Goal: Task Accomplishment & Management: Manage account settings

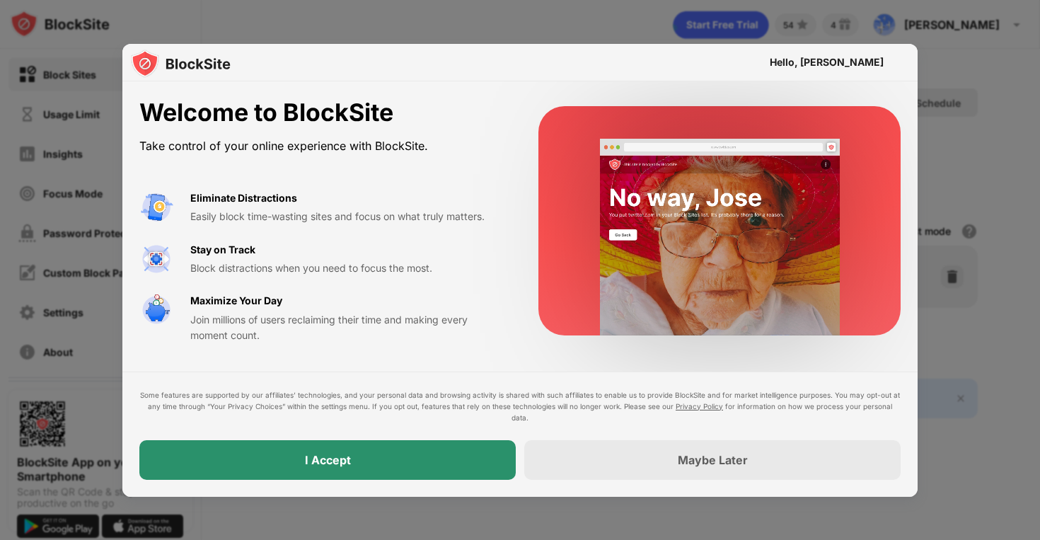
click at [392, 461] on div "I Accept" at bounding box center [327, 460] width 376 height 40
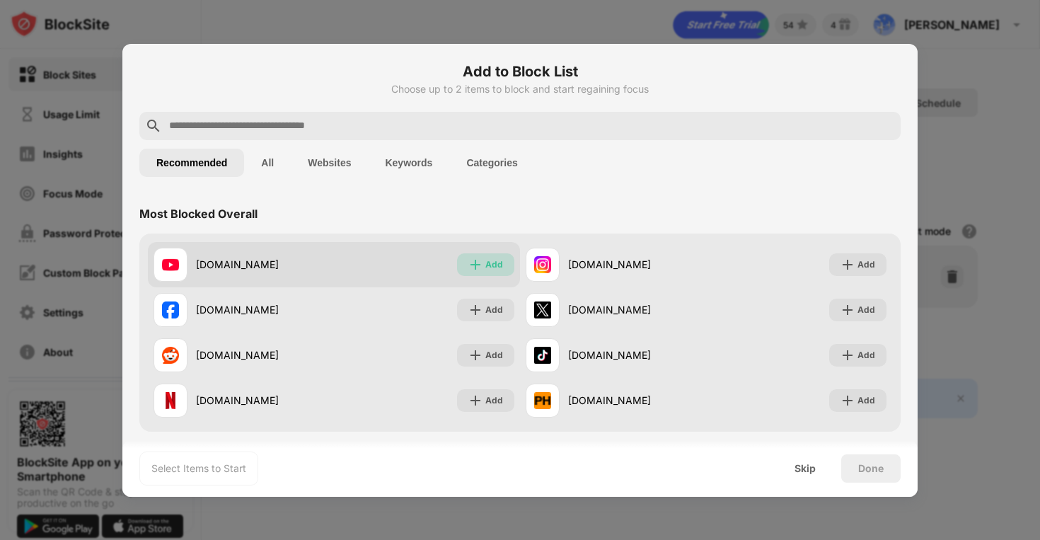
click at [476, 256] on div "Add" at bounding box center [485, 264] width 57 height 23
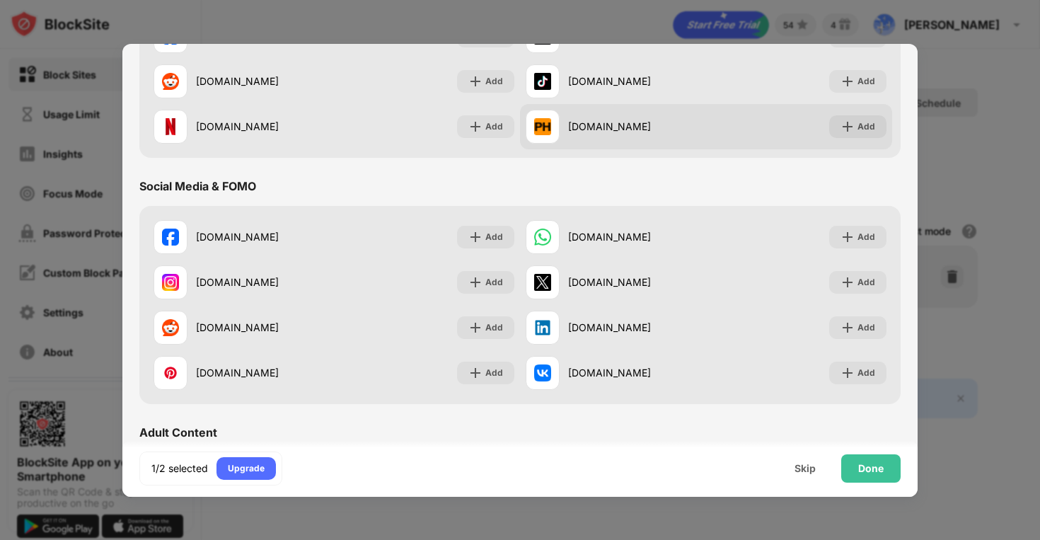
scroll to position [274, 0]
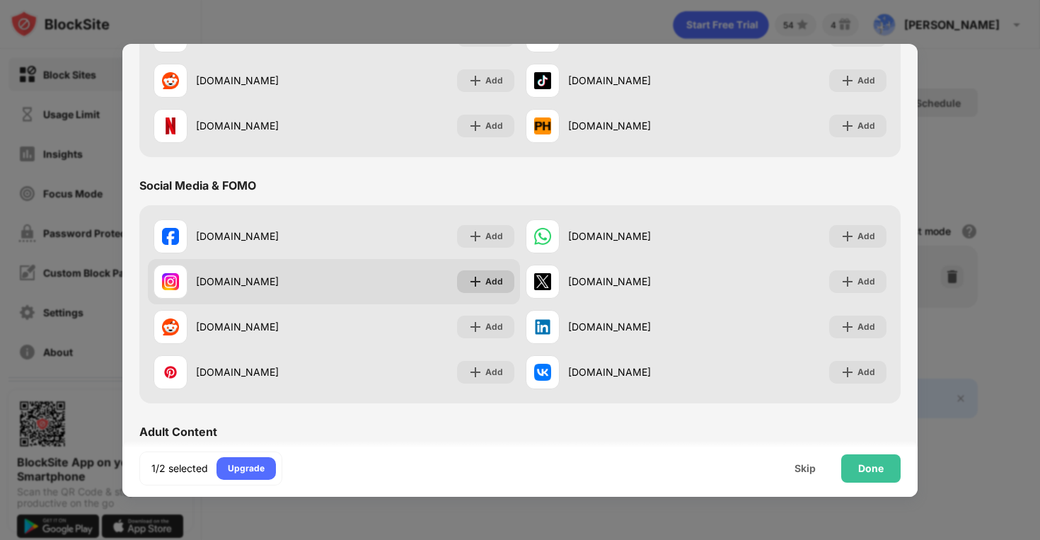
click at [473, 274] on div "Add" at bounding box center [485, 281] width 57 height 23
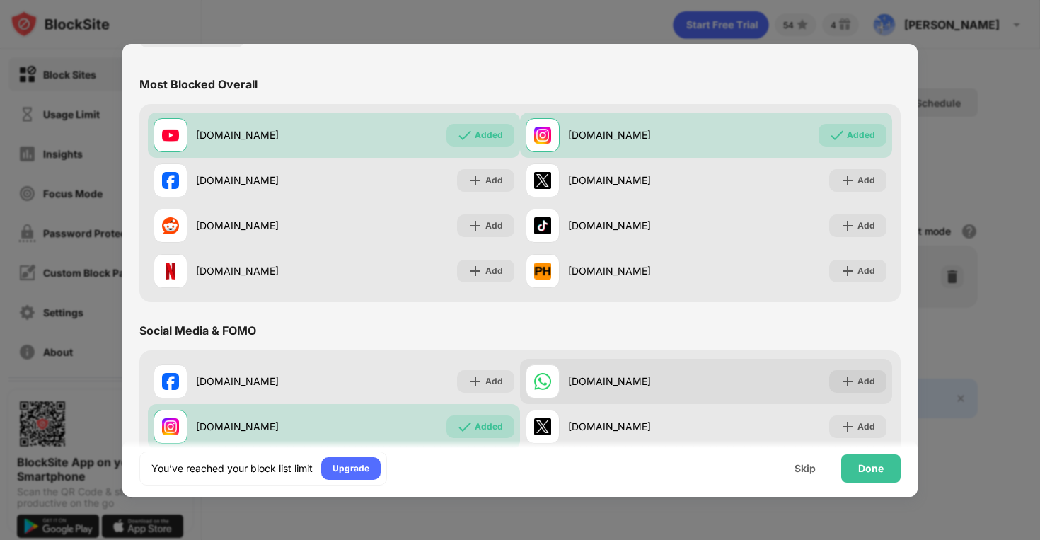
scroll to position [108, 0]
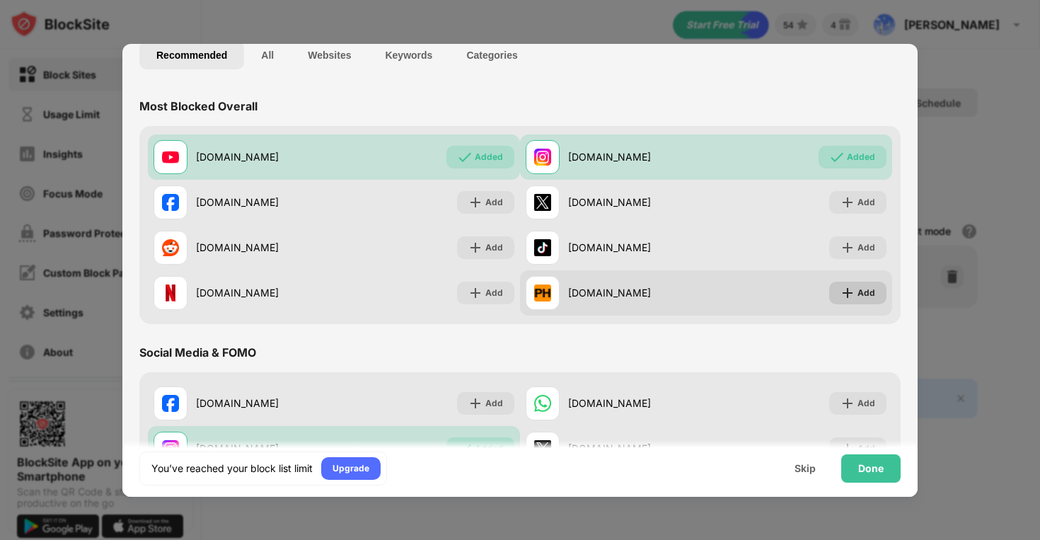
click at [864, 286] on div "Add" at bounding box center [866, 293] width 18 height 14
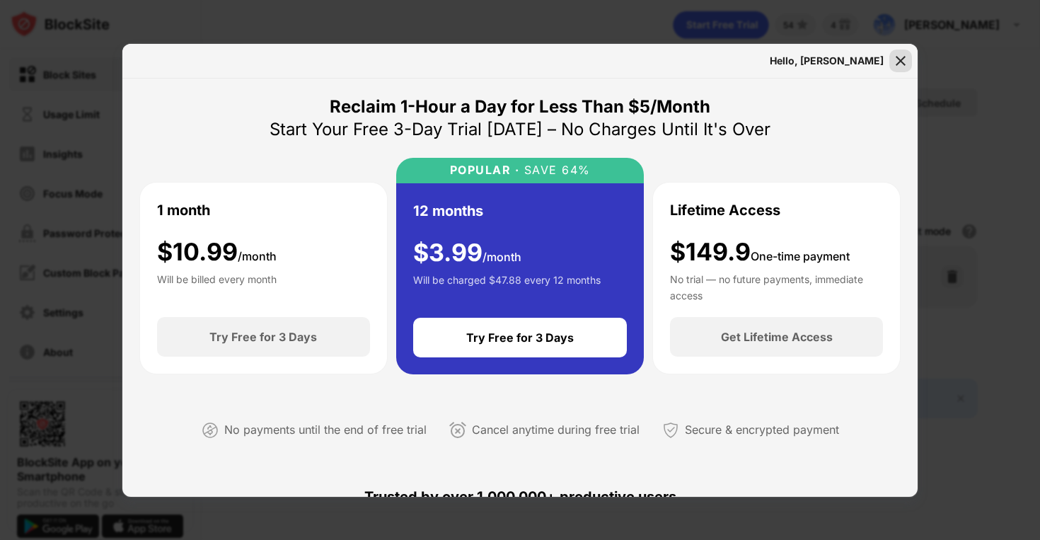
click at [896, 64] on img at bounding box center [900, 61] width 14 height 14
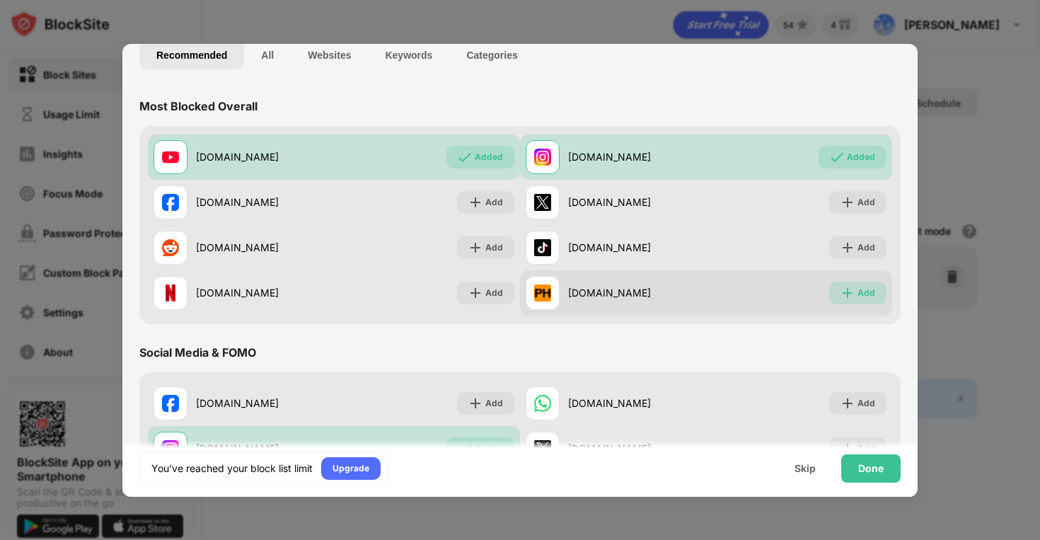
click at [845, 289] on img at bounding box center [847, 293] width 14 height 14
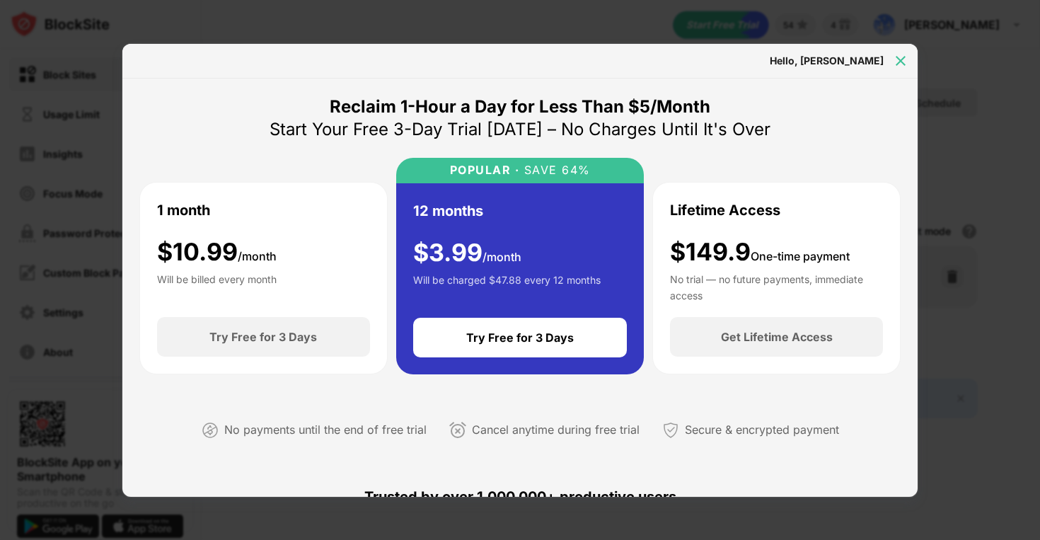
click at [911, 55] on div at bounding box center [900, 61] width 23 height 23
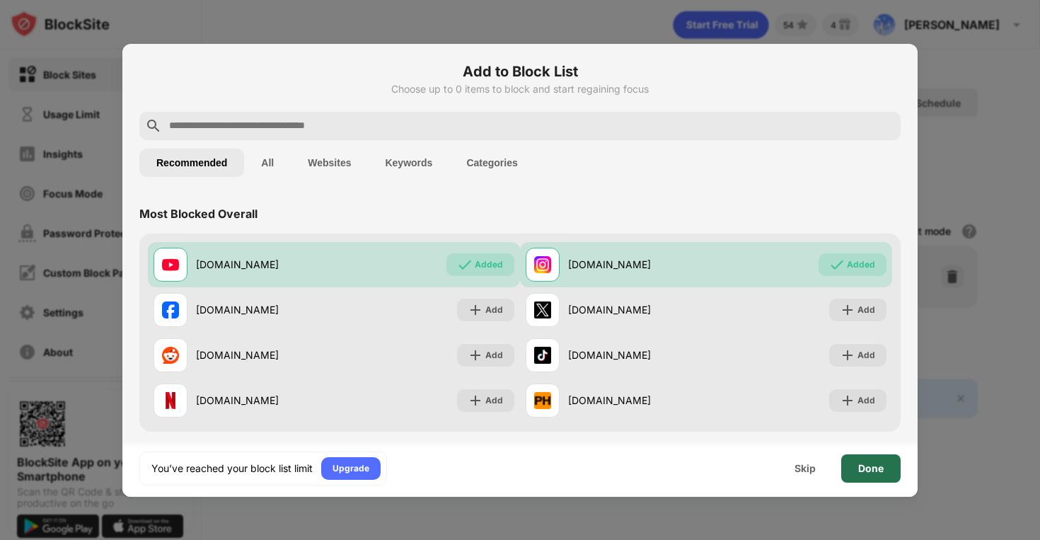
click at [879, 470] on div "Done" at bounding box center [870, 468] width 25 height 11
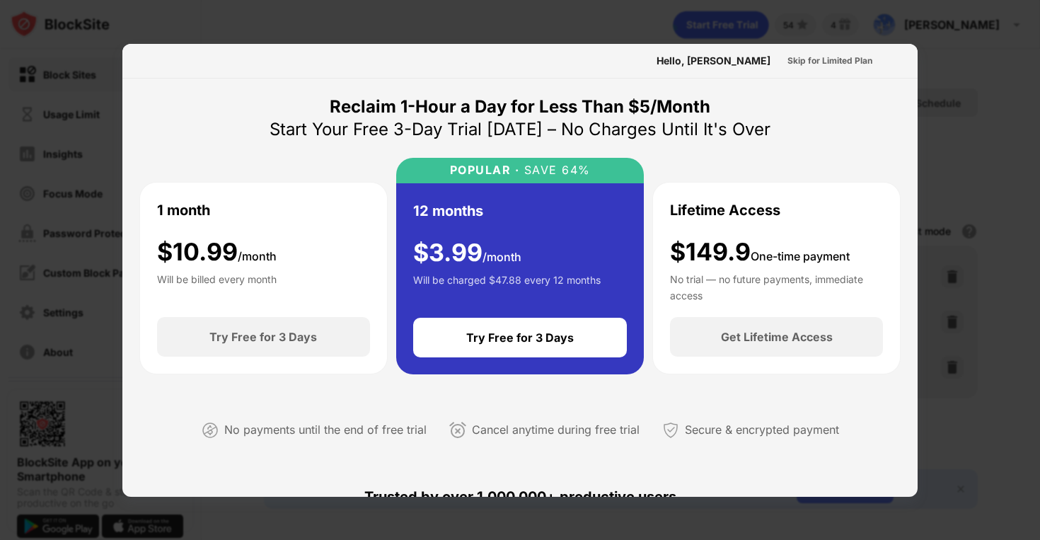
click at [951, 51] on div at bounding box center [520, 270] width 1040 height 540
click at [818, 60] on div "Skip for Limited Plan" at bounding box center [829, 61] width 85 height 14
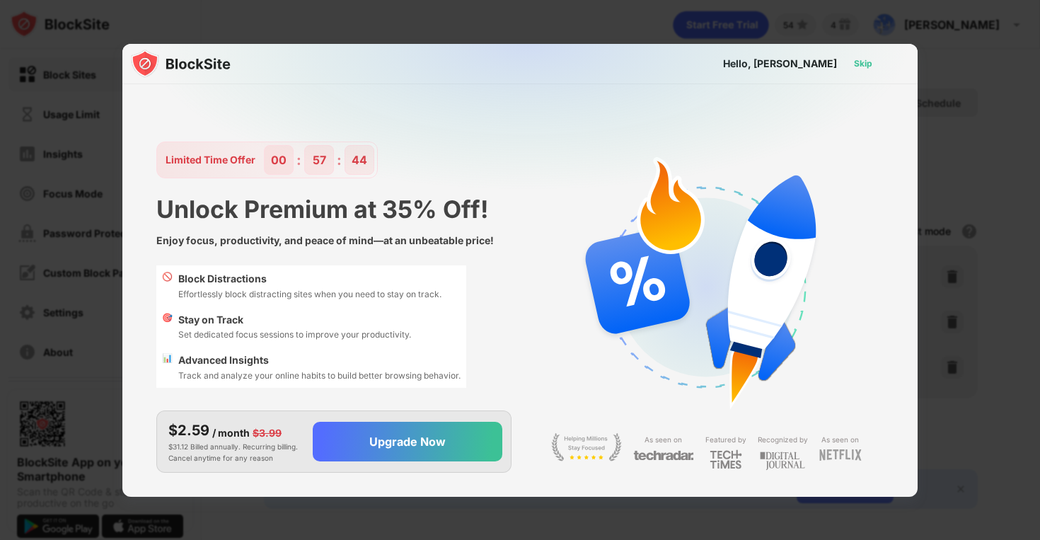
click at [861, 67] on div "Skip" at bounding box center [863, 64] width 18 height 14
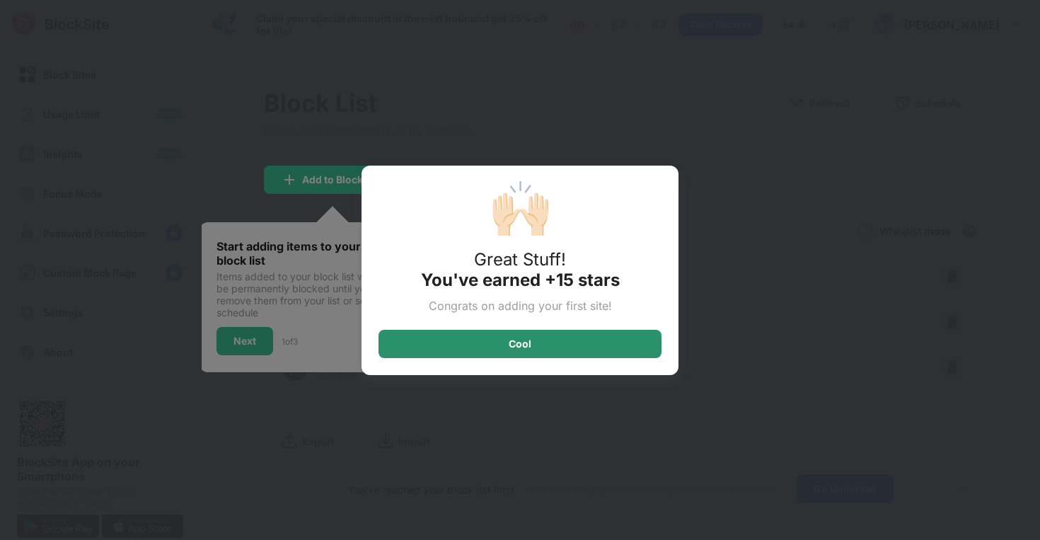
click at [566, 340] on div "Cool" at bounding box center [519, 344] width 283 height 28
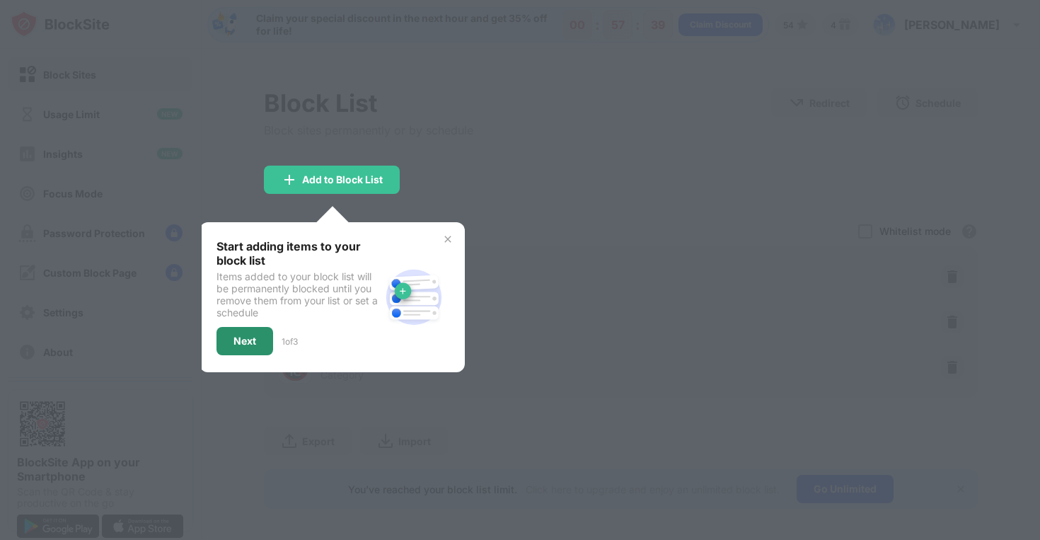
click at [251, 337] on div "Next" at bounding box center [244, 340] width 23 height 11
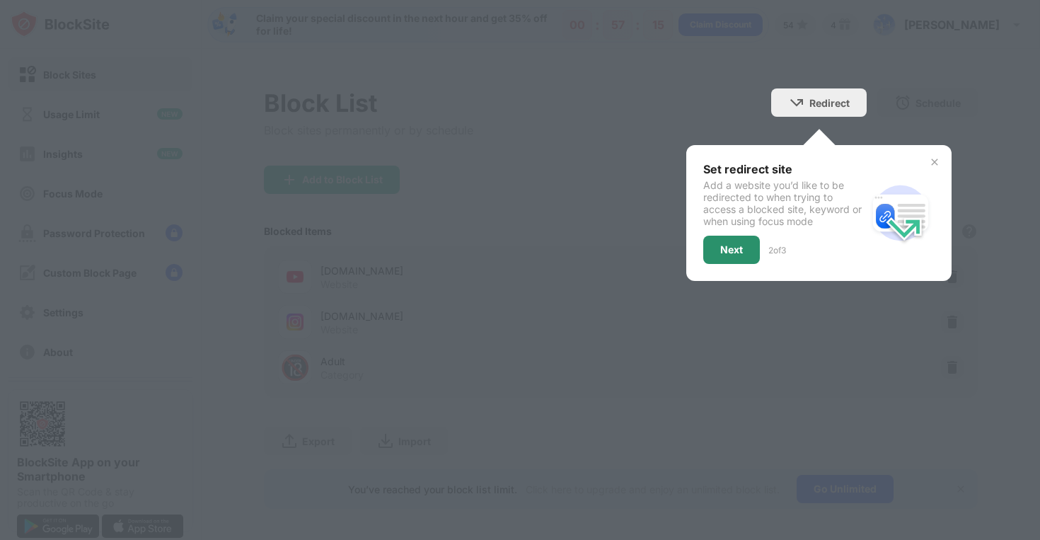
click at [724, 256] on div "Next" at bounding box center [731, 250] width 57 height 28
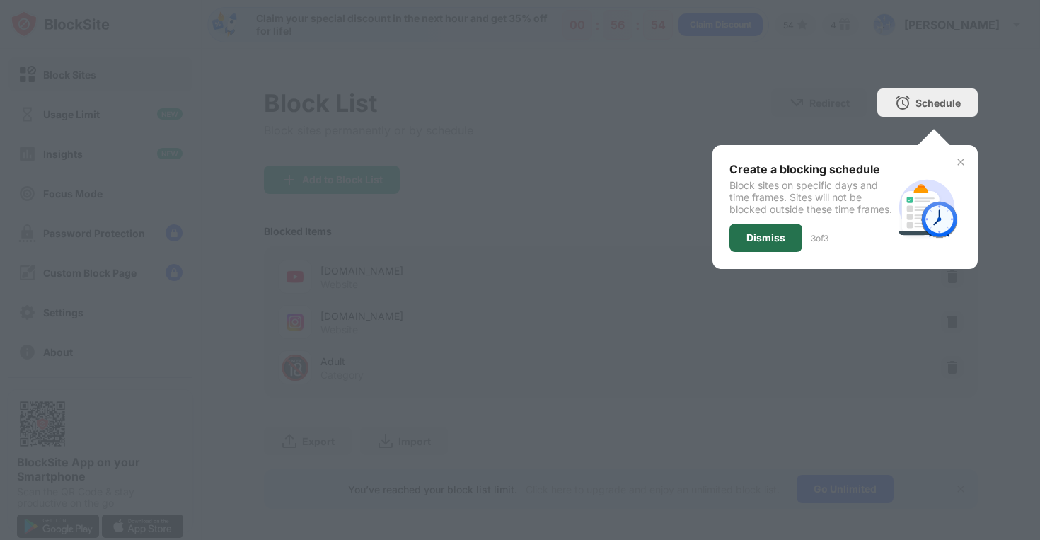
click at [753, 243] on div "Dismiss" at bounding box center [765, 237] width 39 height 11
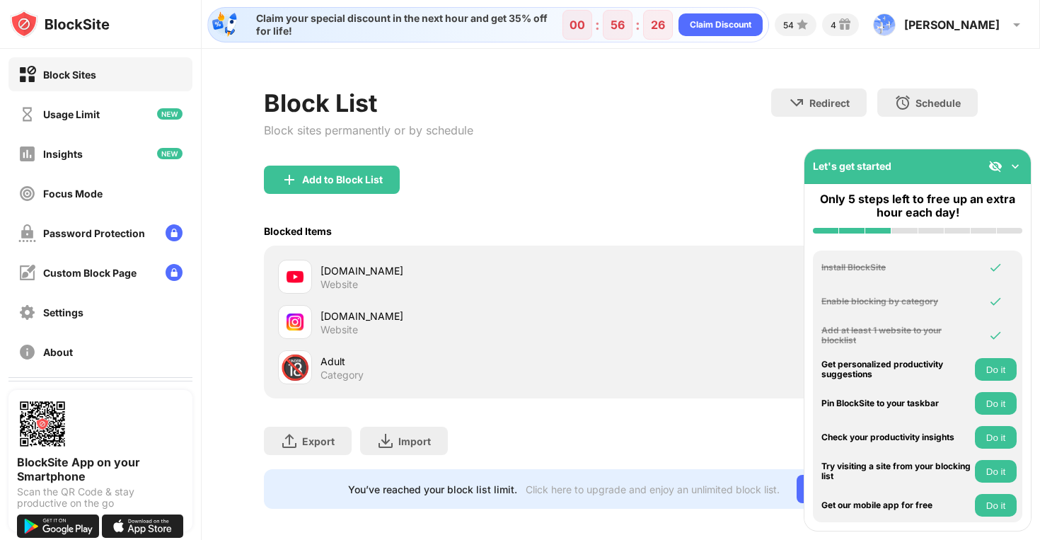
click at [984, 406] on button "Do it" at bounding box center [996, 403] width 42 height 23
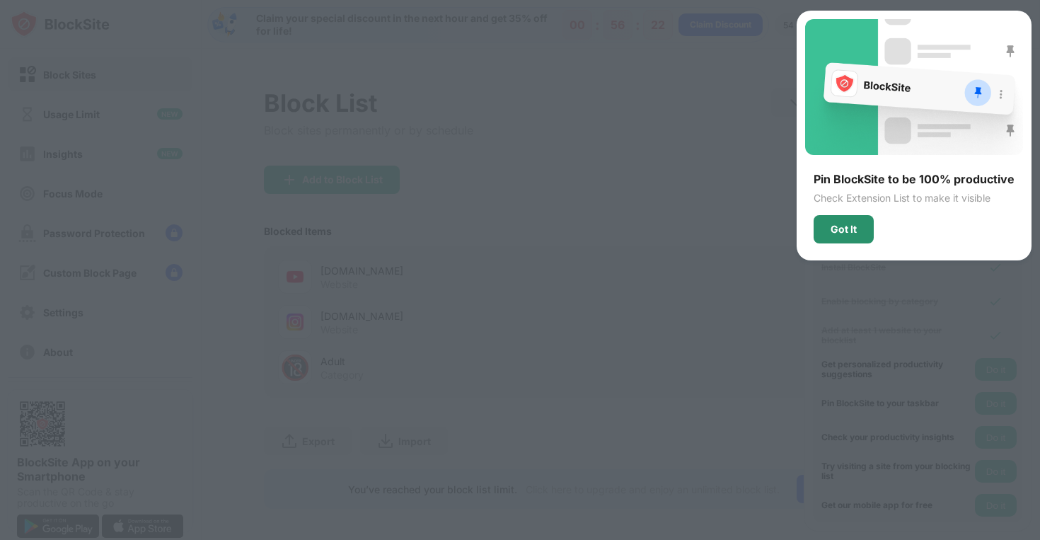
click at [851, 228] on div "Got It" at bounding box center [843, 229] width 26 height 11
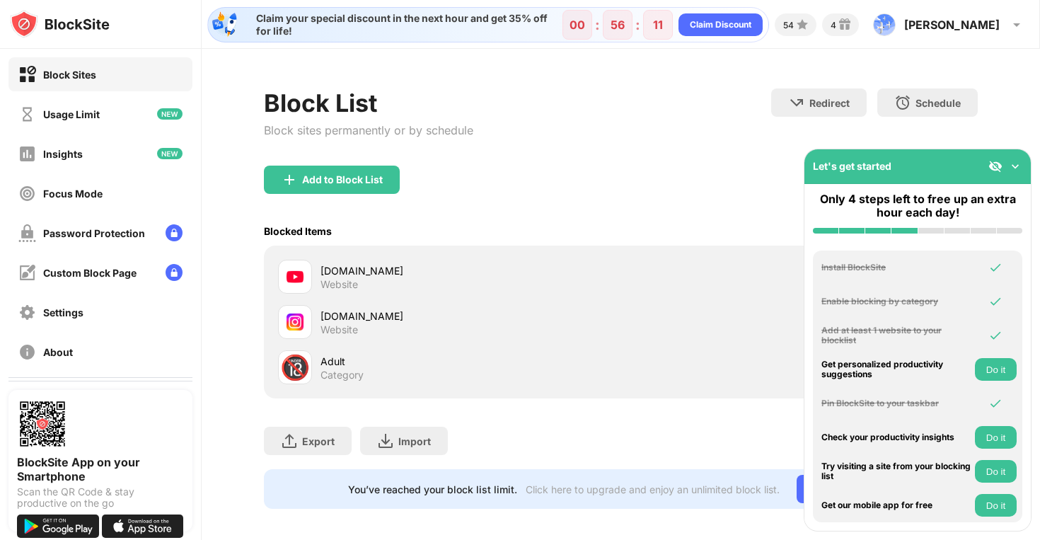
click at [814, 195] on div "Only 4 steps left to free up an extra hour each day!" at bounding box center [917, 205] width 209 height 27
click at [1018, 163] on img at bounding box center [1015, 166] width 14 height 14
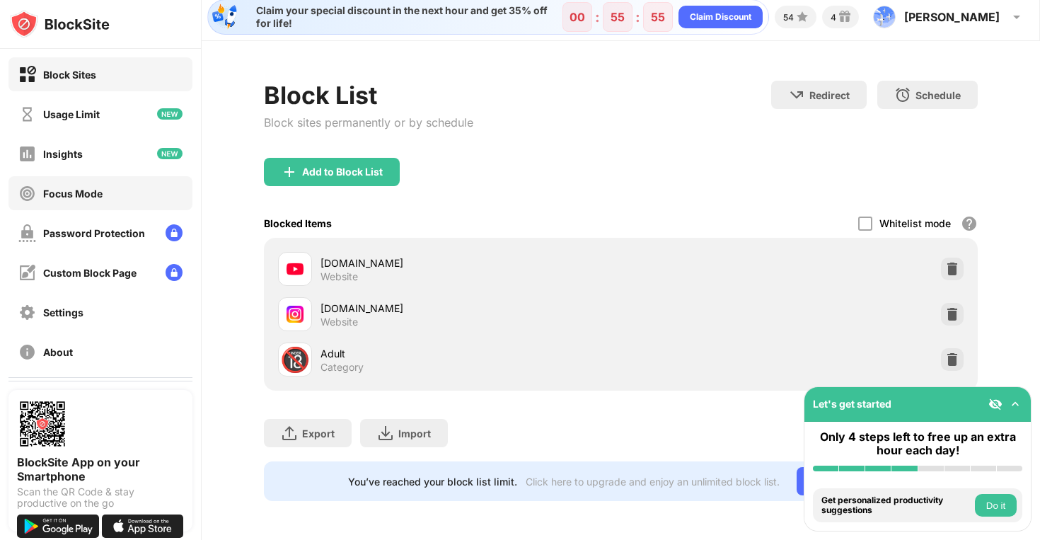
scroll to position [82, 0]
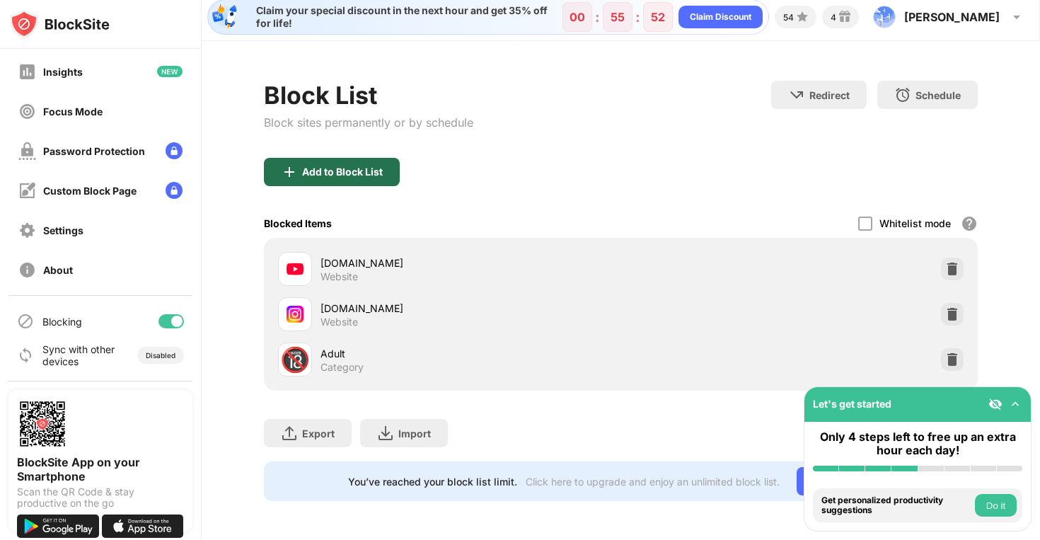
click at [322, 171] on div "Add to Block List" at bounding box center [342, 171] width 81 height 11
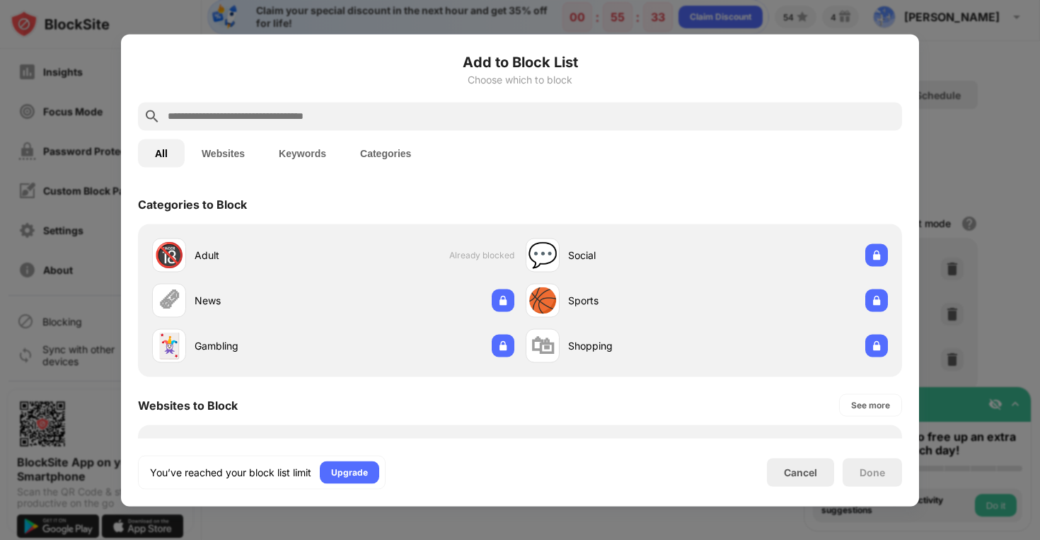
click at [303, 158] on button "Keywords" at bounding box center [302, 153] width 81 height 28
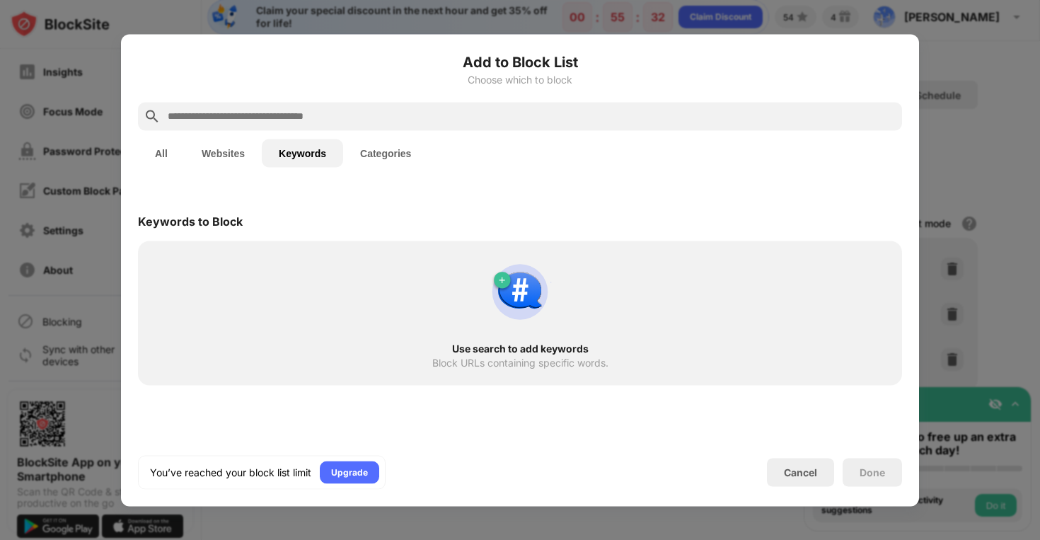
click at [347, 106] on div at bounding box center [520, 116] width 764 height 28
click at [345, 112] on input "text" at bounding box center [531, 116] width 730 height 17
type input "*"
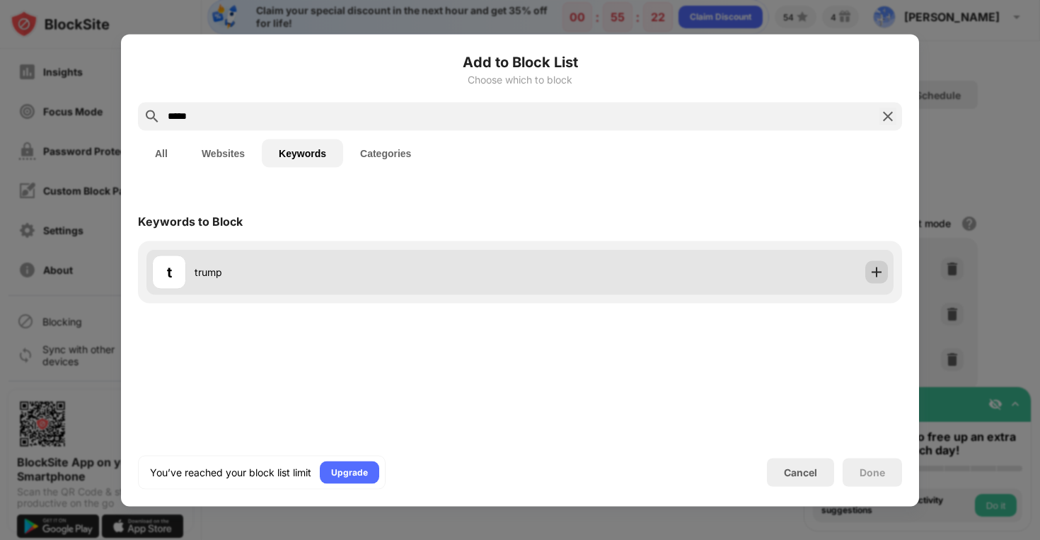
type input "*****"
click at [874, 274] on img at bounding box center [876, 272] width 14 height 14
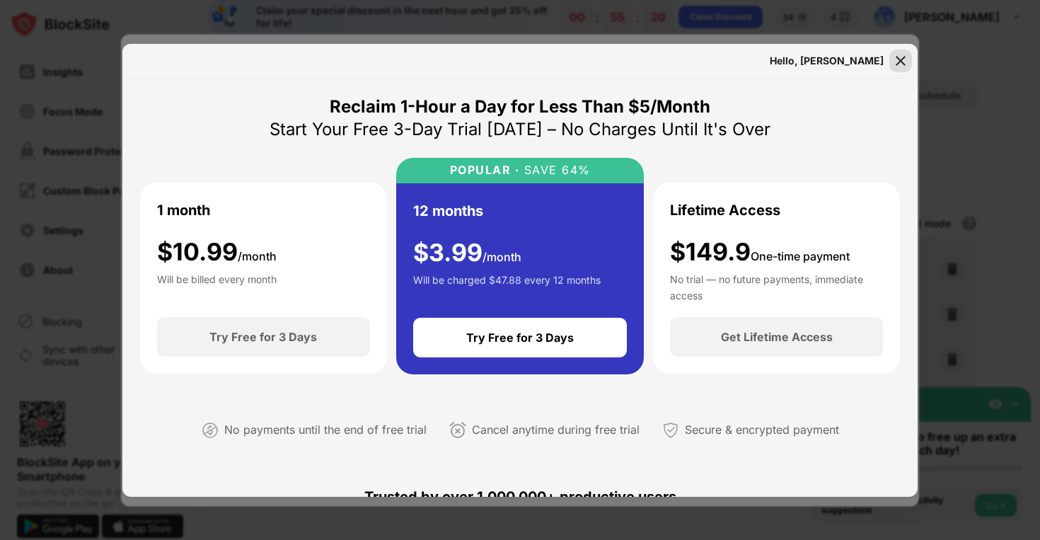
click at [901, 67] on div at bounding box center [900, 61] width 23 height 23
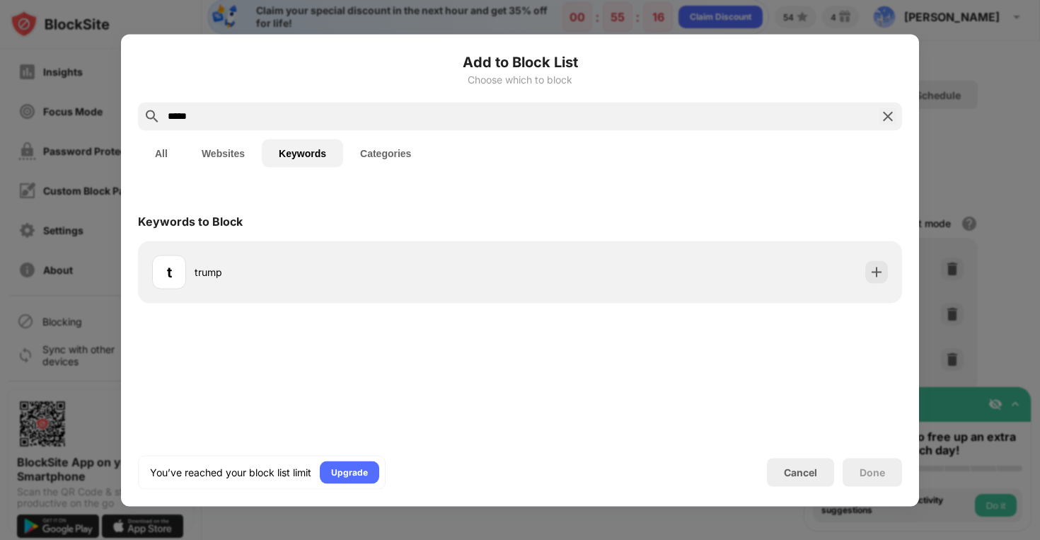
click at [898, 112] on div "*****" at bounding box center [520, 116] width 764 height 28
click at [893, 112] on img at bounding box center [887, 116] width 17 height 17
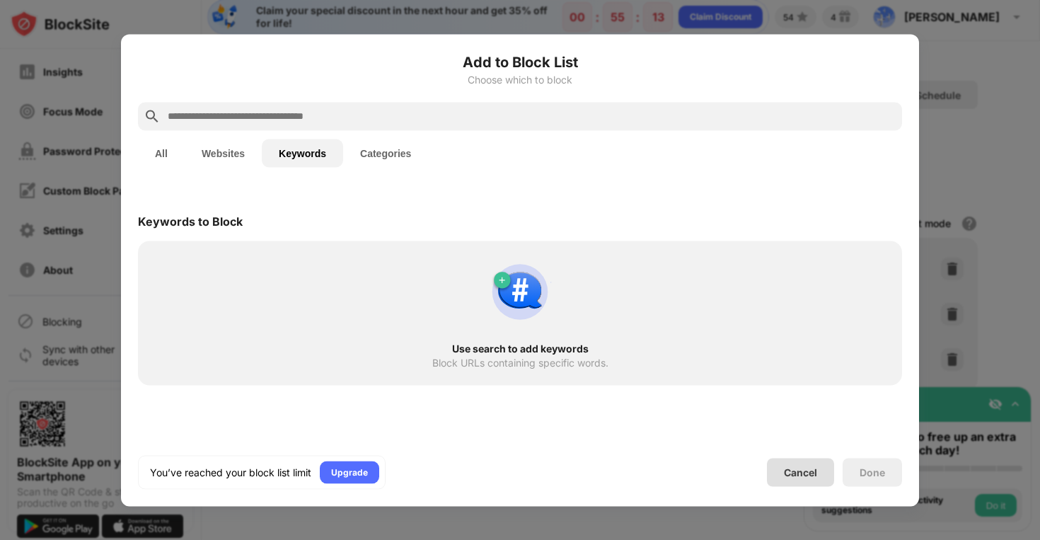
click at [801, 477] on div "Cancel" at bounding box center [800, 472] width 33 height 12
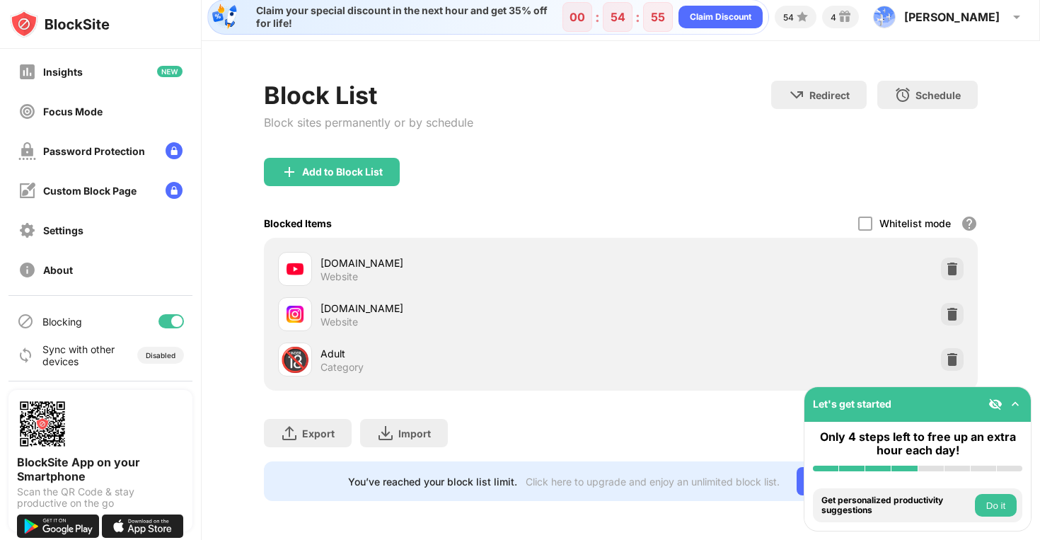
click at [1017, 410] on img at bounding box center [1015, 404] width 14 height 14
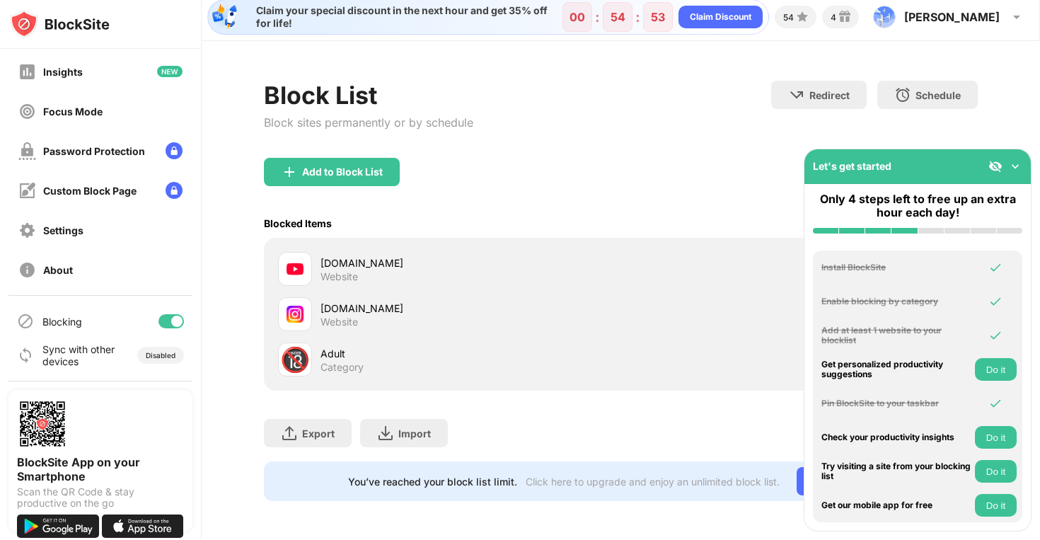
click at [1015, 166] on img at bounding box center [1015, 166] width 14 height 14
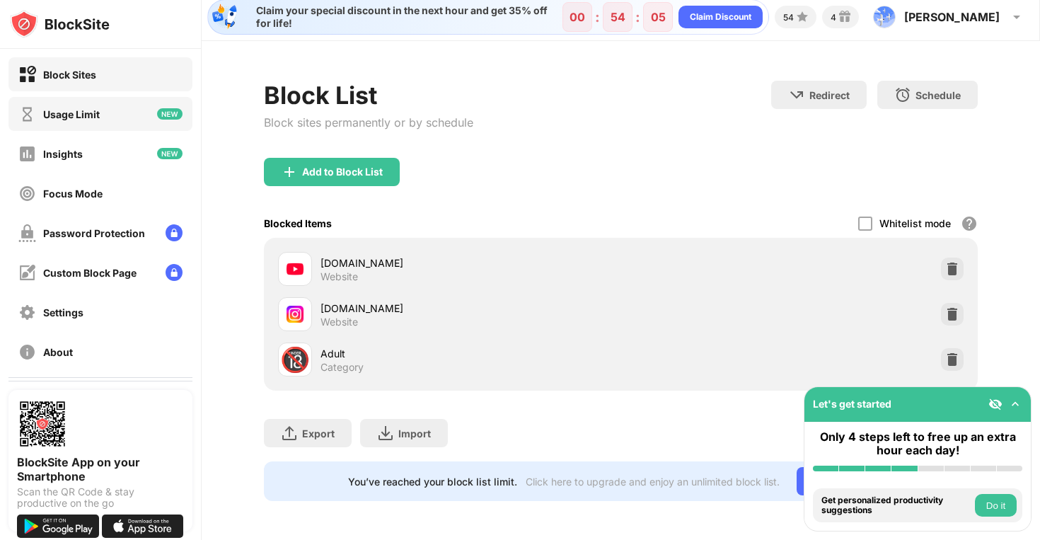
click at [124, 124] on div "Usage Limit" at bounding box center [100, 114] width 184 height 34
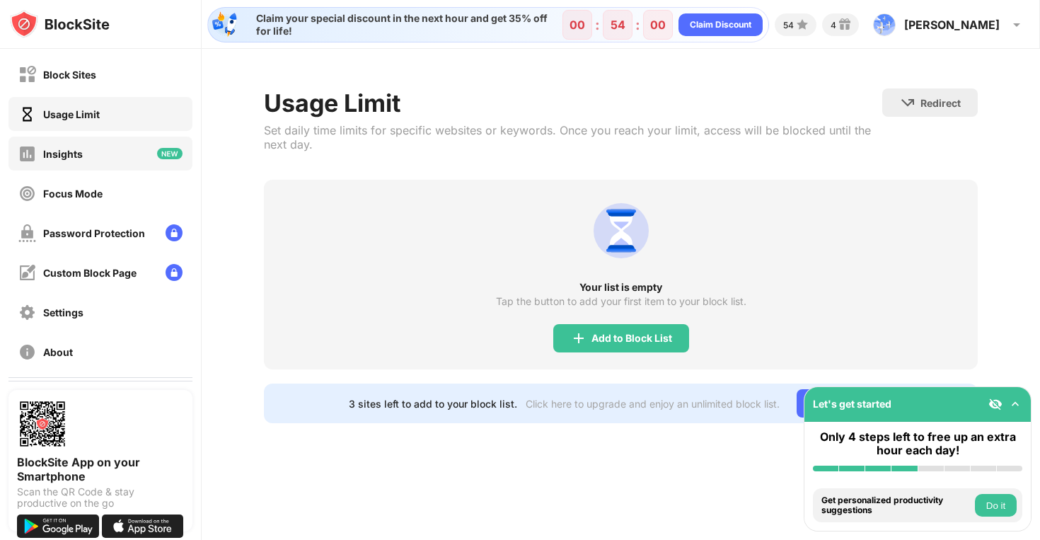
click at [125, 159] on div "Insights" at bounding box center [100, 154] width 184 height 34
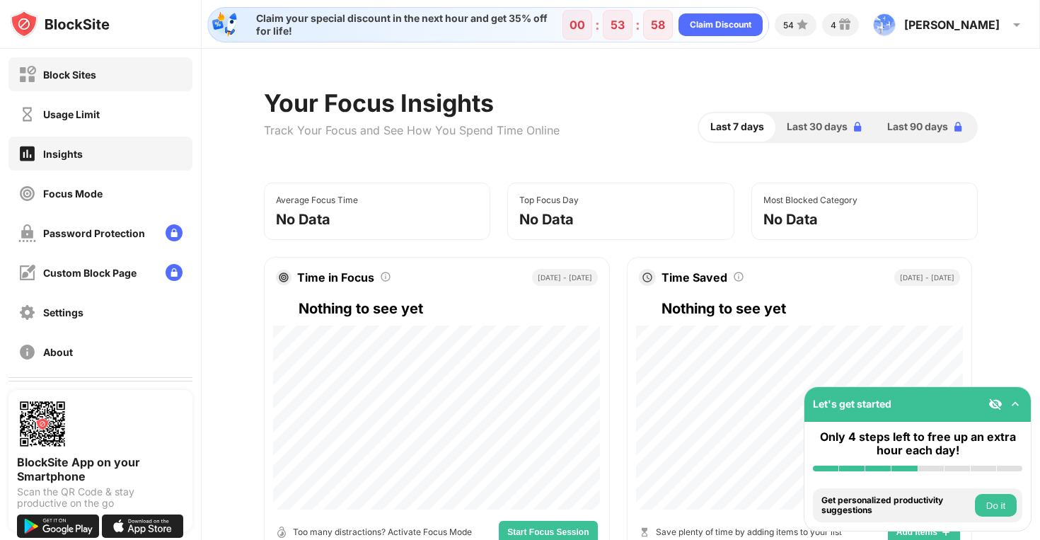
click at [120, 83] on div "Block Sites" at bounding box center [100, 74] width 184 height 34
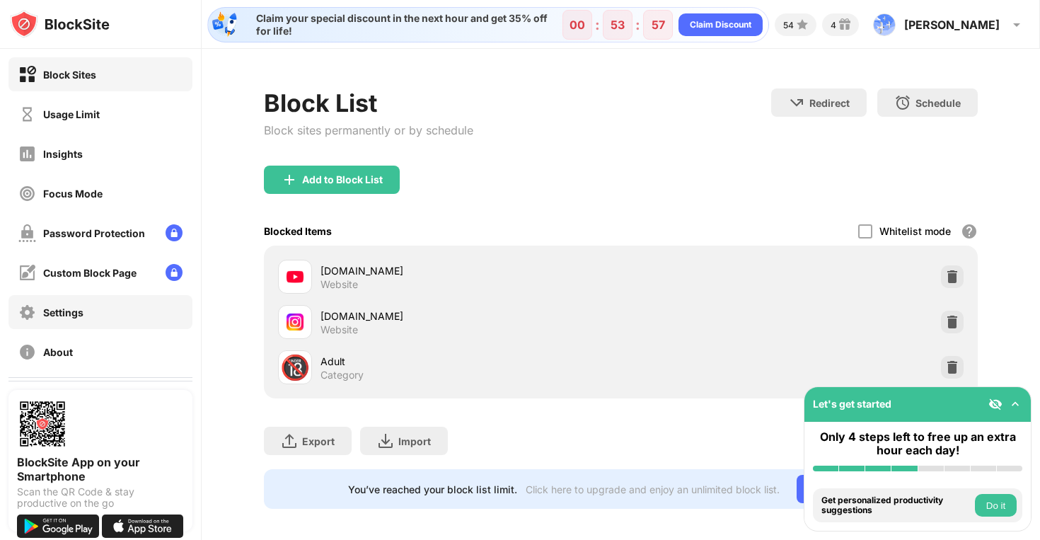
click at [87, 314] on div "Settings" at bounding box center [100, 312] width 184 height 34
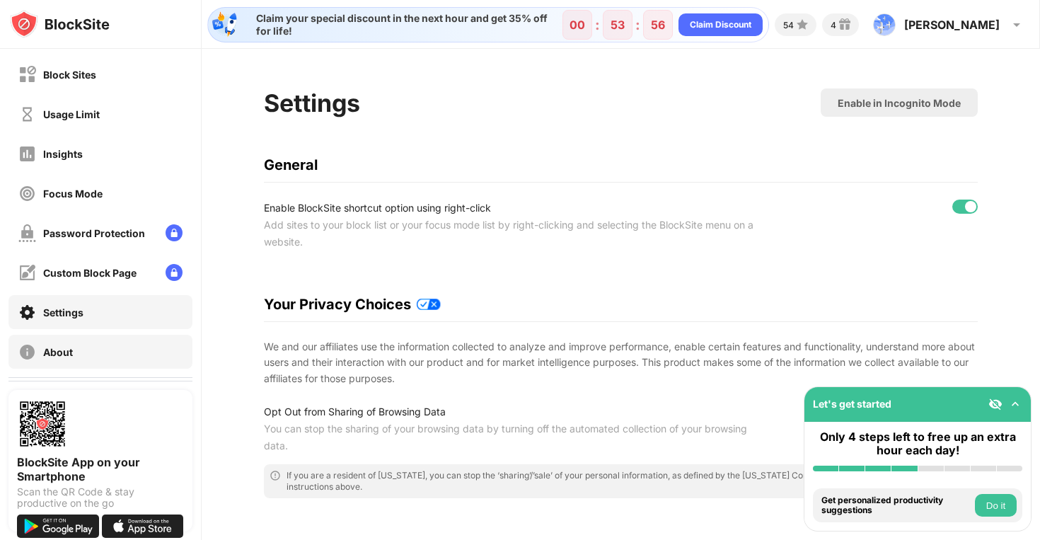
click at [93, 359] on div "About" at bounding box center [100, 352] width 184 height 34
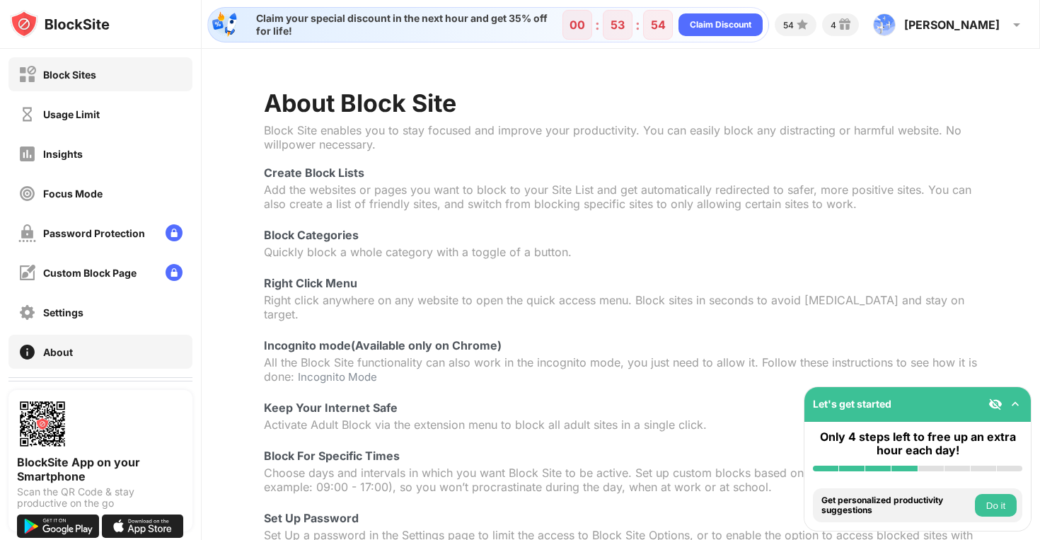
click at [98, 61] on div "Block Sites" at bounding box center [100, 74] width 184 height 34
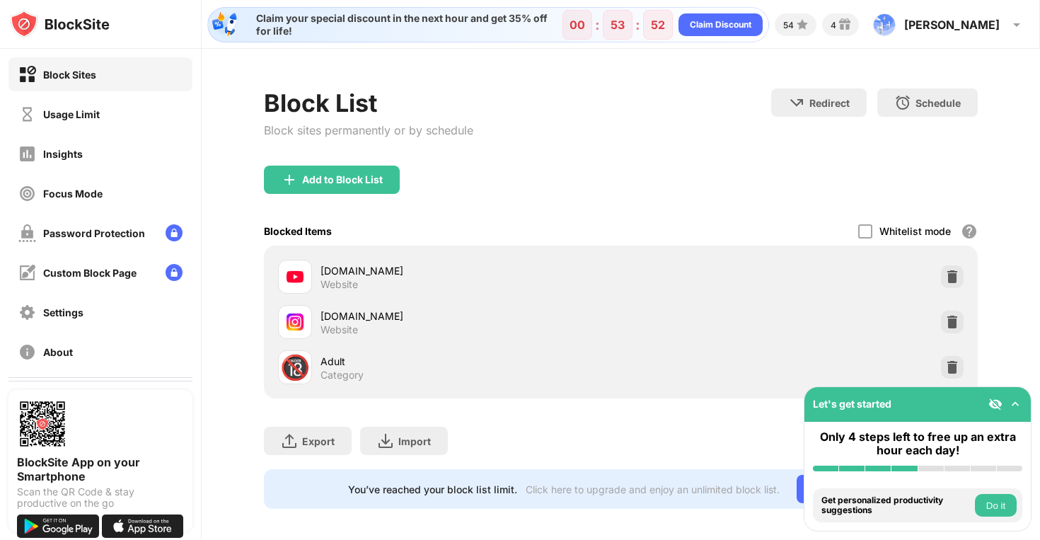
scroll to position [8, 0]
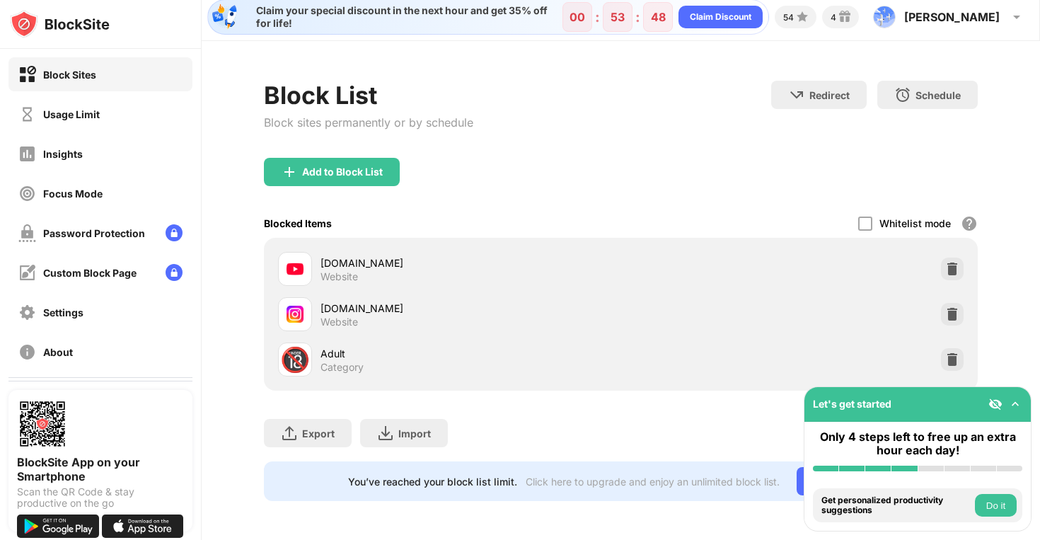
click at [1015, 404] on img at bounding box center [1015, 404] width 14 height 14
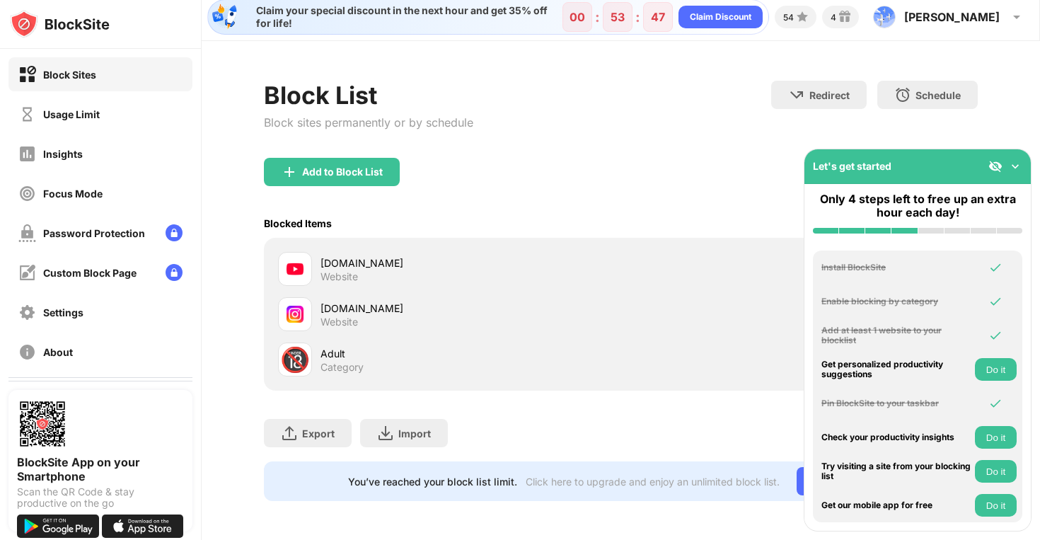
click at [999, 367] on button "Do it" at bounding box center [996, 369] width 42 height 23
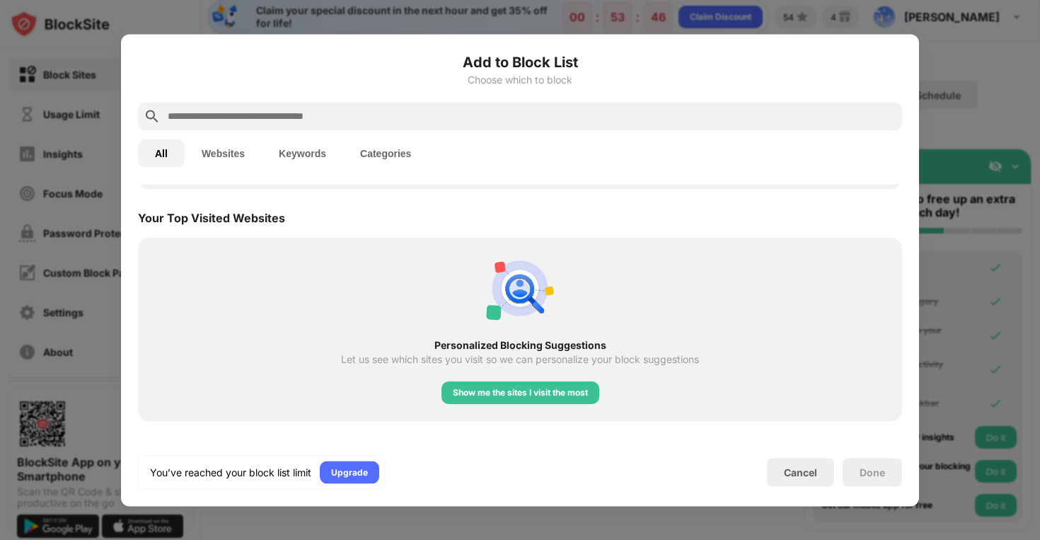
scroll to position [492, 0]
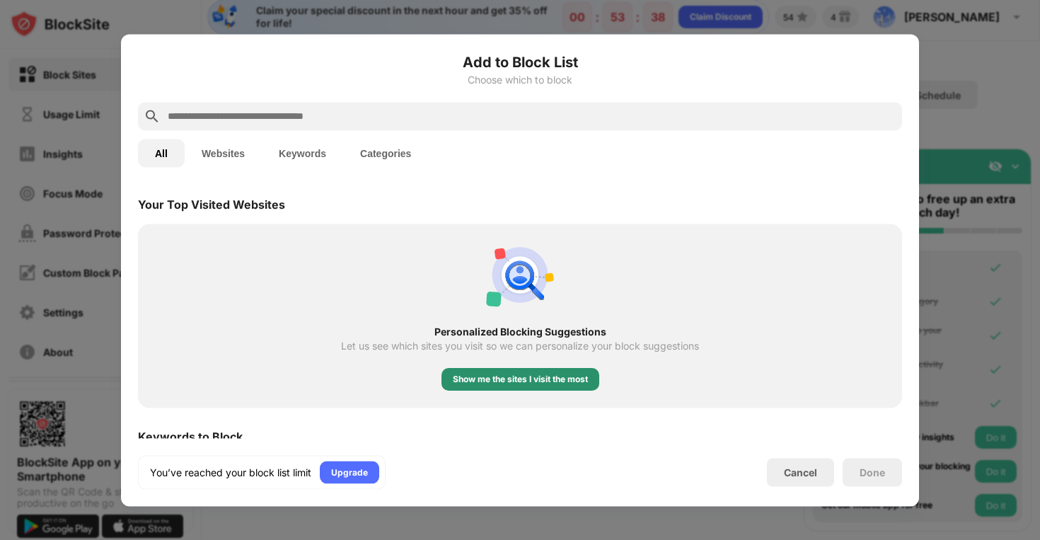
click at [552, 378] on div "Show me the sites I visit the most" at bounding box center [520, 379] width 135 height 14
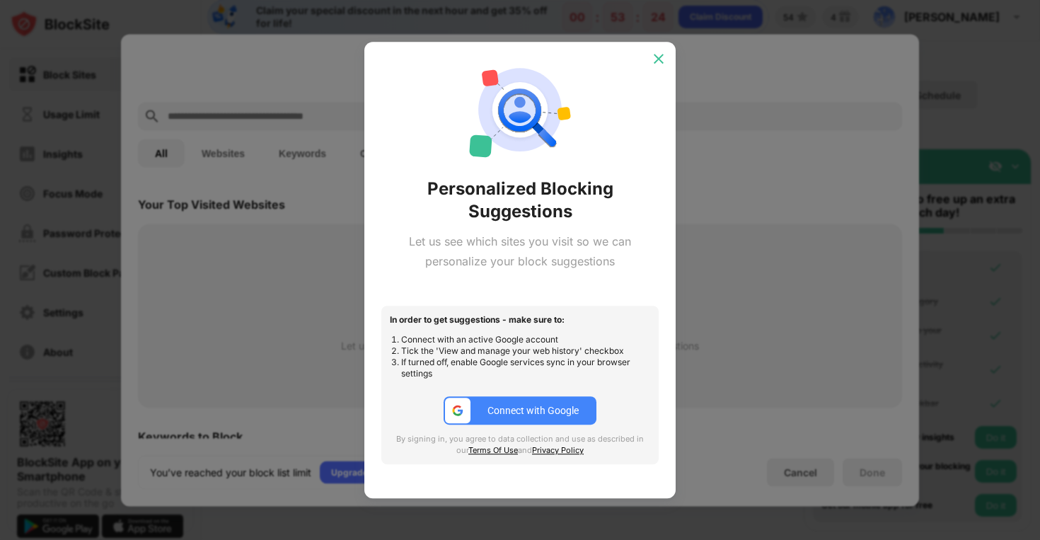
click at [654, 63] on img at bounding box center [659, 59] width 14 height 14
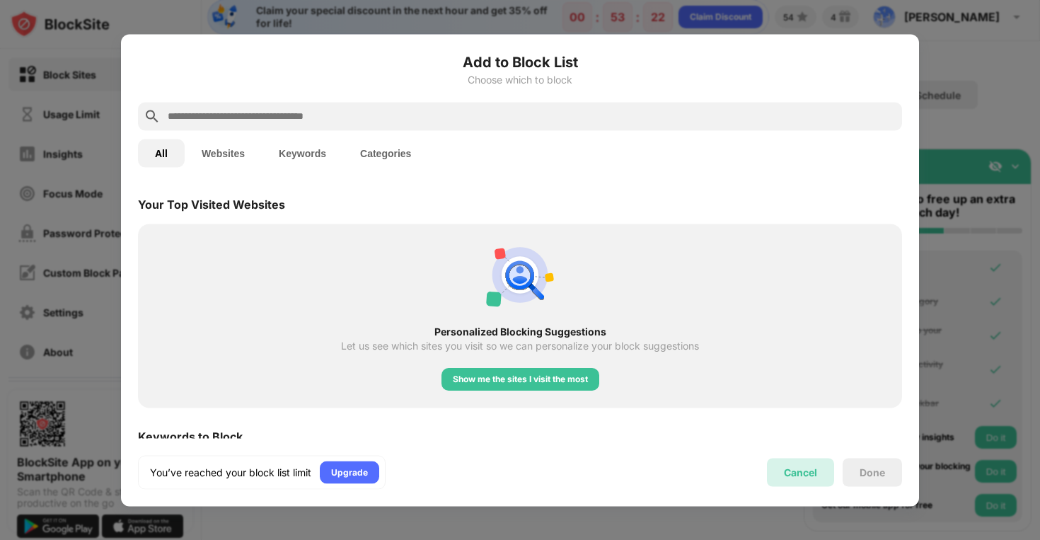
click at [821, 476] on div "Cancel" at bounding box center [800, 472] width 67 height 28
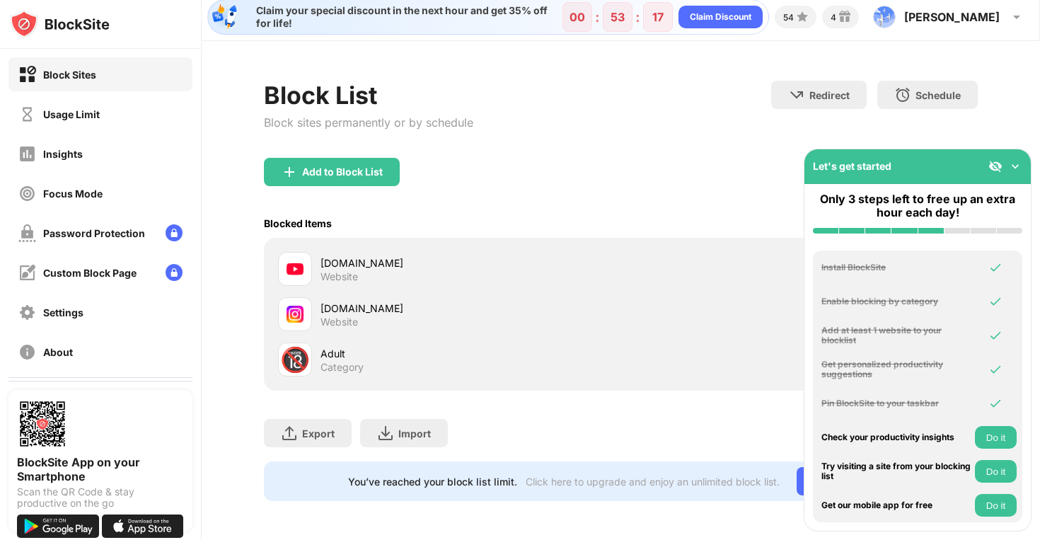
click at [991, 430] on button "Do it" at bounding box center [996, 437] width 42 height 23
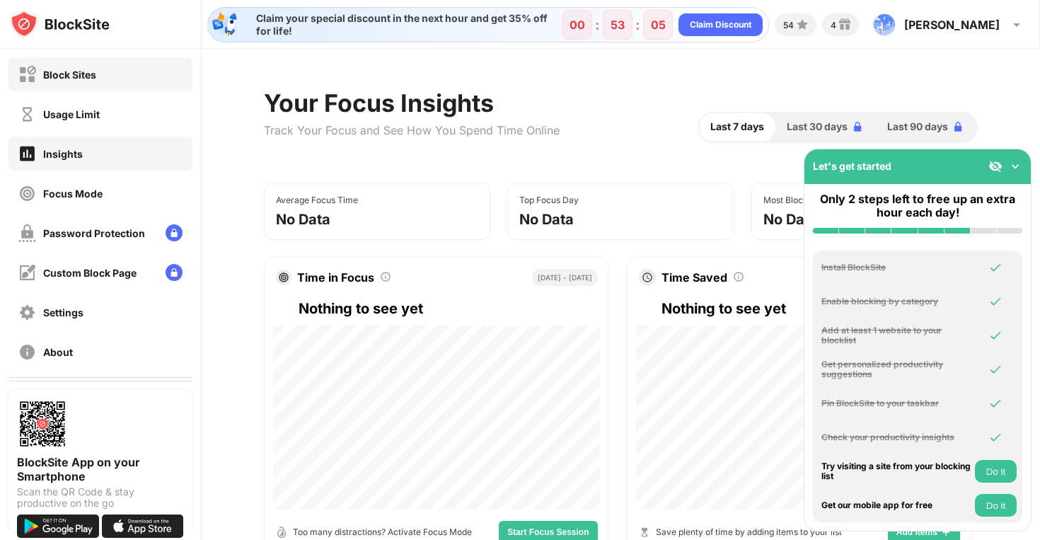
click at [154, 74] on div "Block Sites" at bounding box center [100, 74] width 184 height 34
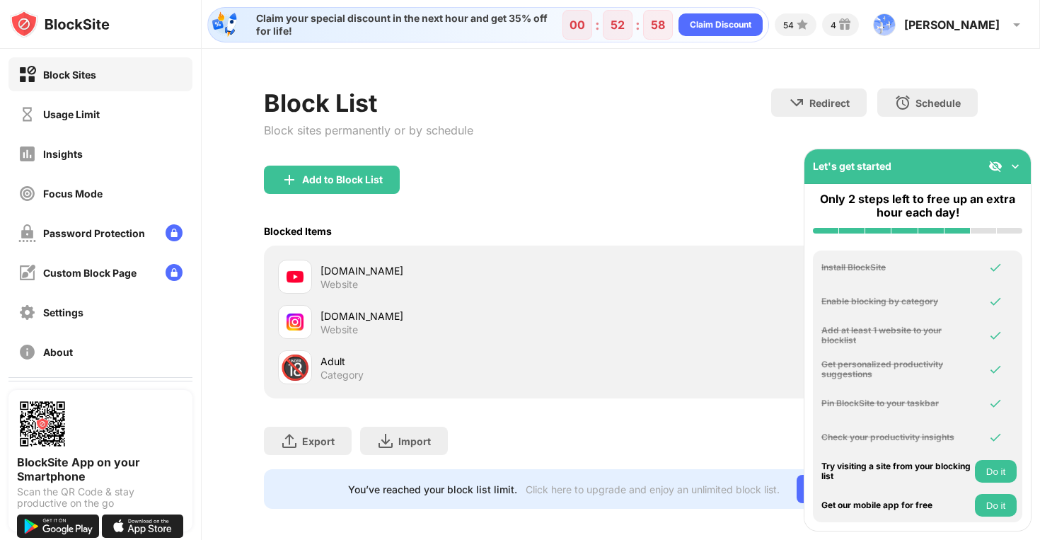
click at [1002, 475] on button "Do it" at bounding box center [996, 471] width 42 height 23
click at [1007, 506] on button "Do it" at bounding box center [996, 505] width 42 height 23
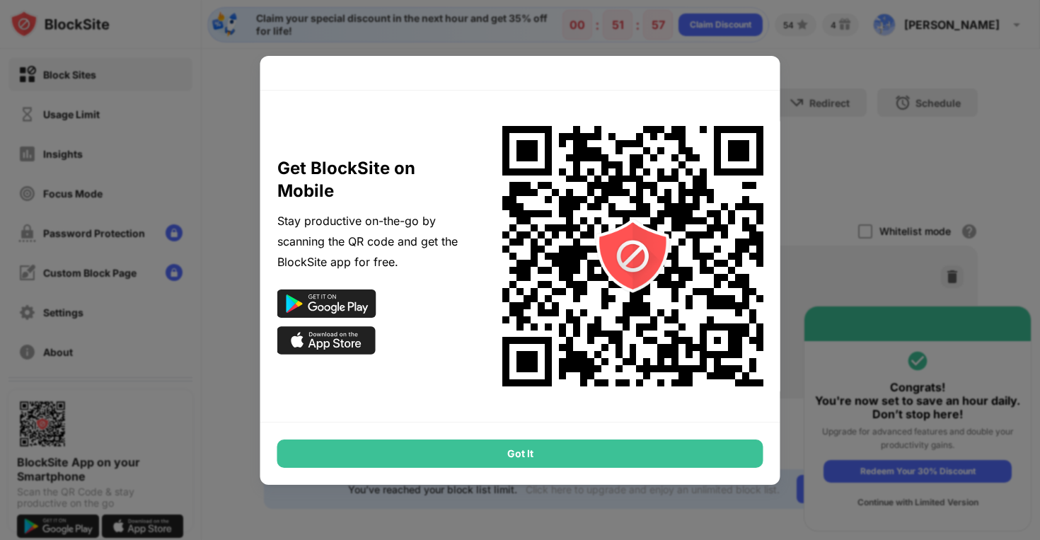
click at [743, 449] on div "Got It" at bounding box center [520, 453] width 486 height 28
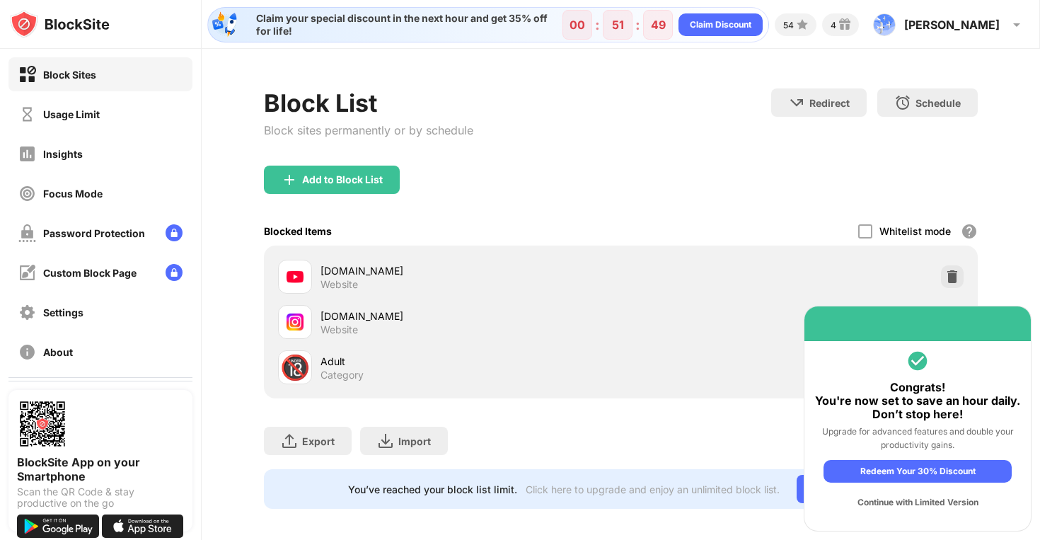
click at [877, 465] on div "Redeem Your 30% Discount" at bounding box center [917, 471] width 188 height 23
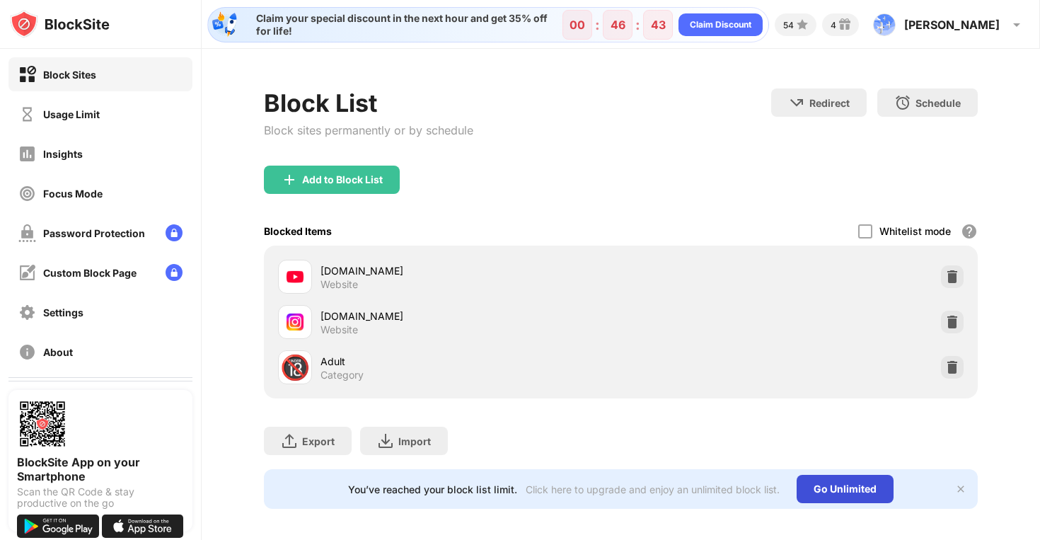
click at [818, 487] on div "Go Unlimited" at bounding box center [845, 489] width 97 height 28
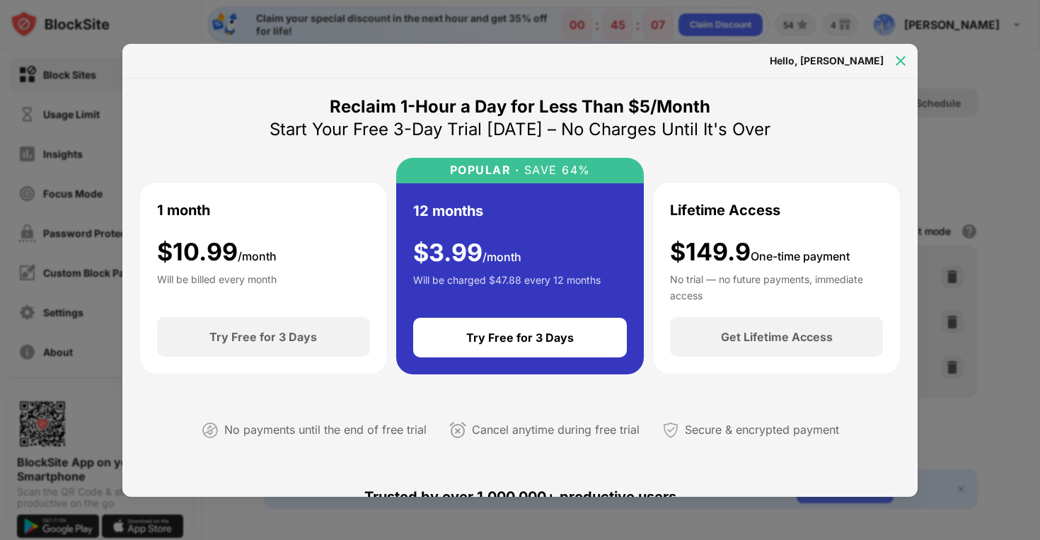
click at [903, 66] on img at bounding box center [900, 61] width 14 height 14
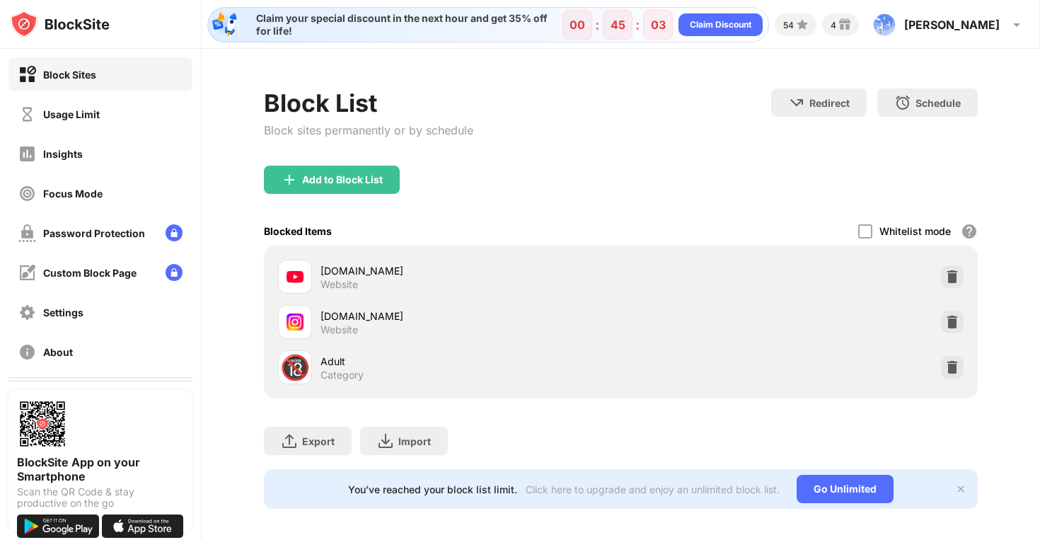
scroll to position [8, 0]
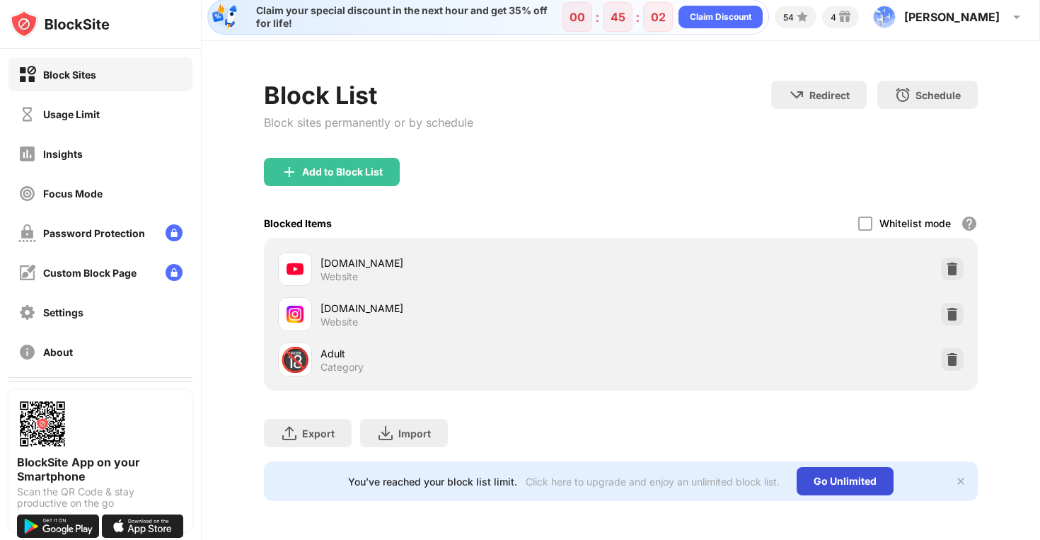
click at [815, 479] on div "Go Unlimited" at bounding box center [845, 481] width 97 height 28
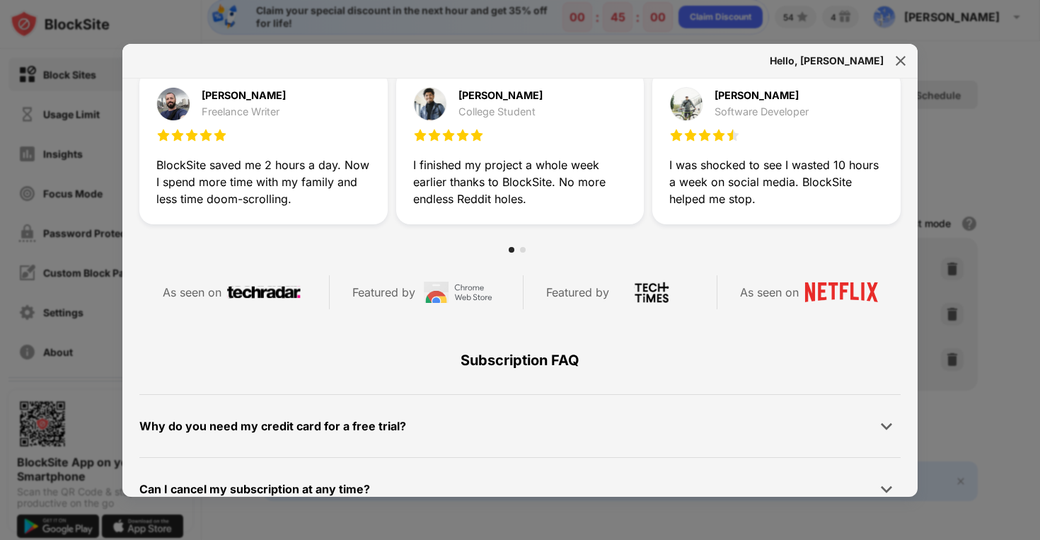
scroll to position [673, 0]
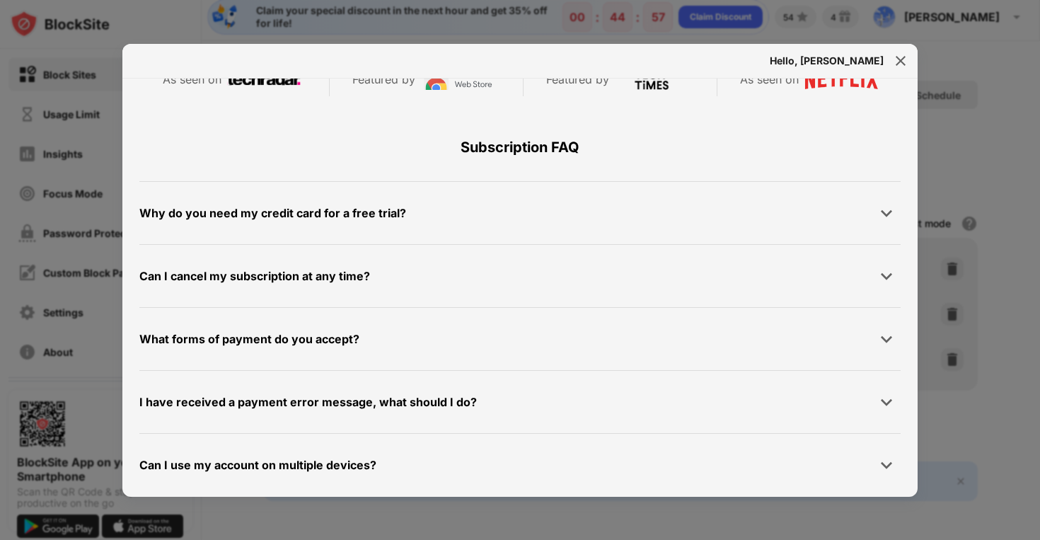
click at [910, 56] on div at bounding box center [900, 61] width 23 height 23
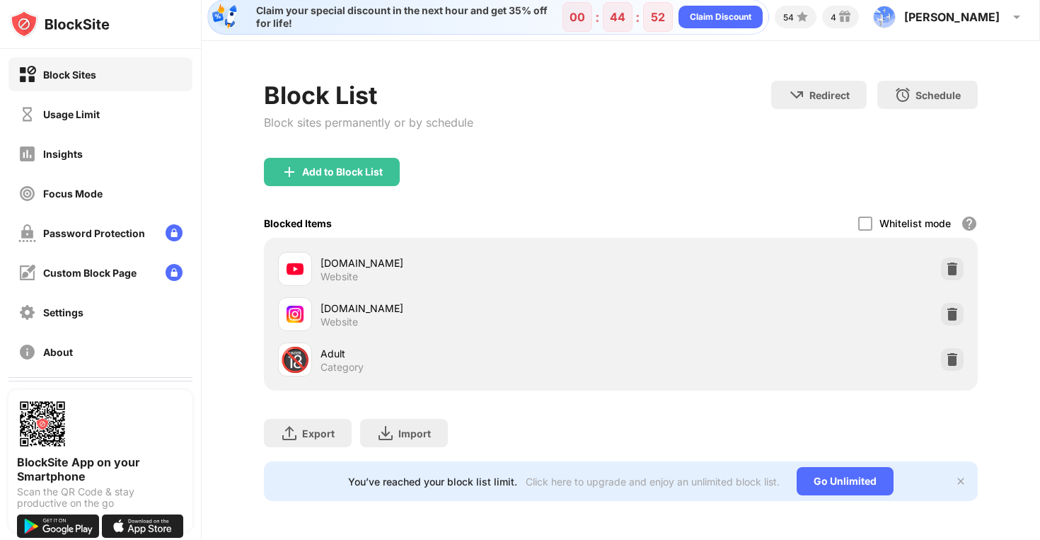
scroll to position [82, 0]
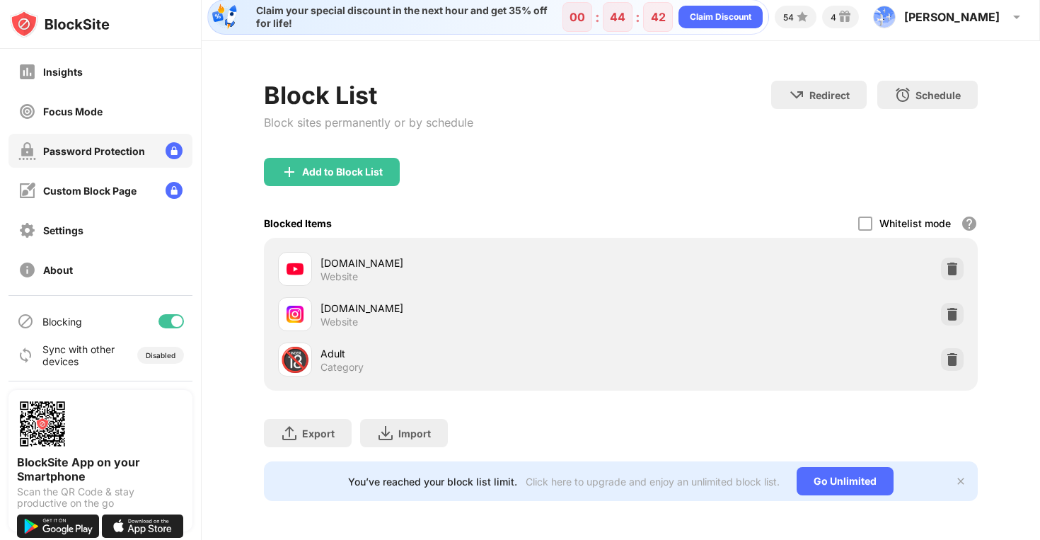
click at [119, 149] on div "Password Protection" at bounding box center [94, 151] width 102 height 12
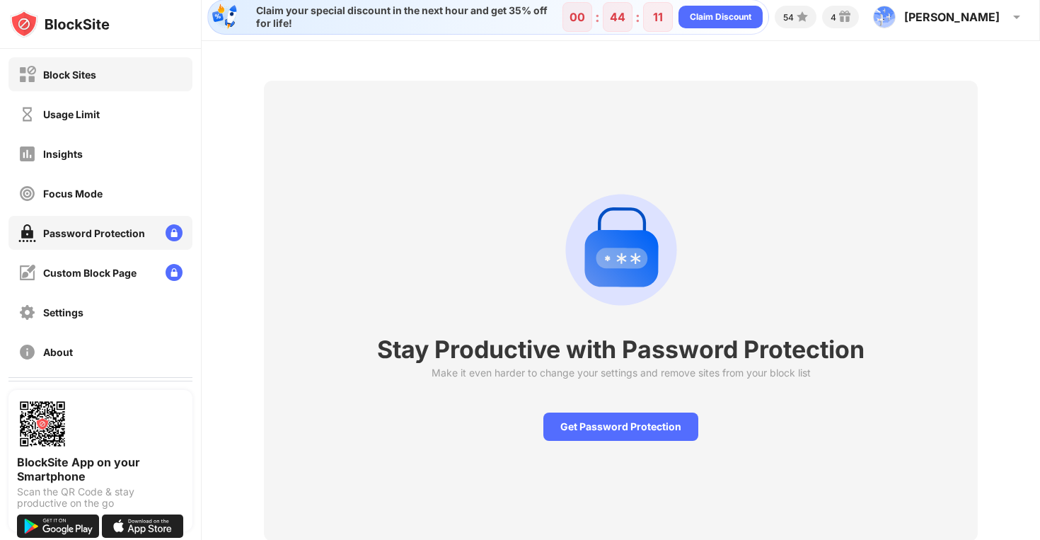
click at [116, 76] on div "Block Sites" at bounding box center [100, 74] width 184 height 34
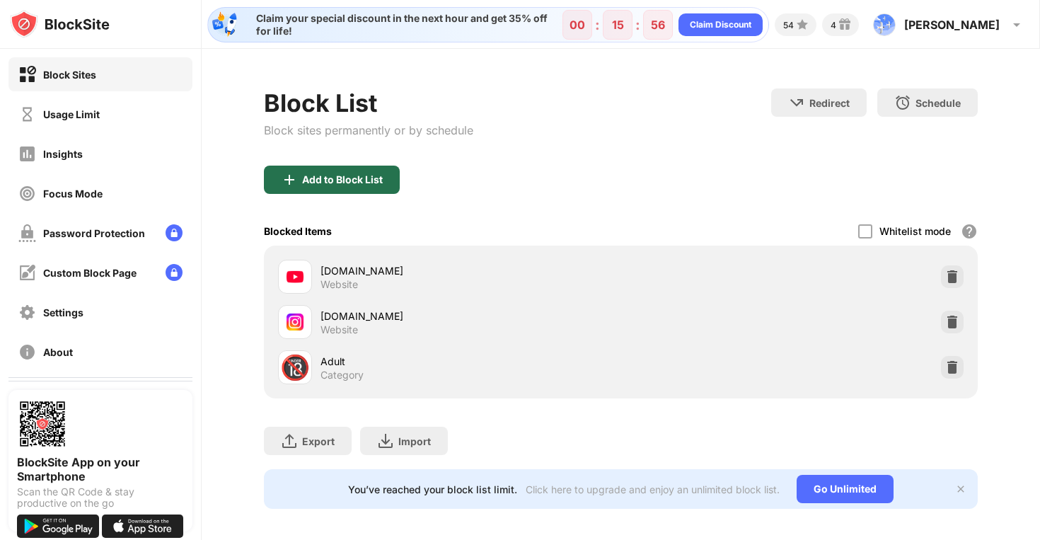
click at [335, 168] on div "Add to Block List" at bounding box center [332, 180] width 136 height 28
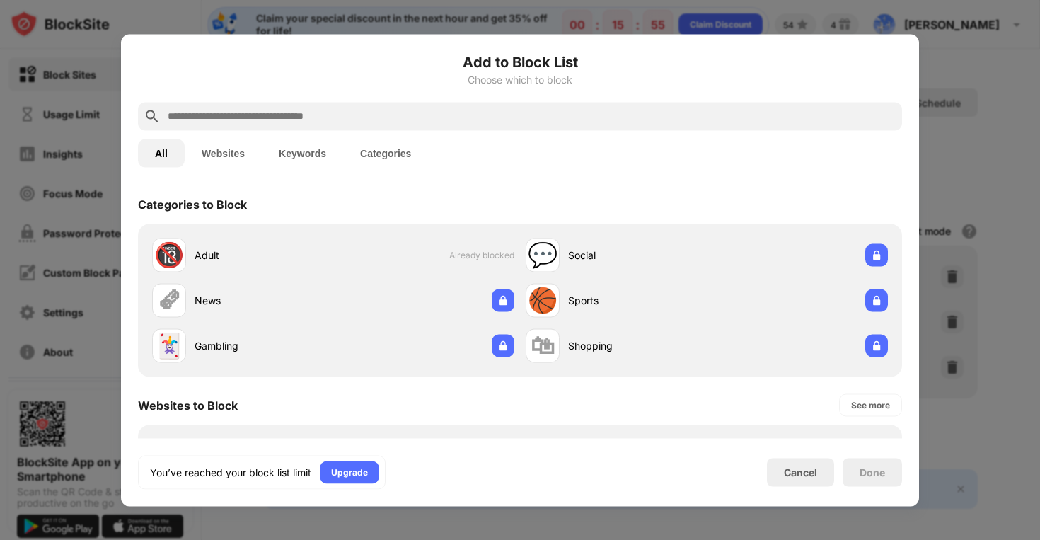
click at [388, 159] on button "Categories" at bounding box center [385, 153] width 85 height 28
click at [784, 463] on div "Cancel" at bounding box center [800, 472] width 67 height 28
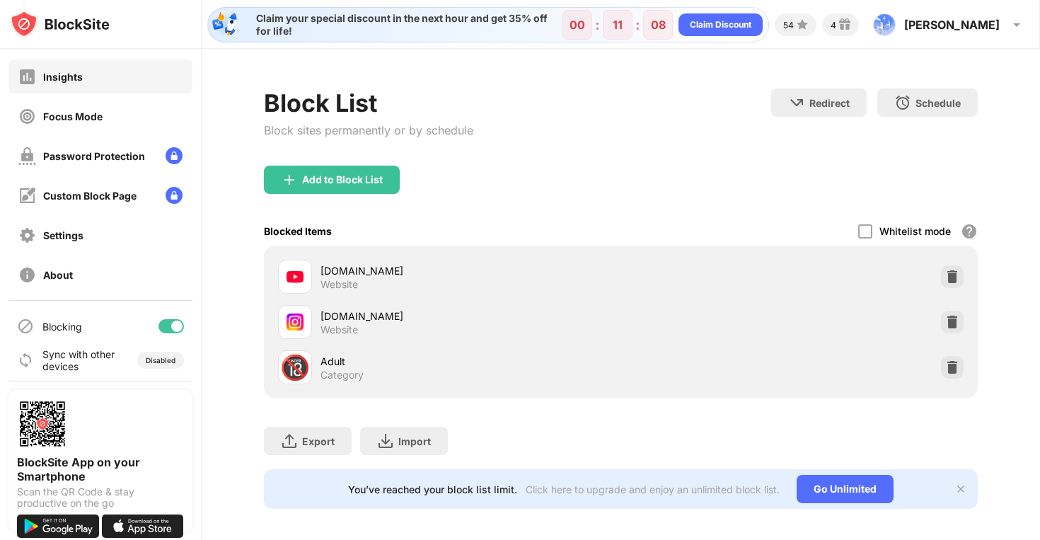
scroll to position [82, 0]
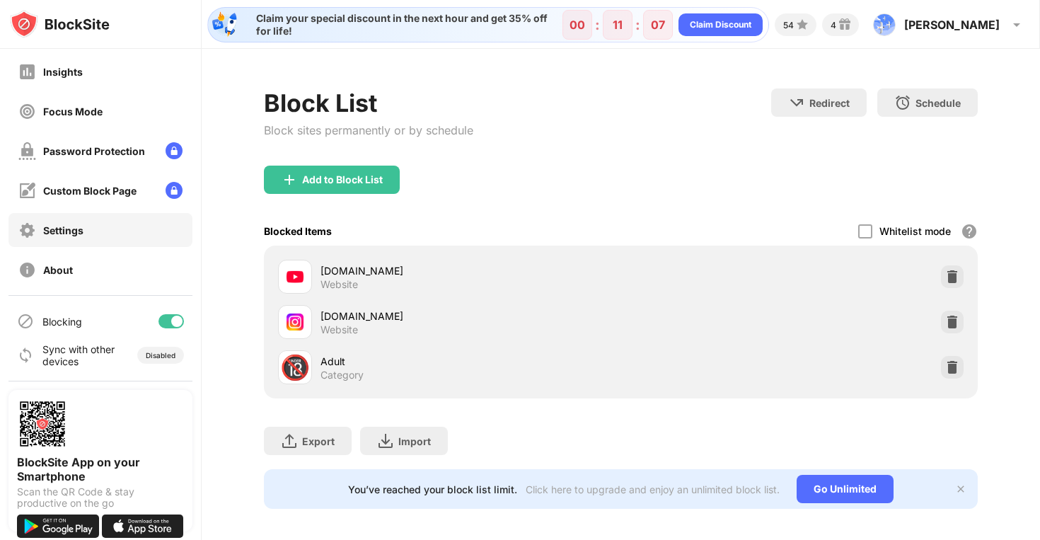
click at [105, 236] on div "Settings" at bounding box center [100, 230] width 184 height 34
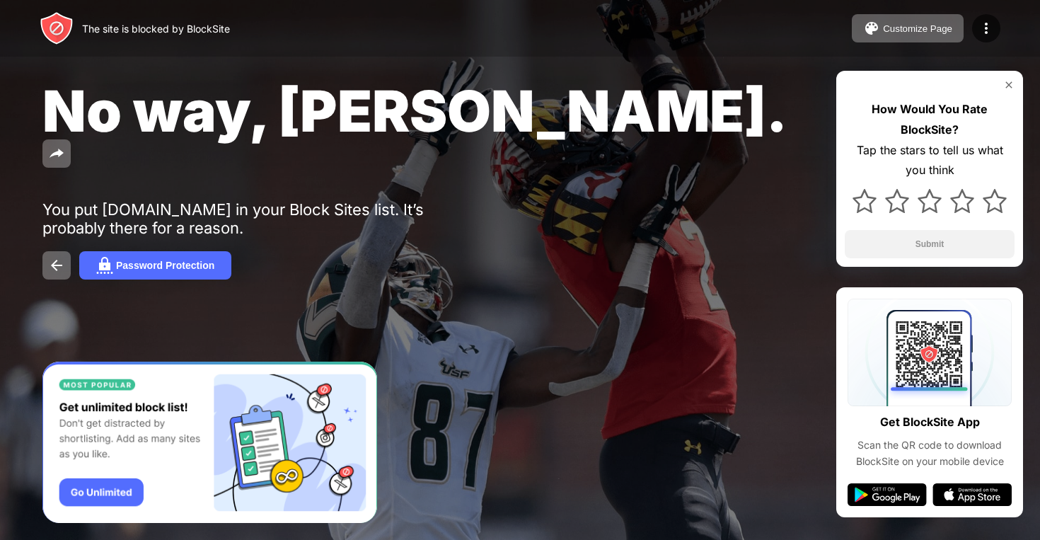
click at [1007, 81] on img at bounding box center [1008, 84] width 11 height 11
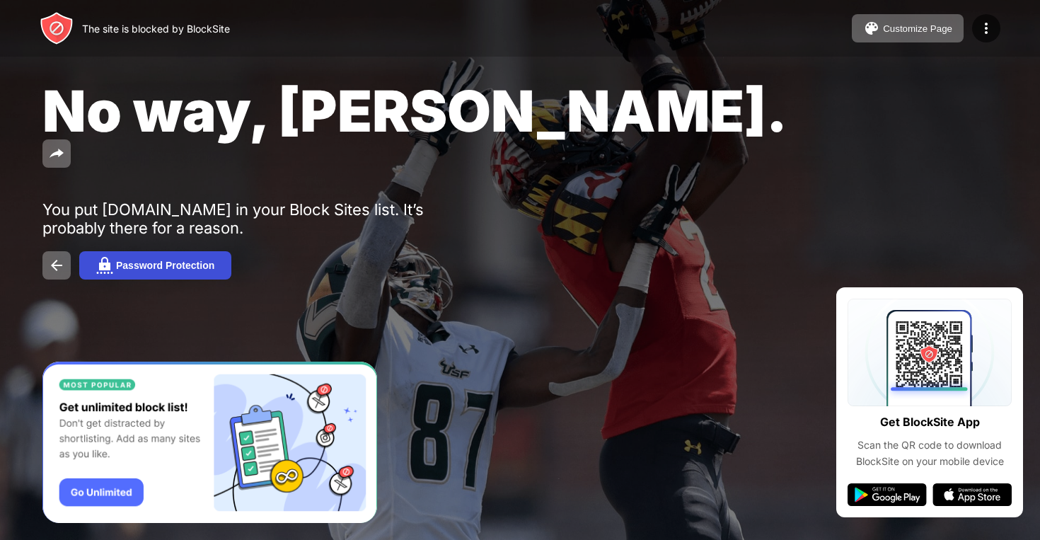
click at [188, 260] on div "Password Protection" at bounding box center [165, 265] width 98 height 11
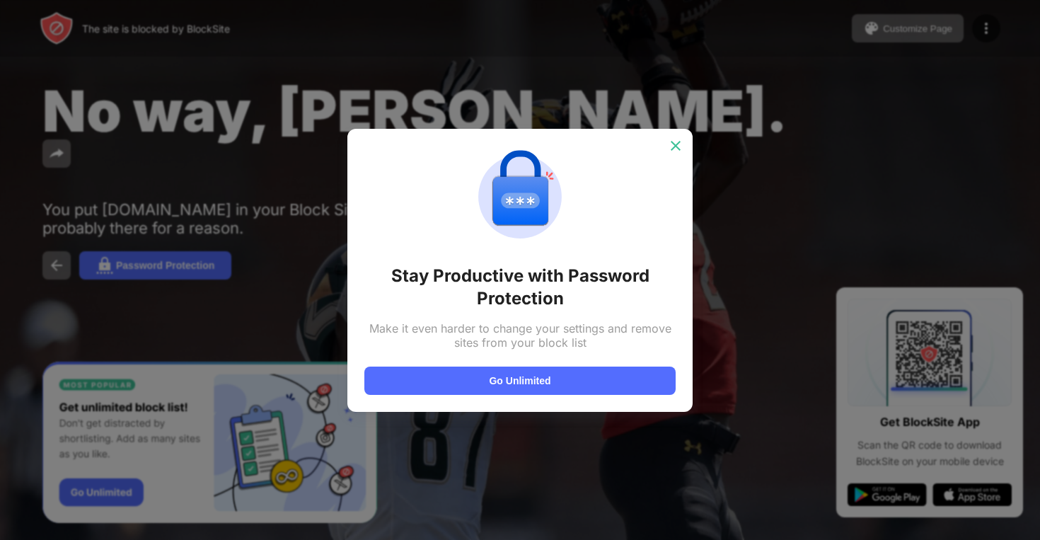
click at [678, 149] on img at bounding box center [675, 146] width 14 height 14
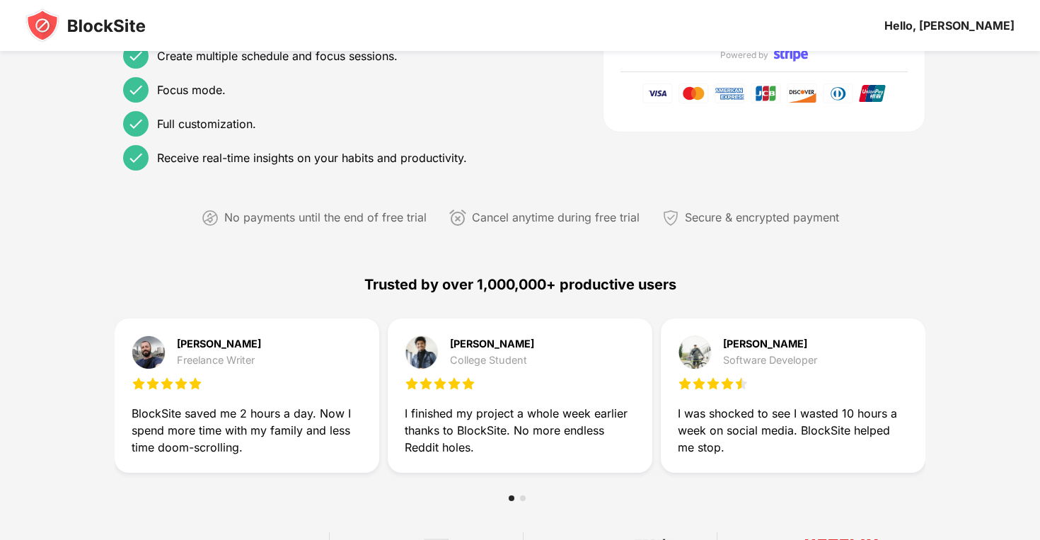
scroll to position [486, 0]
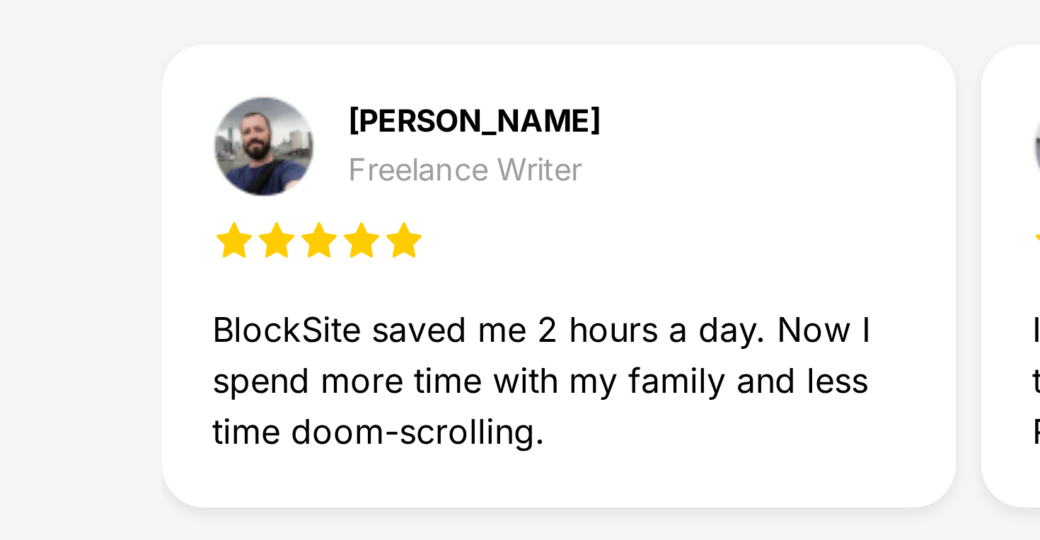
click at [174, 386] on img at bounding box center [181, 387] width 14 height 14
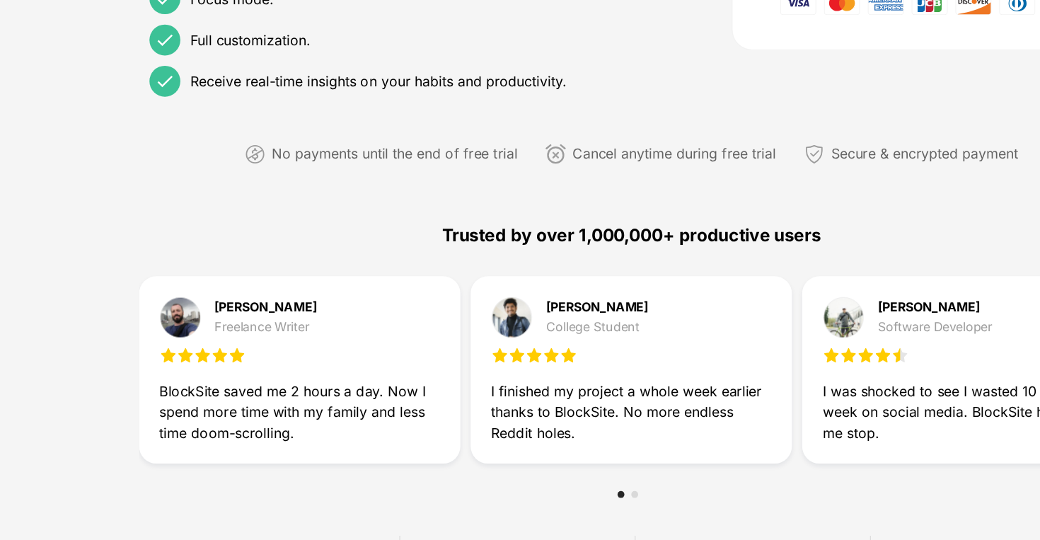
scroll to position [485, 0]
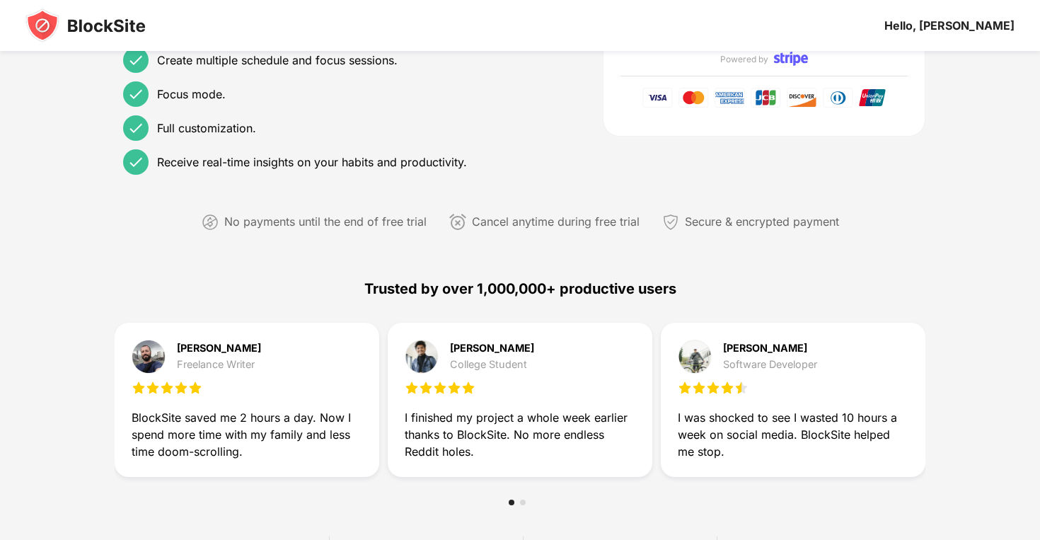
click at [519, 499] on div at bounding box center [520, 502] width 23 height 6
click at [523, 499] on div at bounding box center [523, 502] width 6 height 6
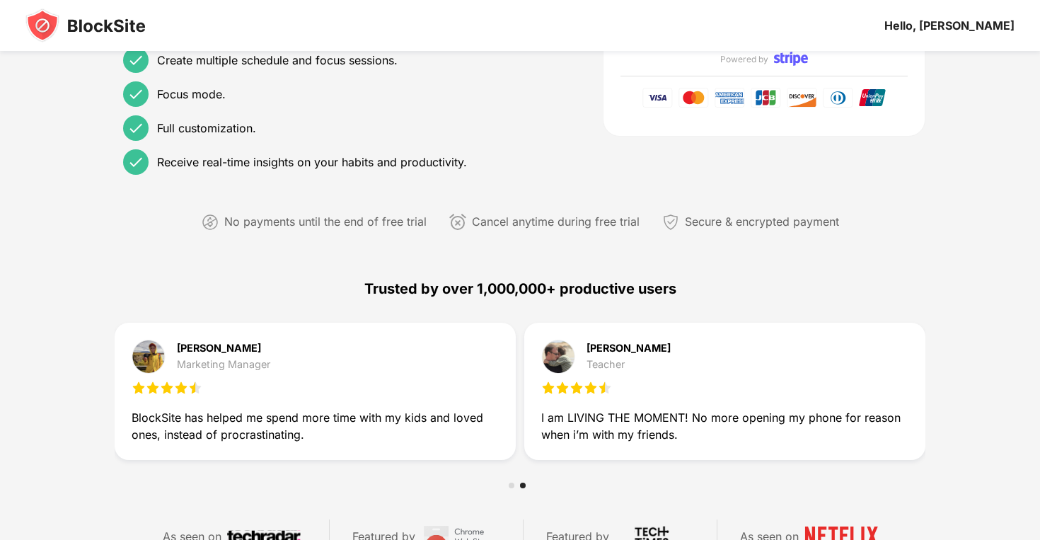
click at [510, 482] on div at bounding box center [512, 485] width 6 height 6
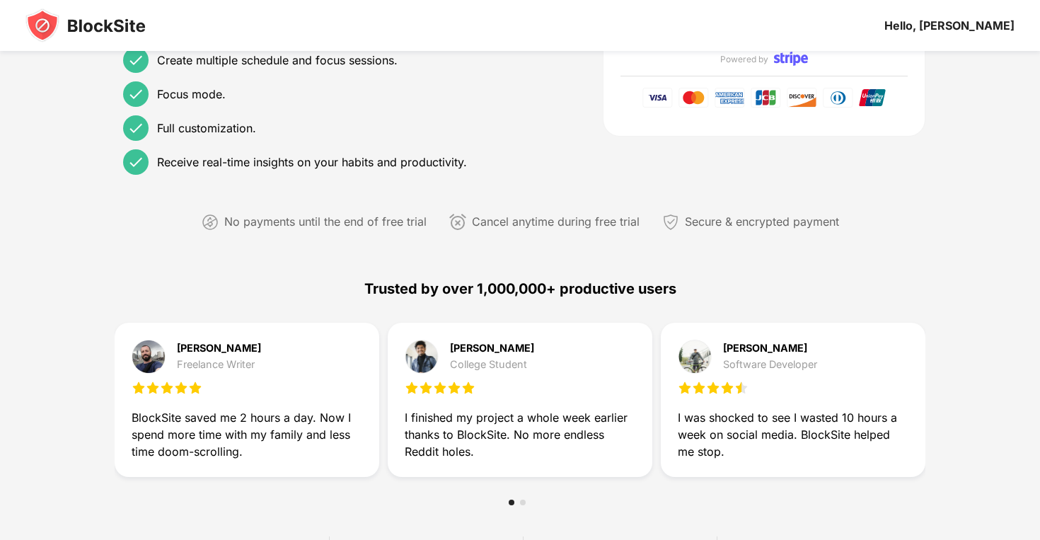
click at [523, 500] on div at bounding box center [523, 502] width 6 height 6
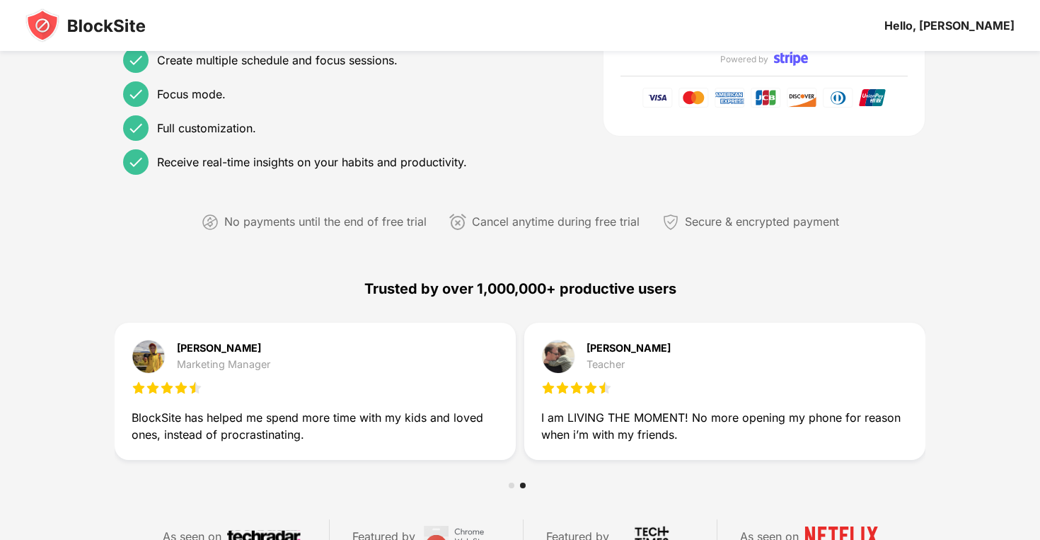
click at [511, 483] on div at bounding box center [512, 485] width 6 height 6
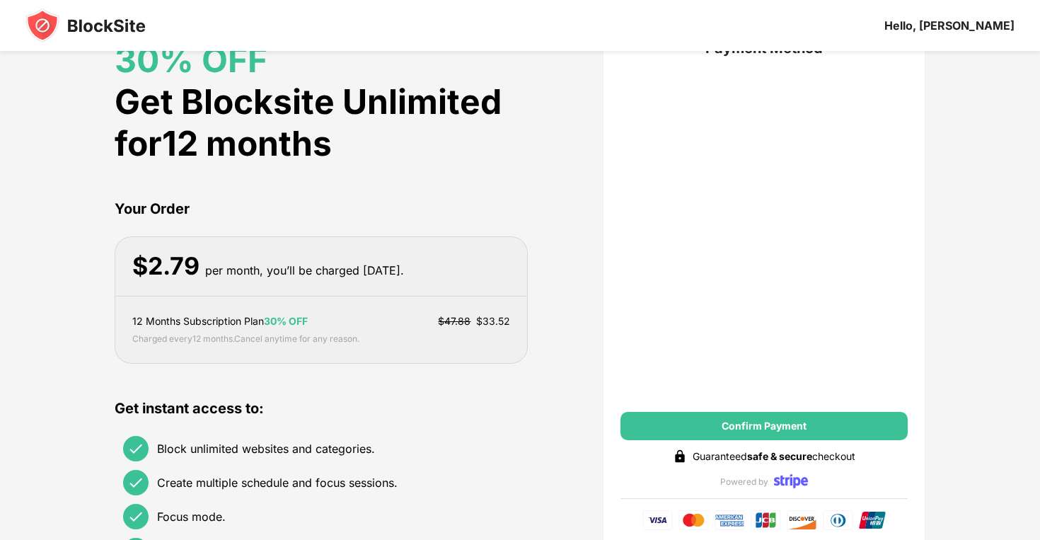
scroll to position [230, 0]
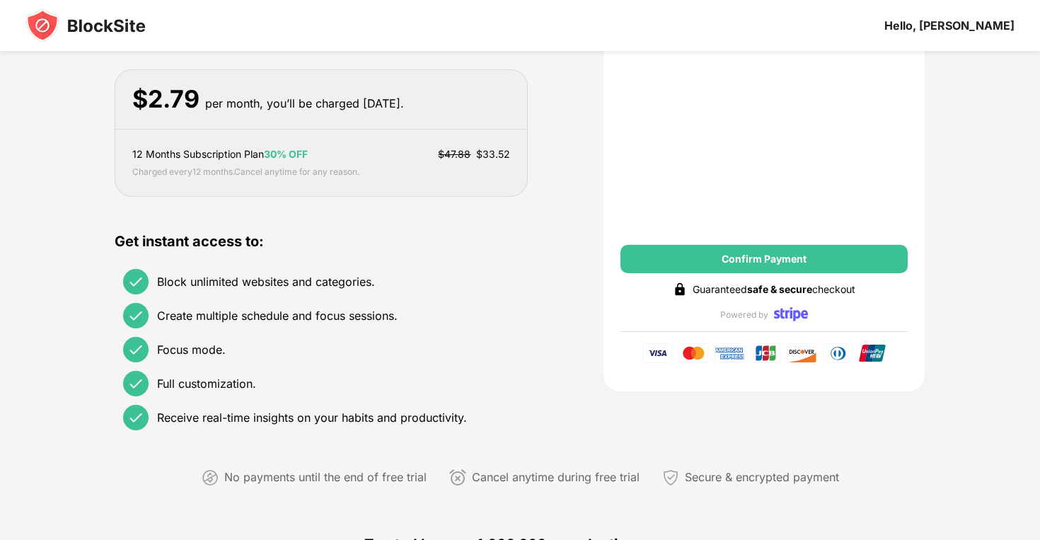
click at [49, 156] on div "LIMITED TIME OFFER 30% OFF Get Blocksite Unlimited for 12 months Your Order $ 2…" at bounding box center [520, 531] width 1040 height 1421
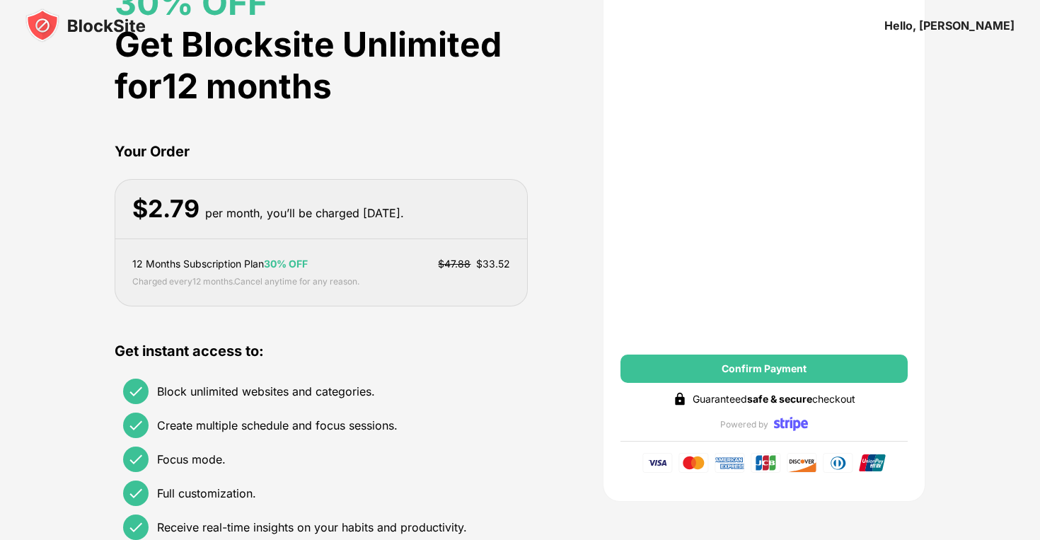
scroll to position [0, 0]
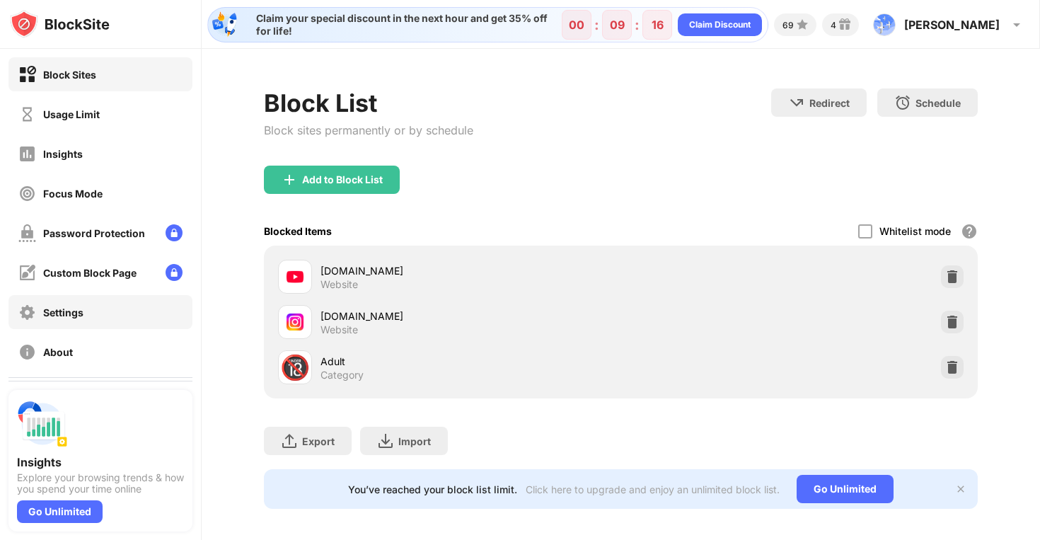
click at [124, 316] on div "Settings" at bounding box center [100, 312] width 184 height 34
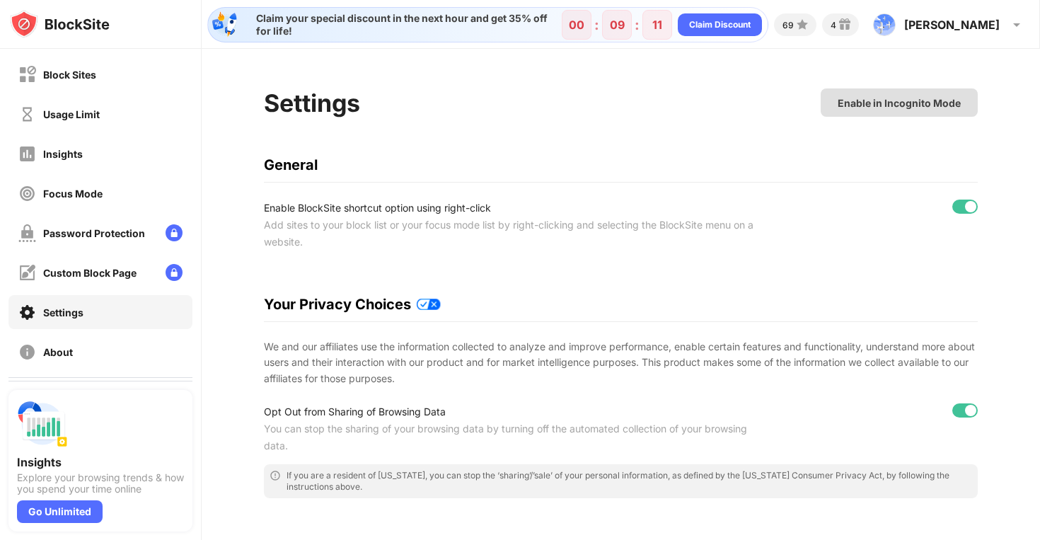
click at [845, 97] on div "Enable in Incognito Mode" at bounding box center [899, 103] width 123 height 12
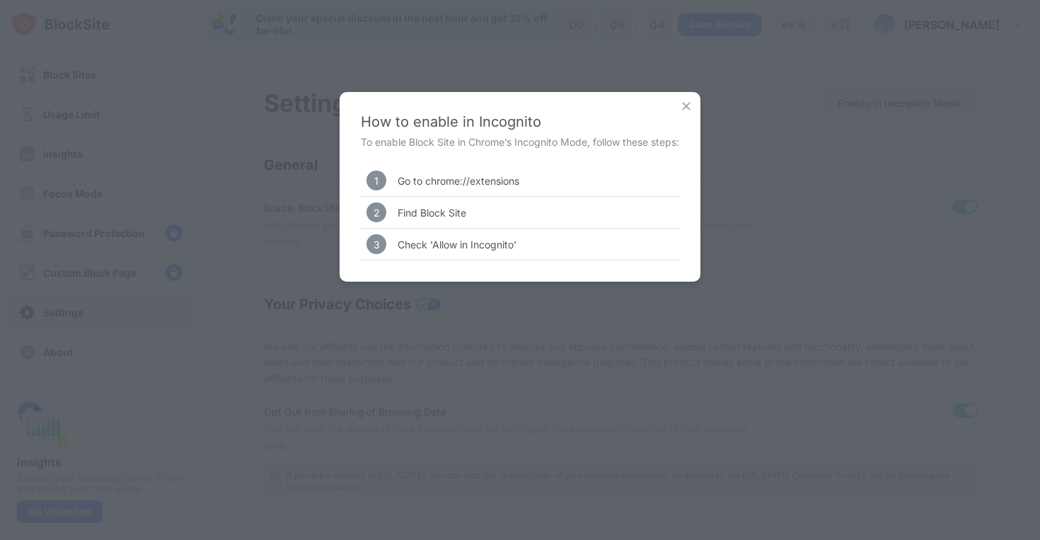
click at [690, 105] on img at bounding box center [686, 106] width 14 height 14
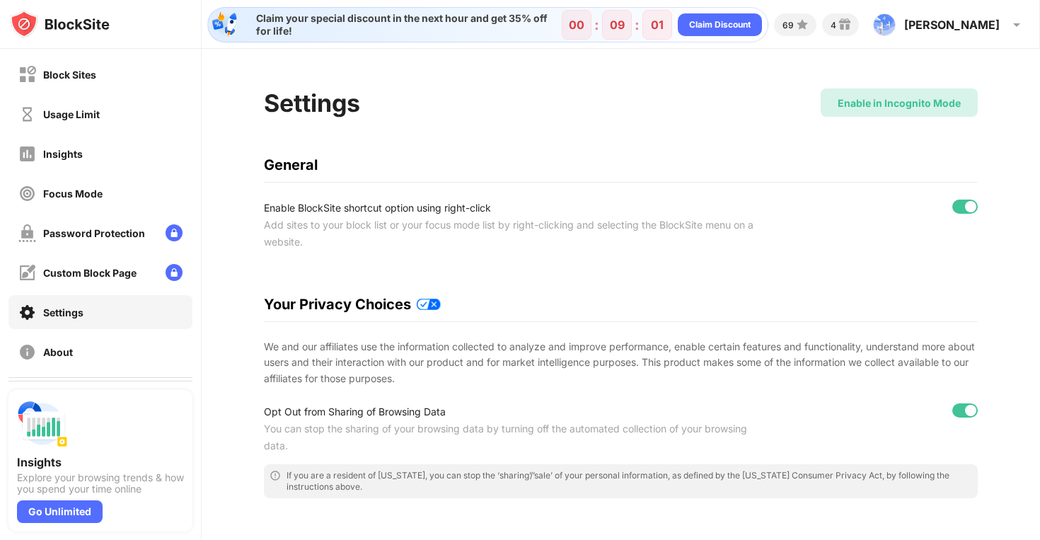
click at [904, 105] on div "Enable in Incognito Mode" at bounding box center [899, 103] width 123 height 12
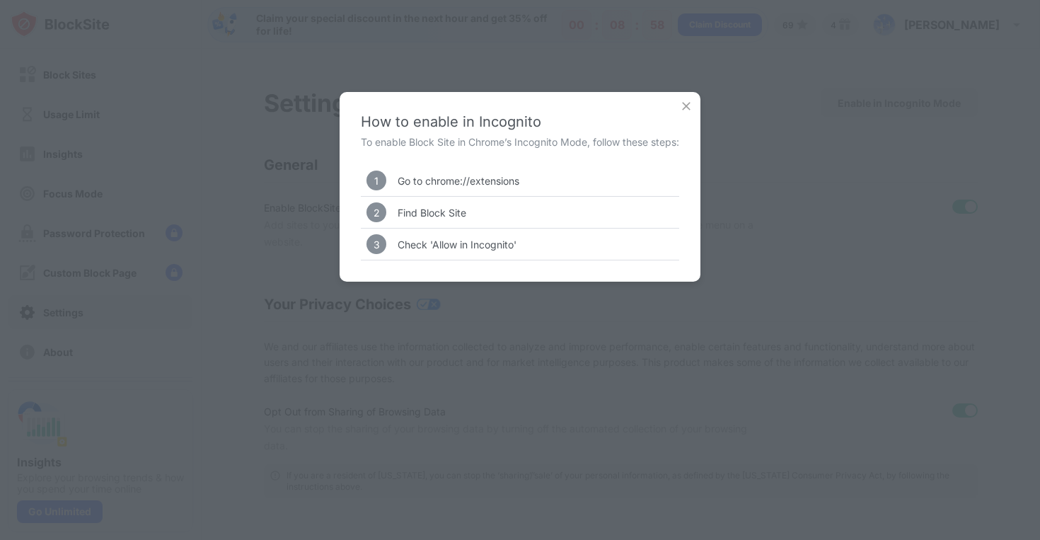
click at [690, 103] on img at bounding box center [686, 106] width 14 height 14
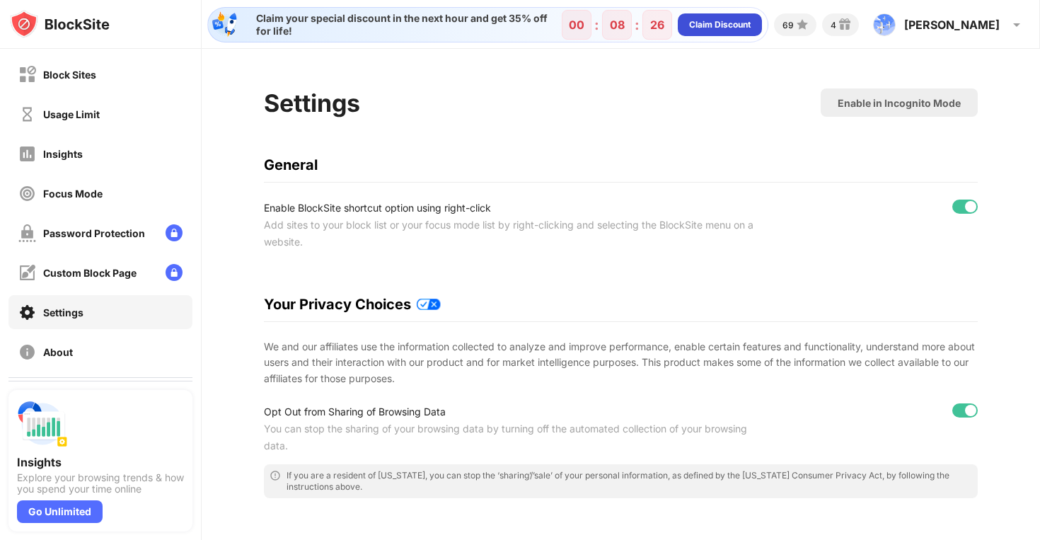
click at [751, 25] on div "Claim Discount" at bounding box center [720, 25] width 62 height 14
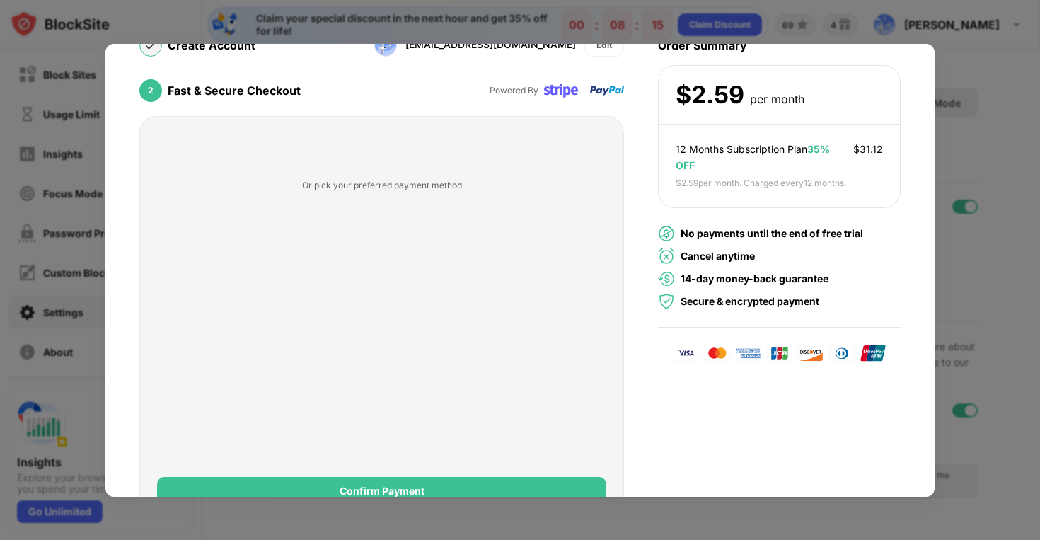
scroll to position [203, 0]
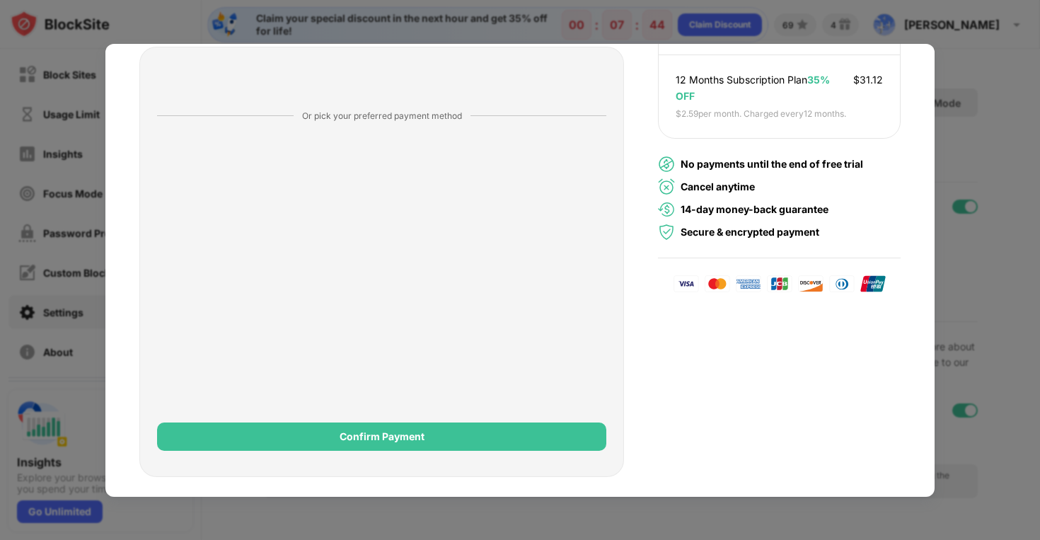
click at [68, 91] on div at bounding box center [520, 270] width 1040 height 540
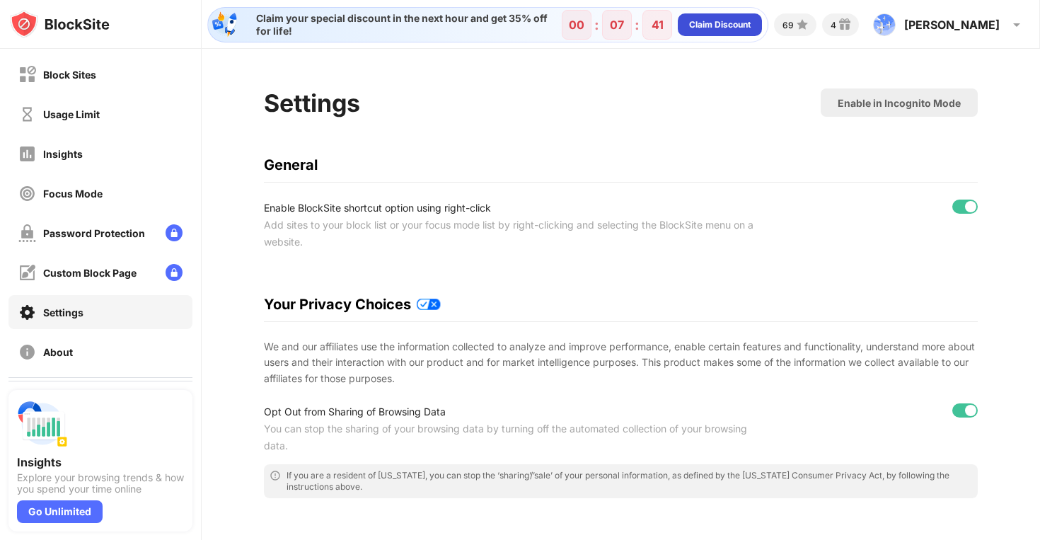
click at [751, 31] on div "Claim Discount" at bounding box center [720, 25] width 62 height 14
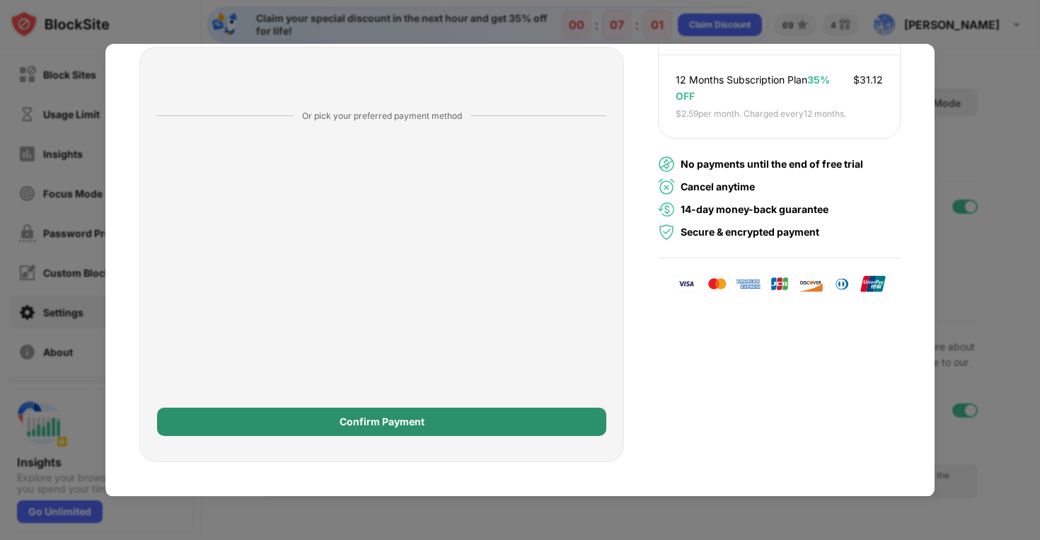
click at [439, 426] on div "Confirm Payment" at bounding box center [381, 421] width 449 height 28
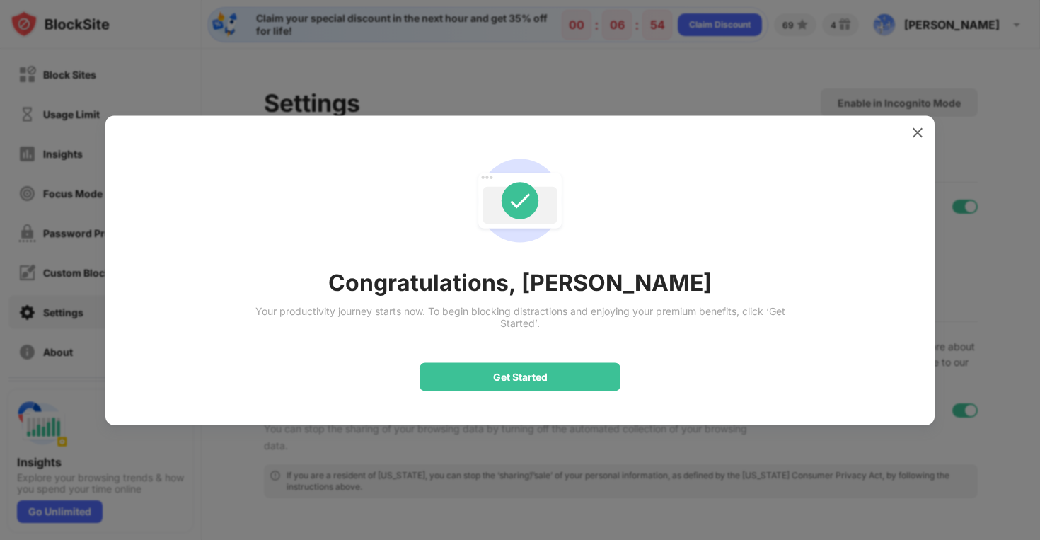
scroll to position [0, 0]
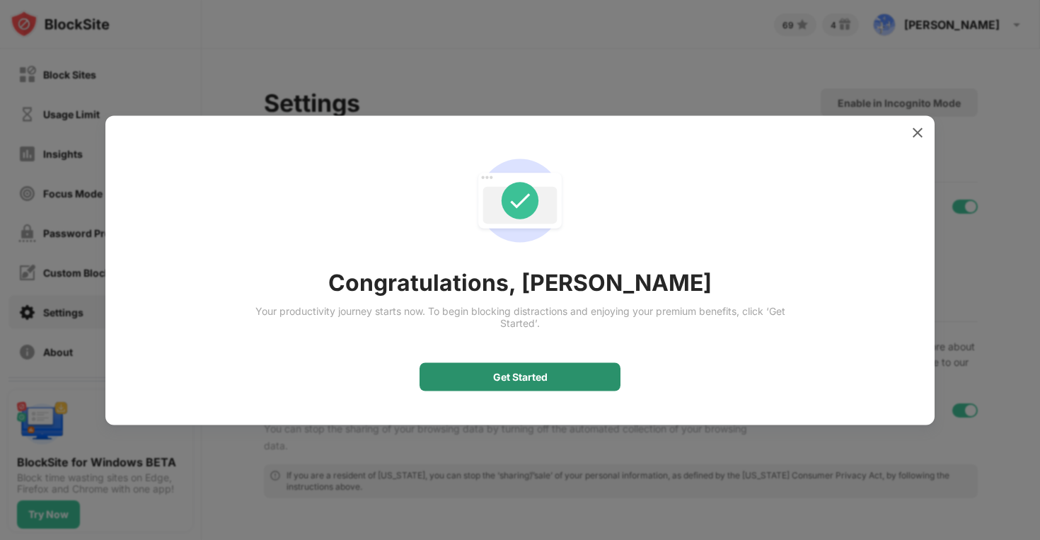
click at [500, 379] on div "Get Started" at bounding box center [520, 376] width 54 height 11
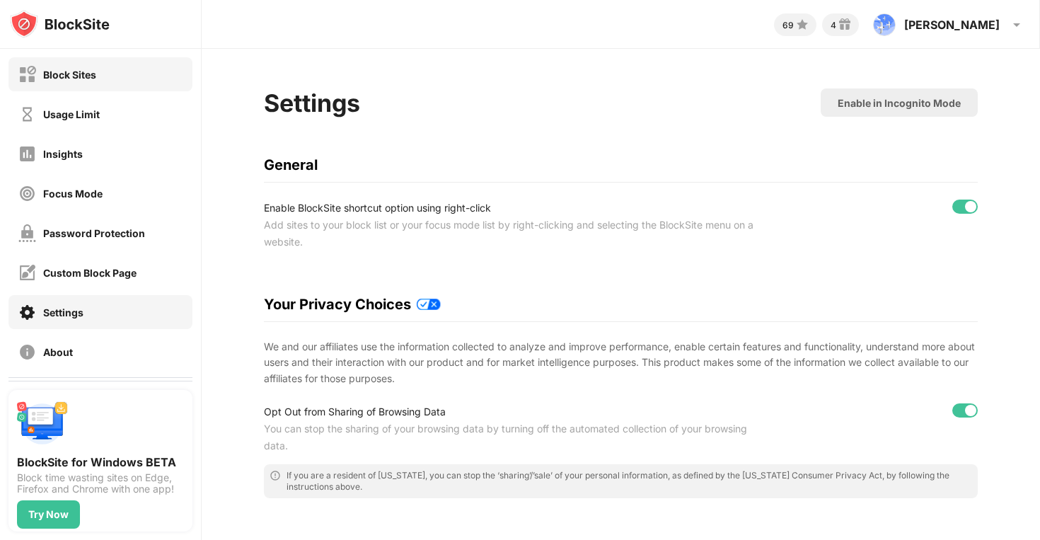
click at [114, 67] on div "Block Sites" at bounding box center [100, 74] width 184 height 34
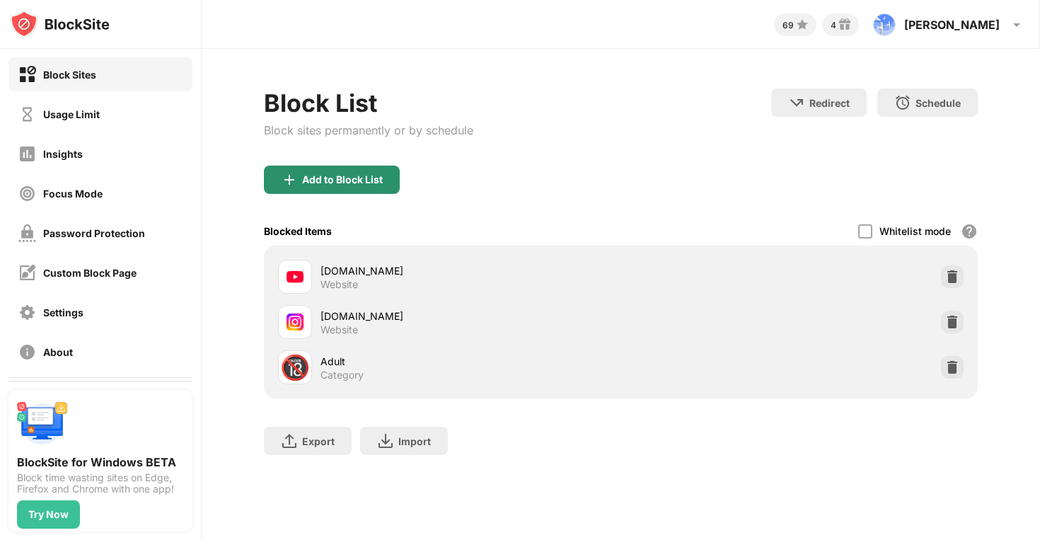
click at [368, 174] on div "Add to Block List" at bounding box center [342, 179] width 81 height 11
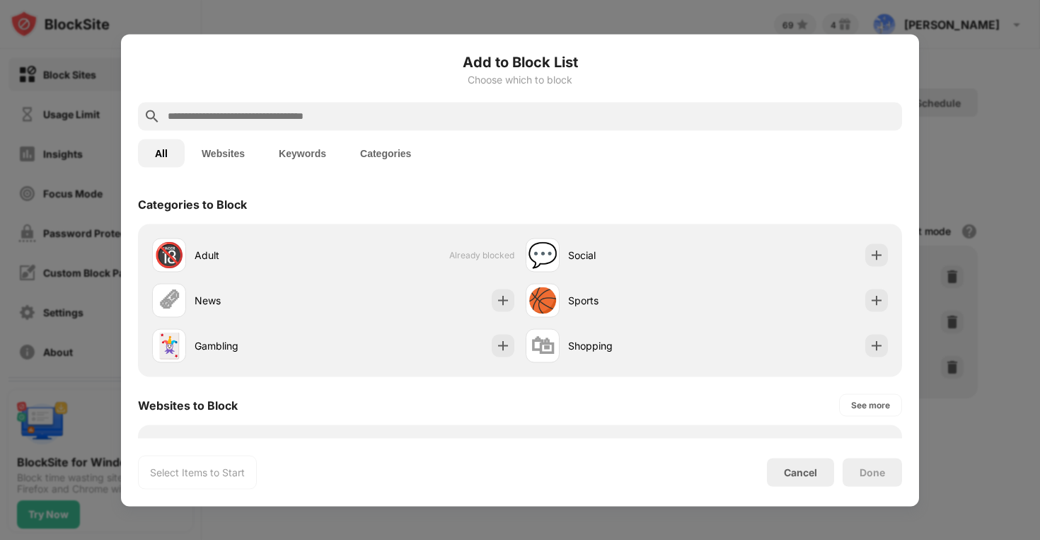
click at [316, 154] on button "Keywords" at bounding box center [302, 153] width 81 height 28
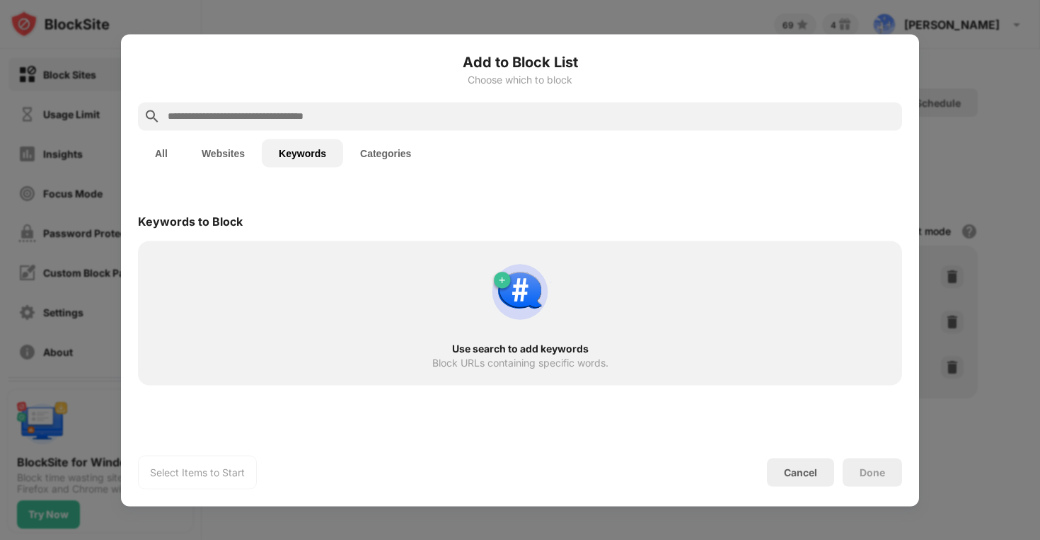
click at [359, 103] on div at bounding box center [520, 116] width 764 height 28
click at [359, 112] on input "text" at bounding box center [531, 116] width 730 height 17
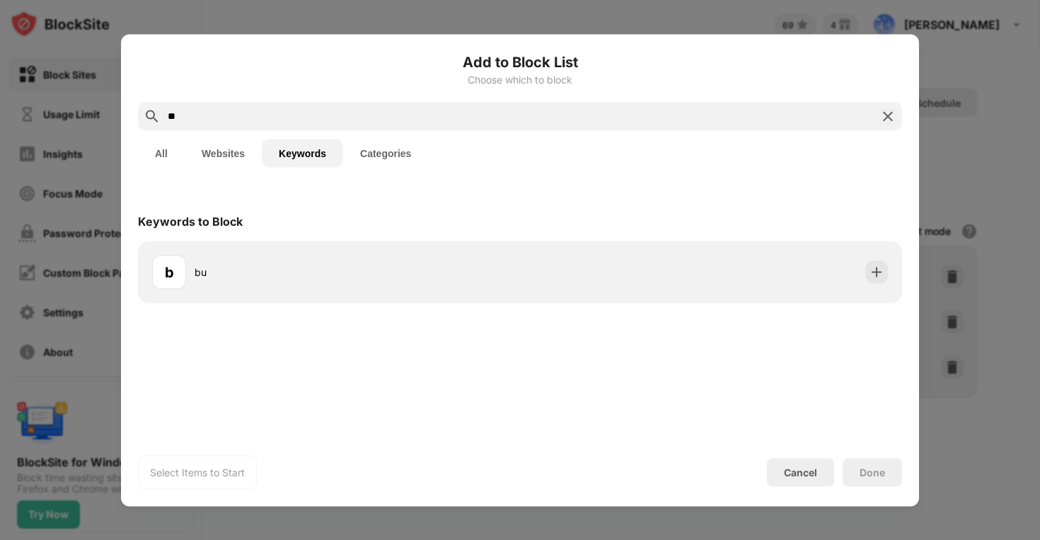
type input "*"
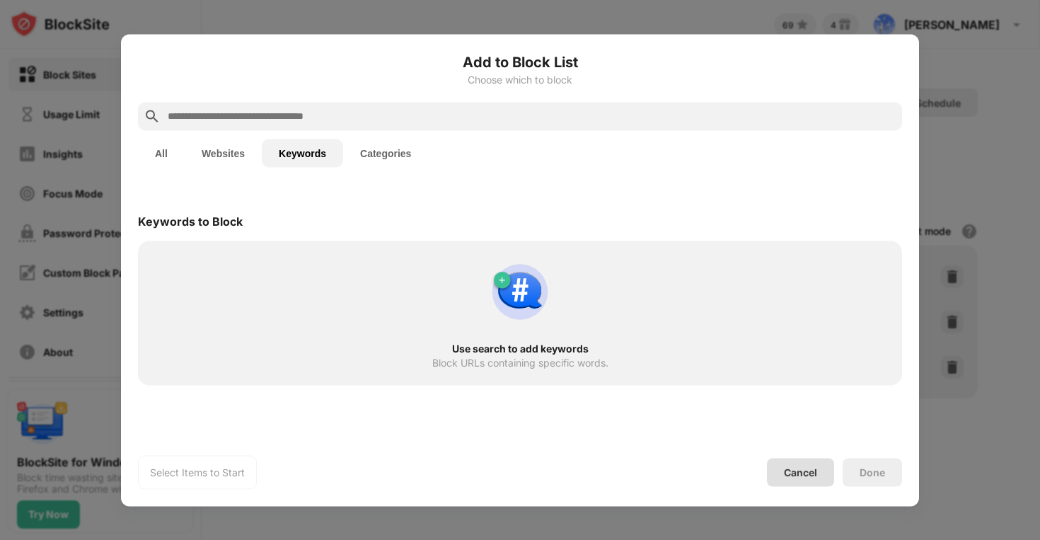
click at [780, 474] on div "Cancel" at bounding box center [800, 472] width 67 height 28
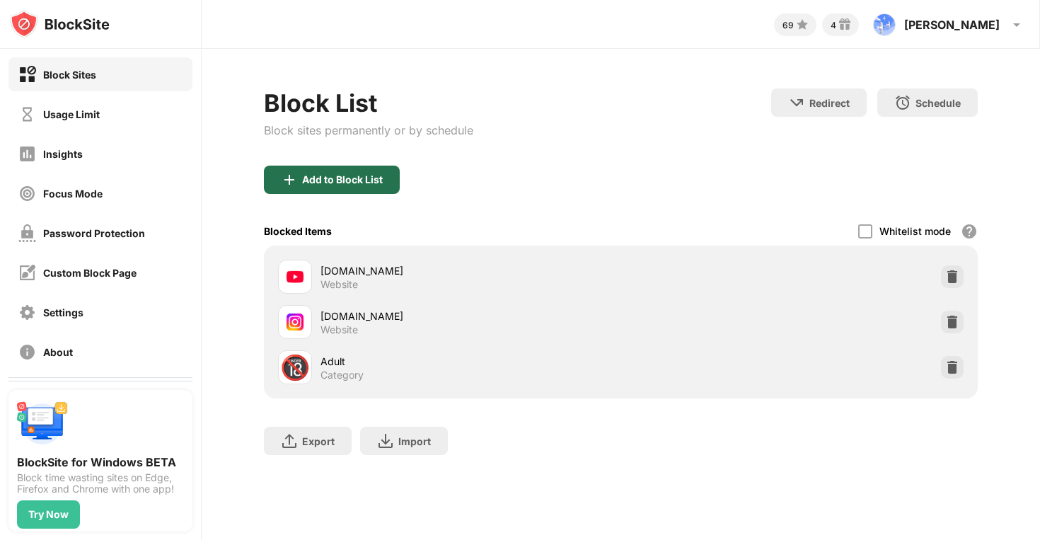
click at [342, 174] on div "Add to Block List" at bounding box center [342, 179] width 81 height 11
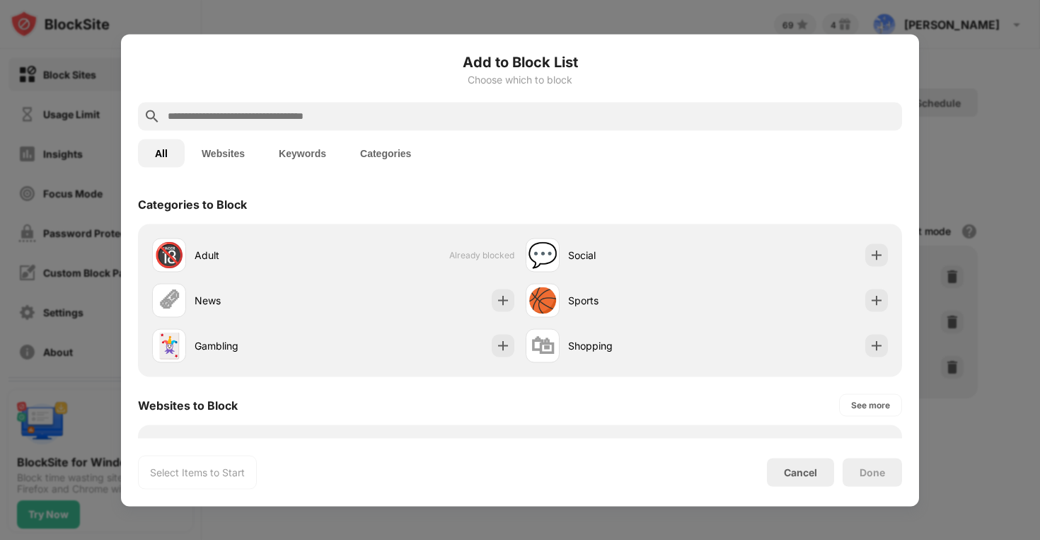
click at [369, 103] on div at bounding box center [520, 116] width 764 height 28
click at [371, 116] on input "text" at bounding box center [531, 116] width 730 height 17
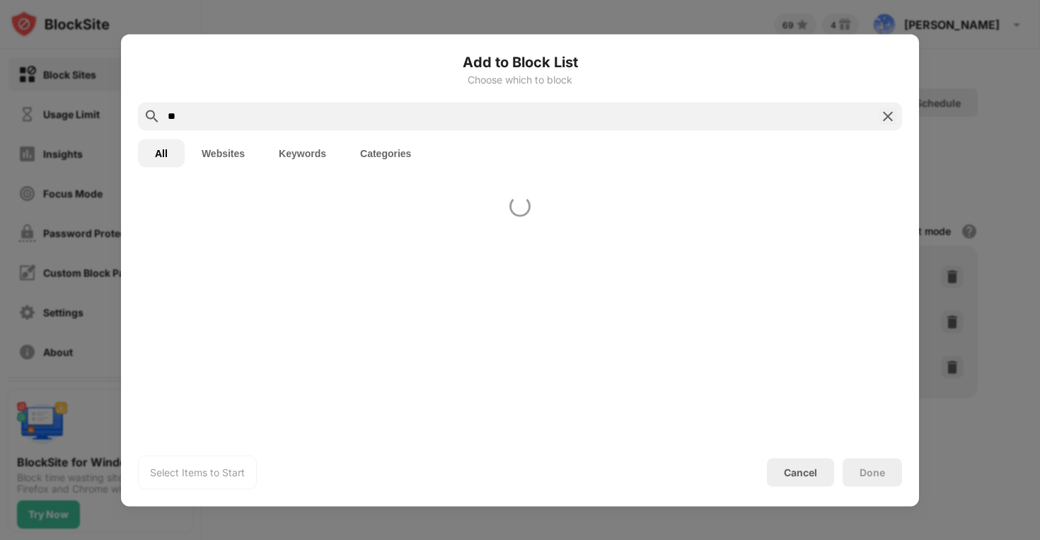
type input "*"
click at [785, 471] on div "Cancel" at bounding box center [800, 472] width 33 height 12
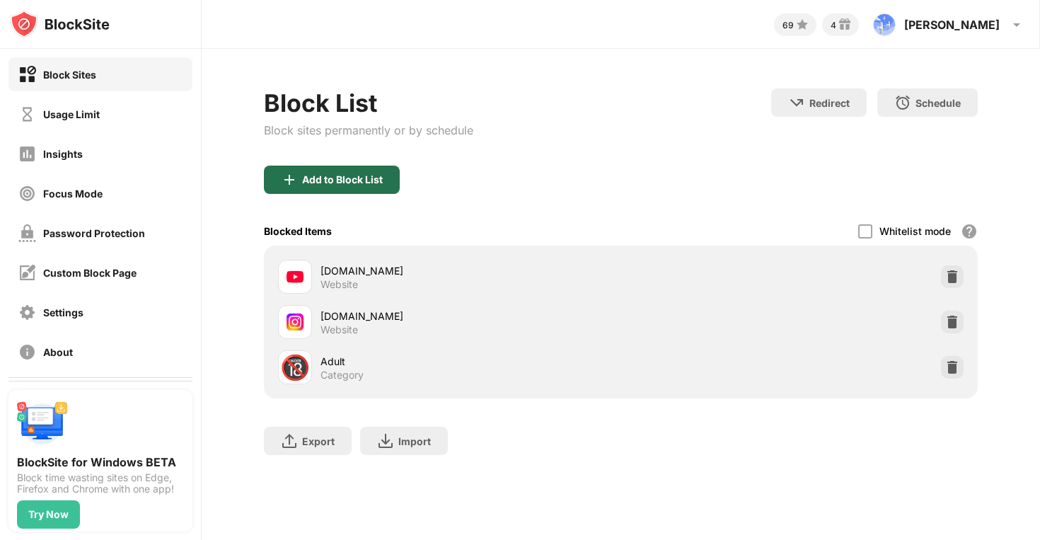
click at [282, 175] on img at bounding box center [289, 179] width 17 height 17
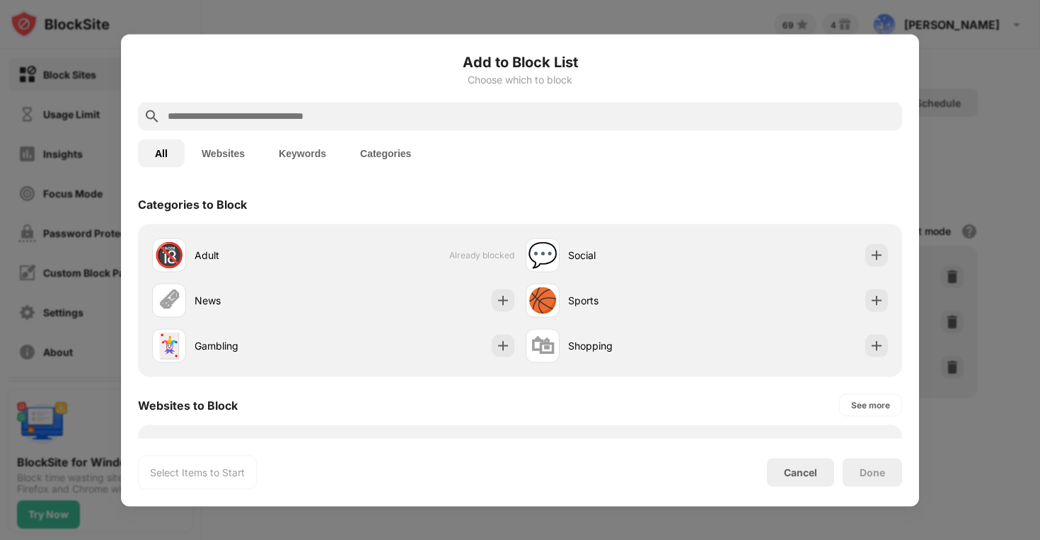
click at [233, 116] on input "text" at bounding box center [531, 116] width 730 height 17
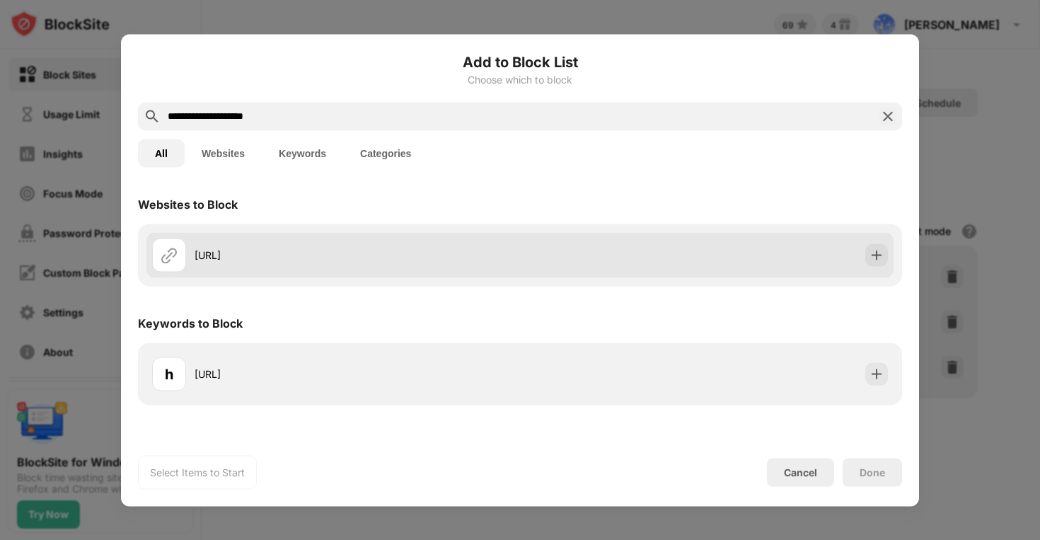
type input "**********"
click at [888, 260] on div "seaart.ai" at bounding box center [519, 254] width 747 height 45
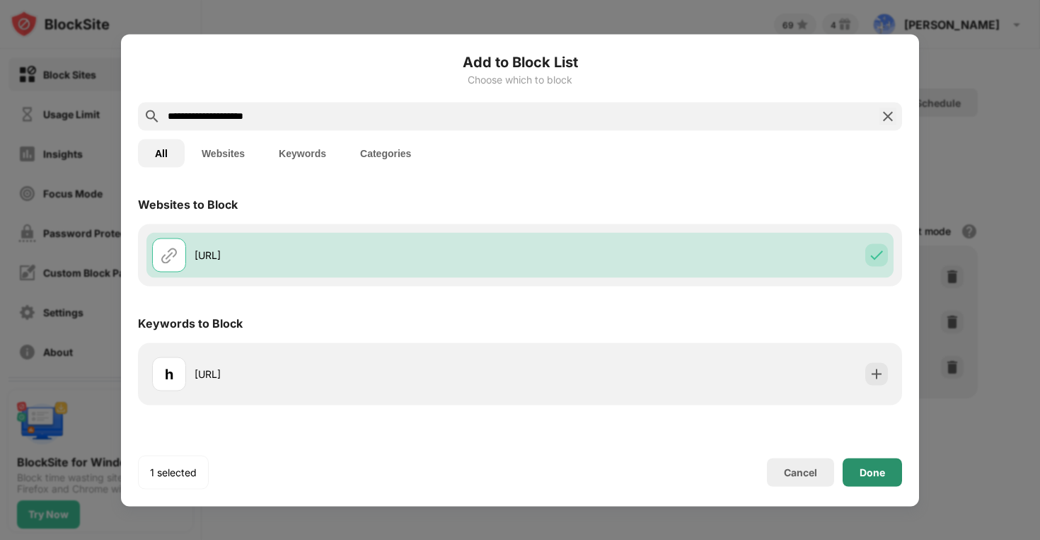
click at [867, 473] on div "Done" at bounding box center [871, 471] width 25 height 11
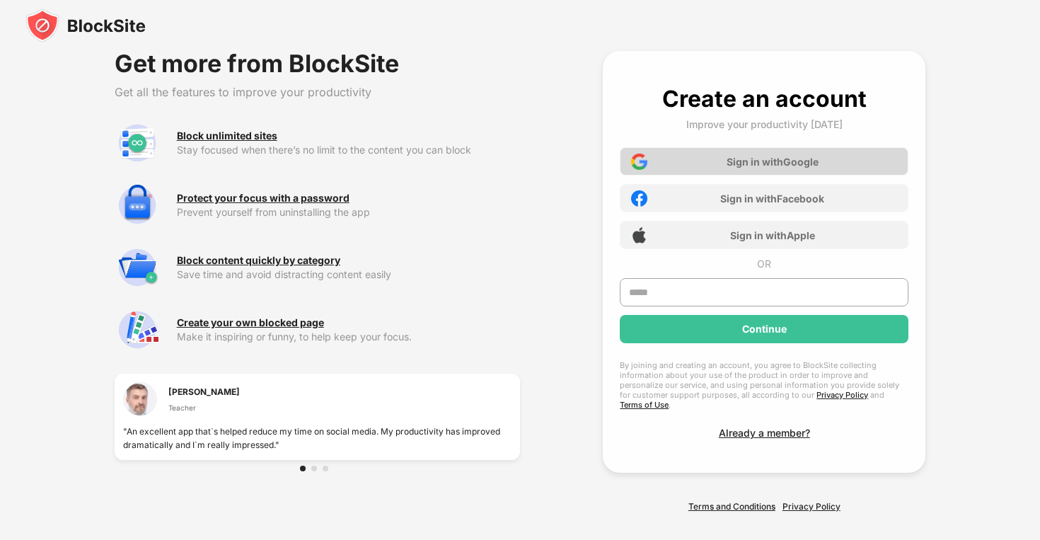
click at [624, 160] on div "Sign in with Google" at bounding box center [764, 161] width 289 height 28
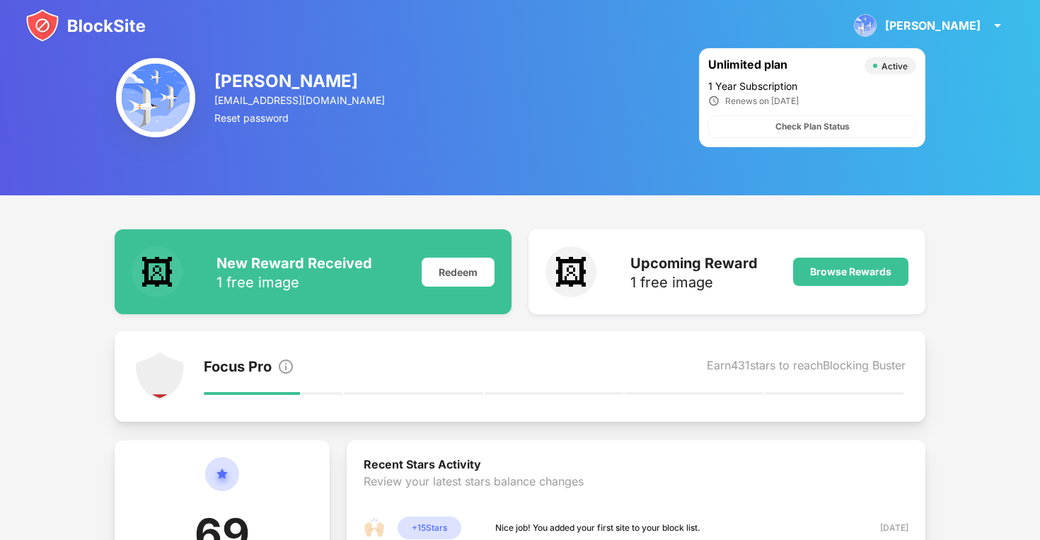
click at [92, 16] on img at bounding box center [85, 25] width 120 height 34
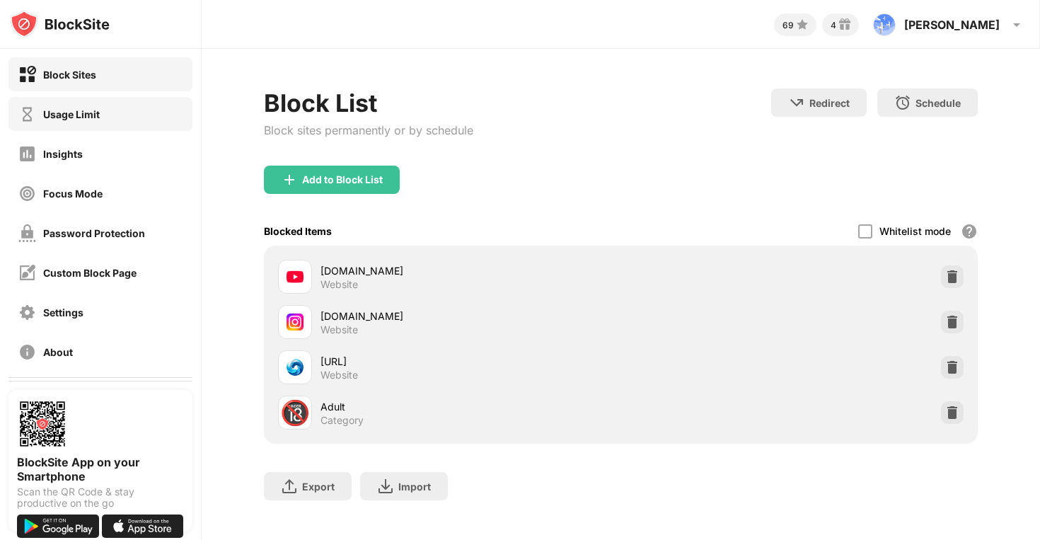
click at [118, 105] on div "Usage Limit" at bounding box center [100, 114] width 184 height 34
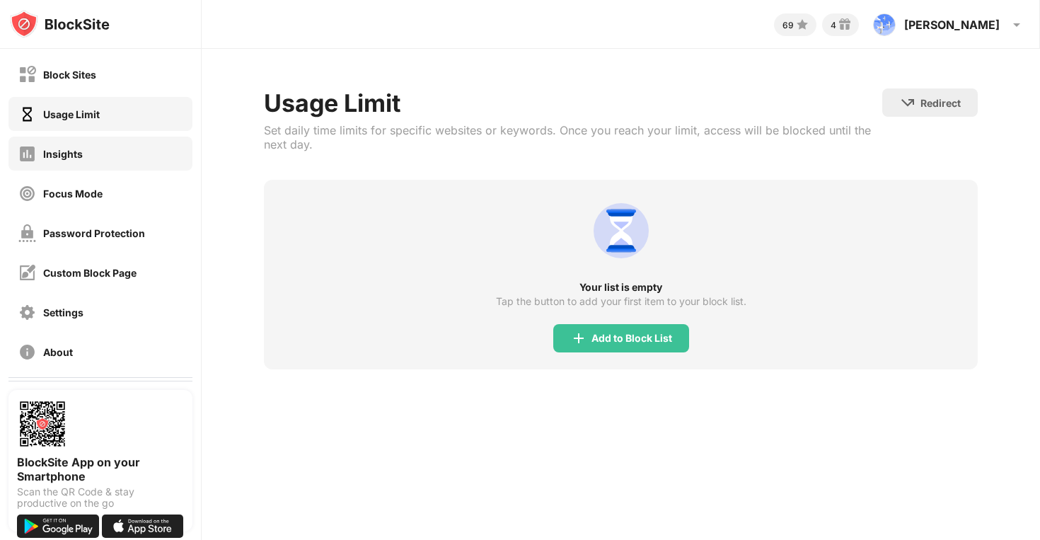
click at [158, 154] on div "Insights" at bounding box center [100, 154] width 184 height 34
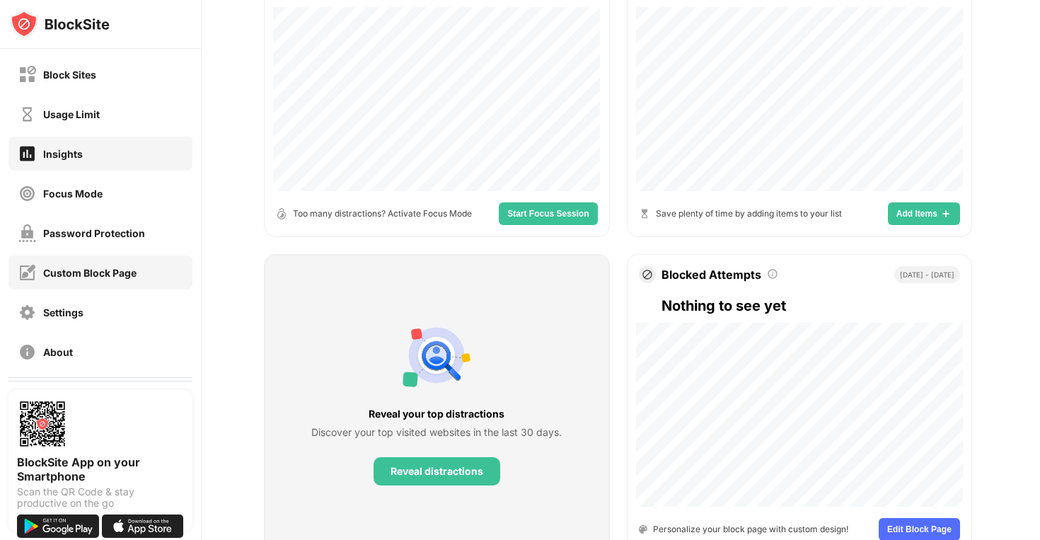
scroll to position [82, 0]
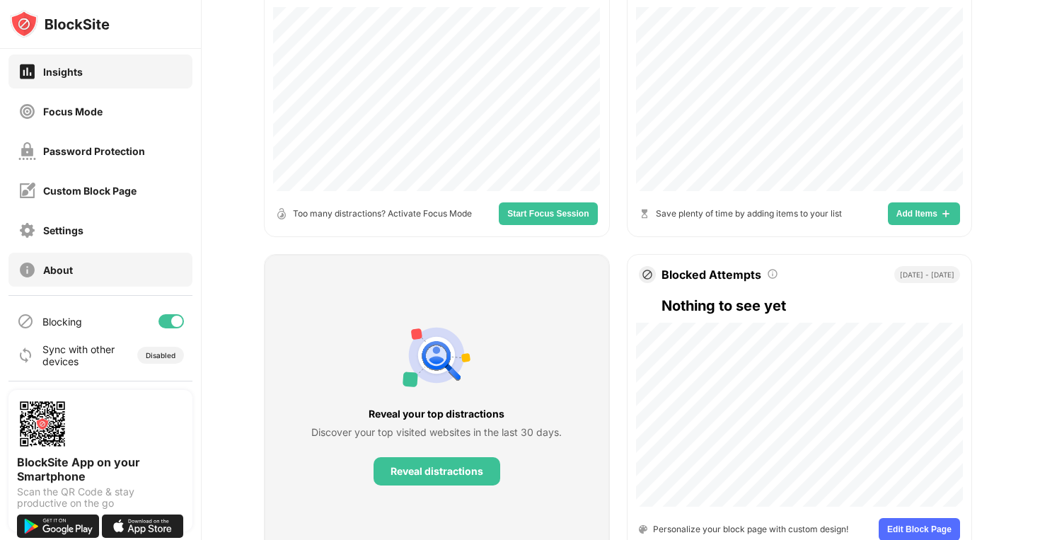
drag, startPoint x: 86, startPoint y: 269, endPoint x: 86, endPoint y: 255, distance: 14.1
click at [86, 268] on div "About" at bounding box center [100, 270] width 184 height 34
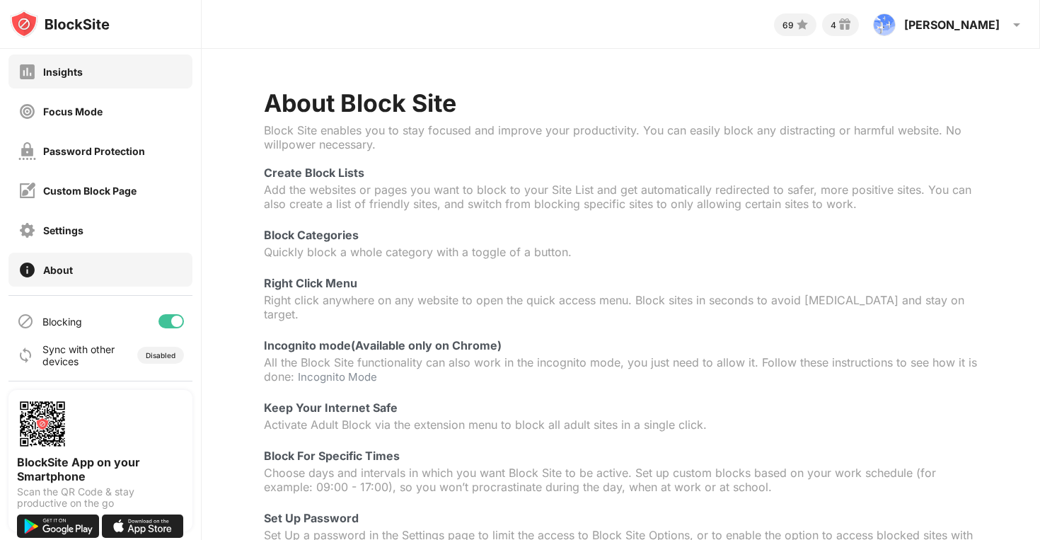
click at [72, 69] on div "Insights" at bounding box center [63, 72] width 40 height 12
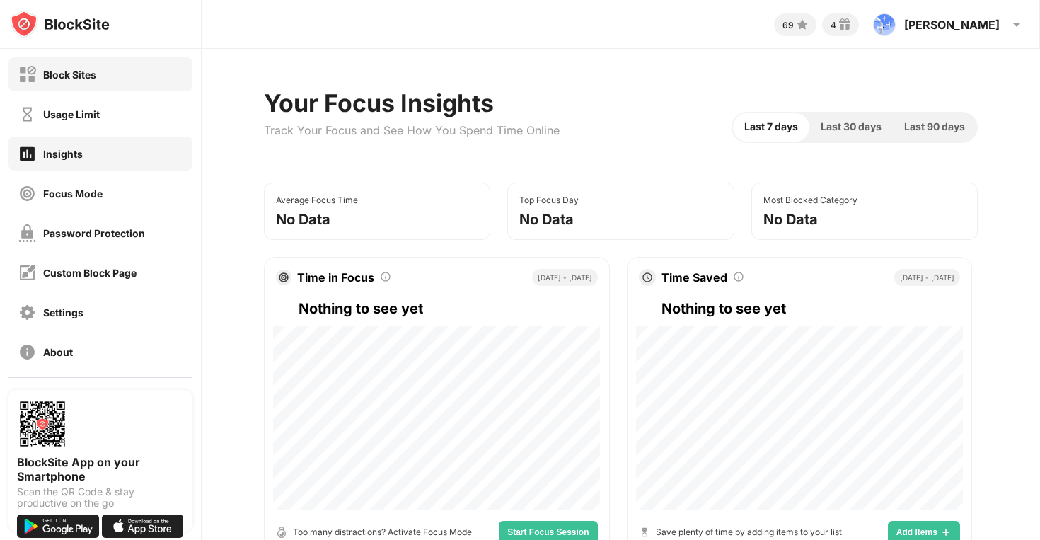
click at [72, 69] on div "Block Sites" at bounding box center [69, 75] width 53 height 12
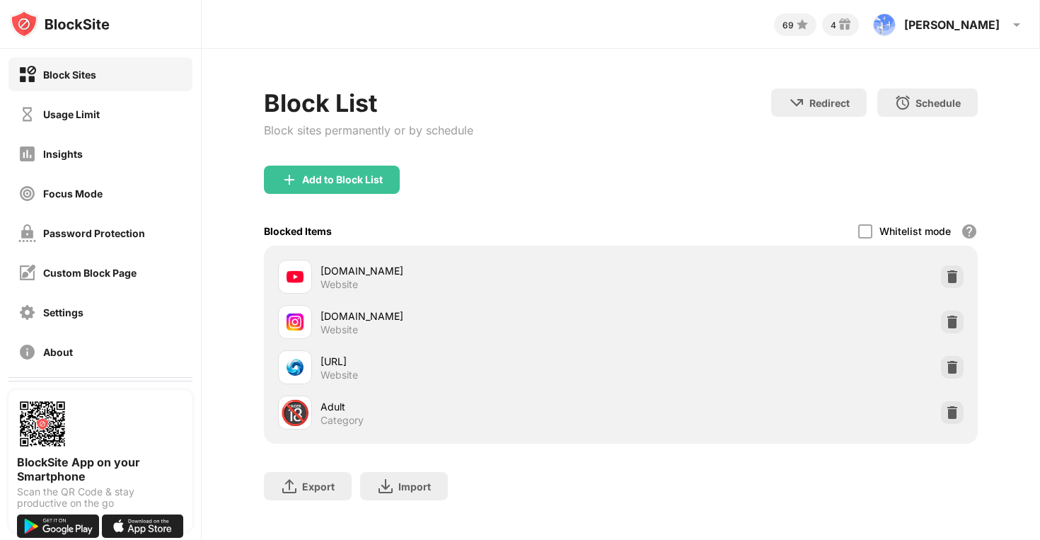
click at [362, 163] on div "Block List Block sites permanently or by schedule" at bounding box center [368, 126] width 209 height 77
click at [364, 179] on div "Add to Block List" at bounding box center [342, 179] width 81 height 11
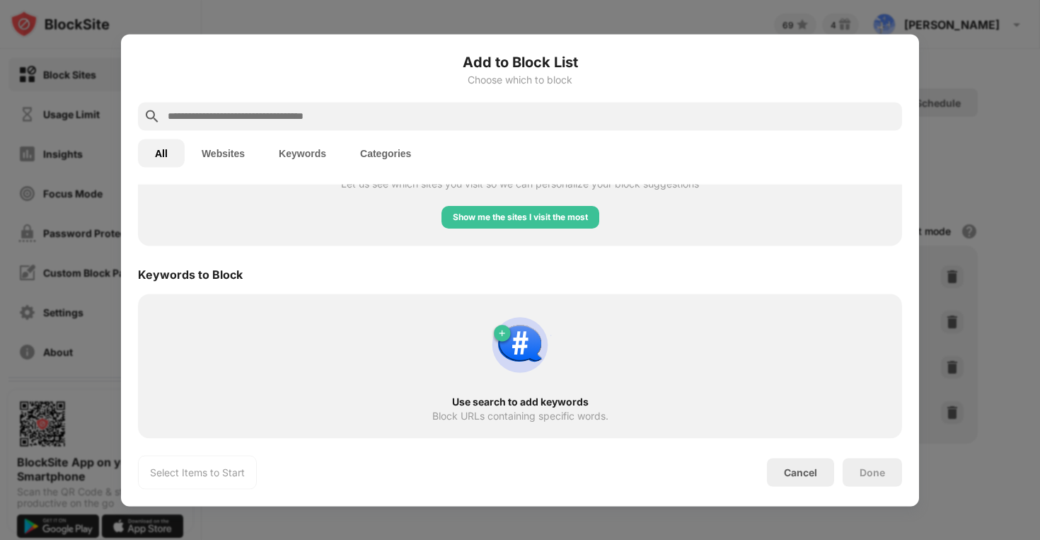
scroll to position [654, 0]
click at [216, 151] on button "Websites" at bounding box center [223, 153] width 77 height 28
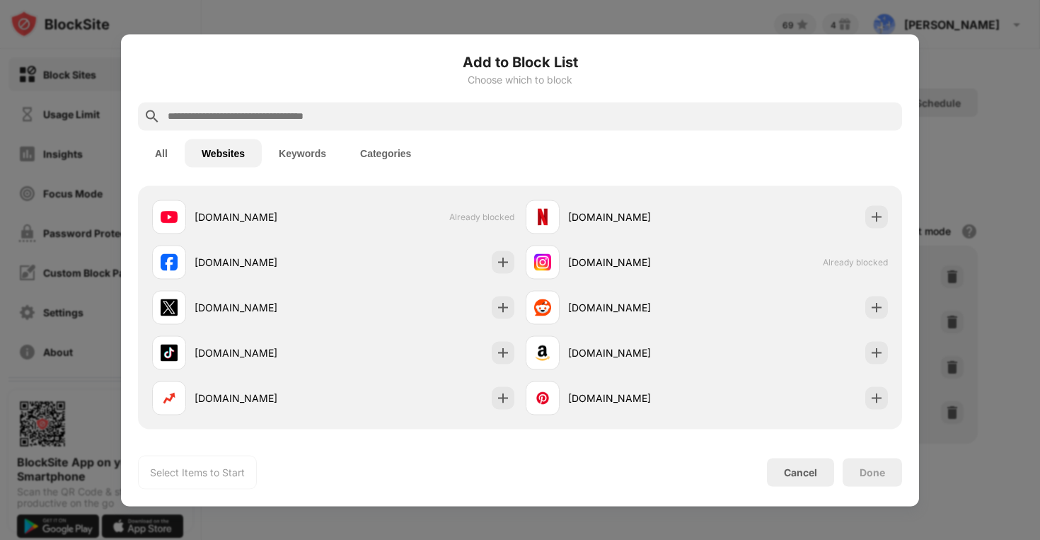
scroll to position [0, 0]
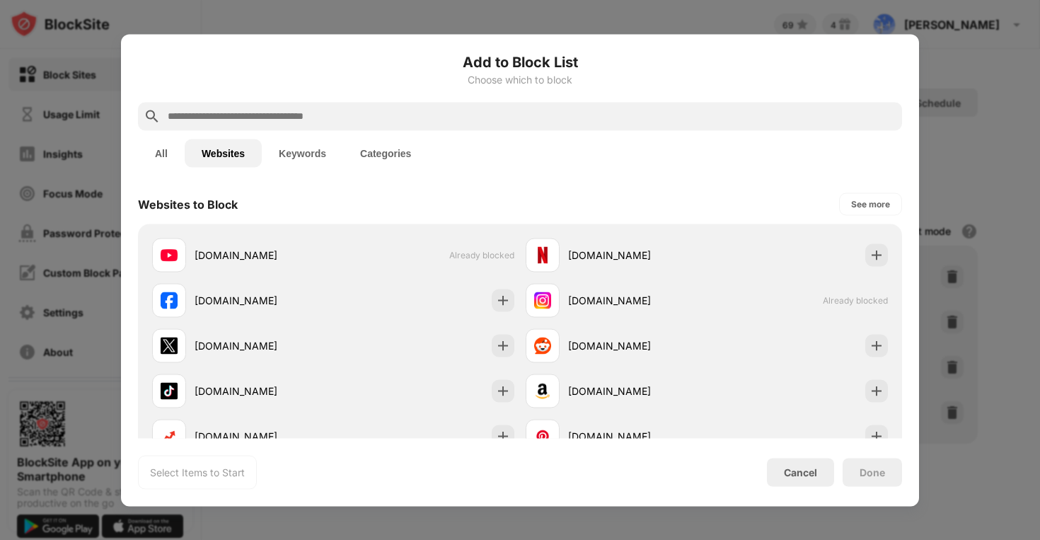
click at [296, 150] on button "Keywords" at bounding box center [302, 153] width 81 height 28
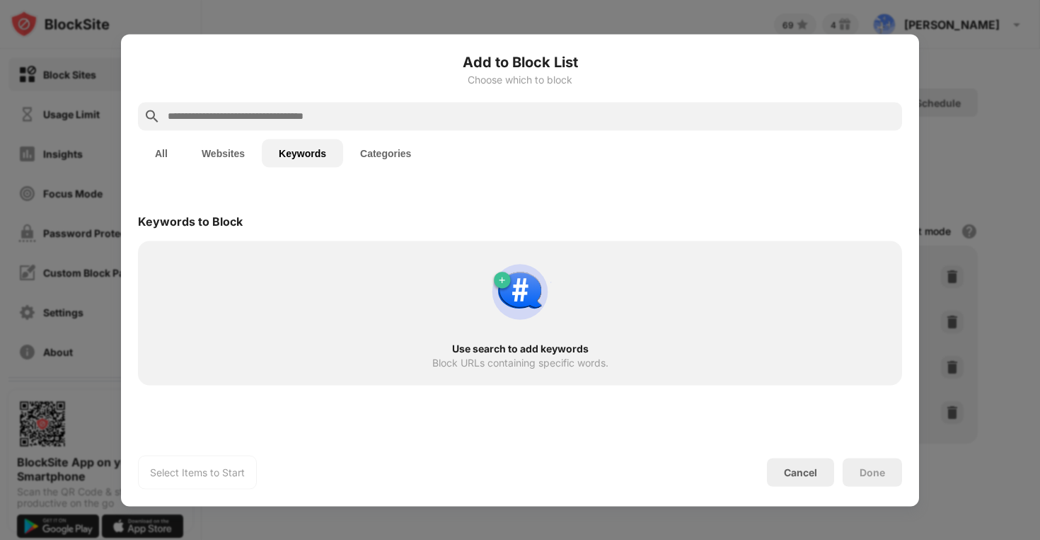
click at [389, 139] on button "Categories" at bounding box center [385, 153] width 85 height 28
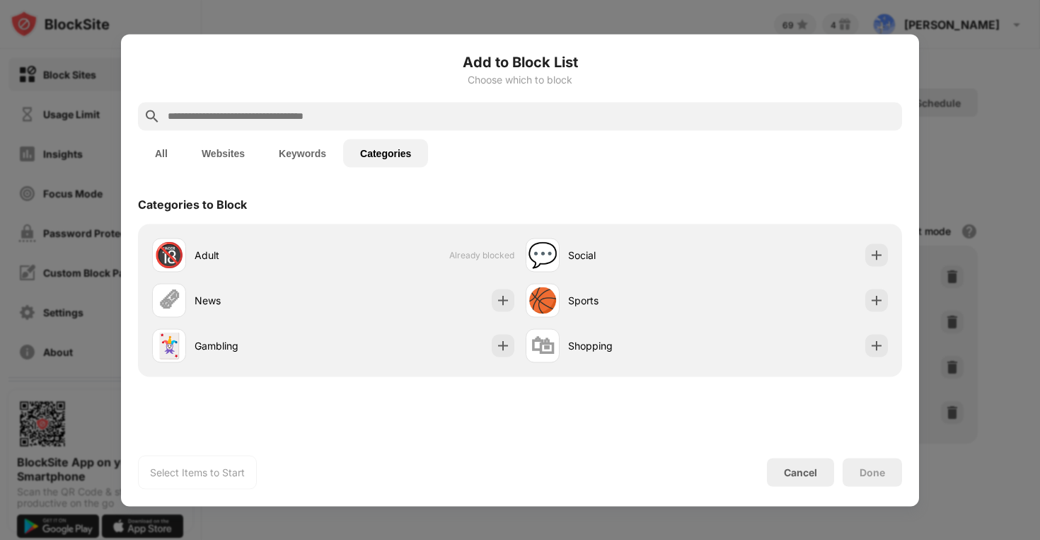
click at [156, 151] on button "All" at bounding box center [161, 153] width 47 height 28
click at [237, 120] on input "text" at bounding box center [531, 116] width 730 height 17
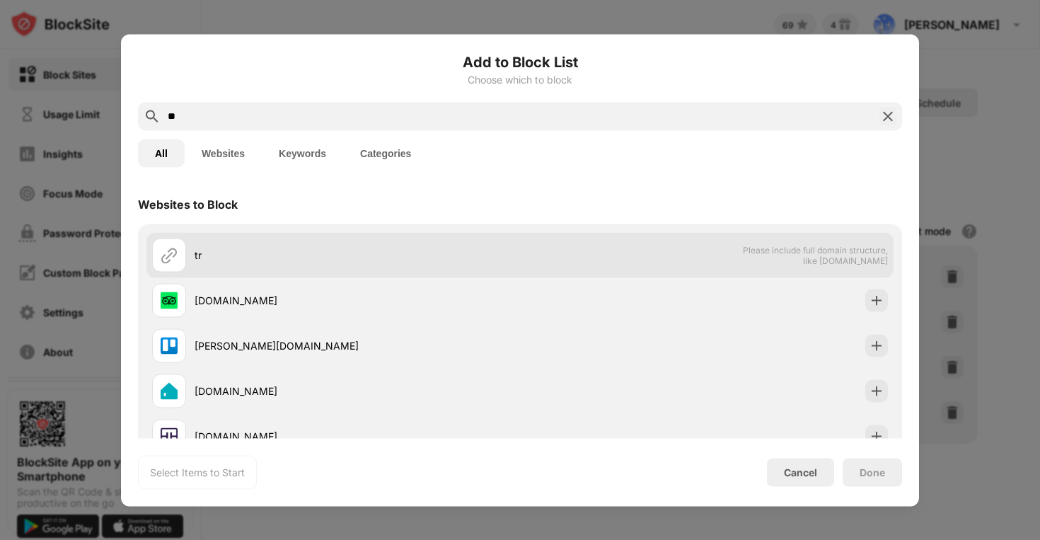
type input "*"
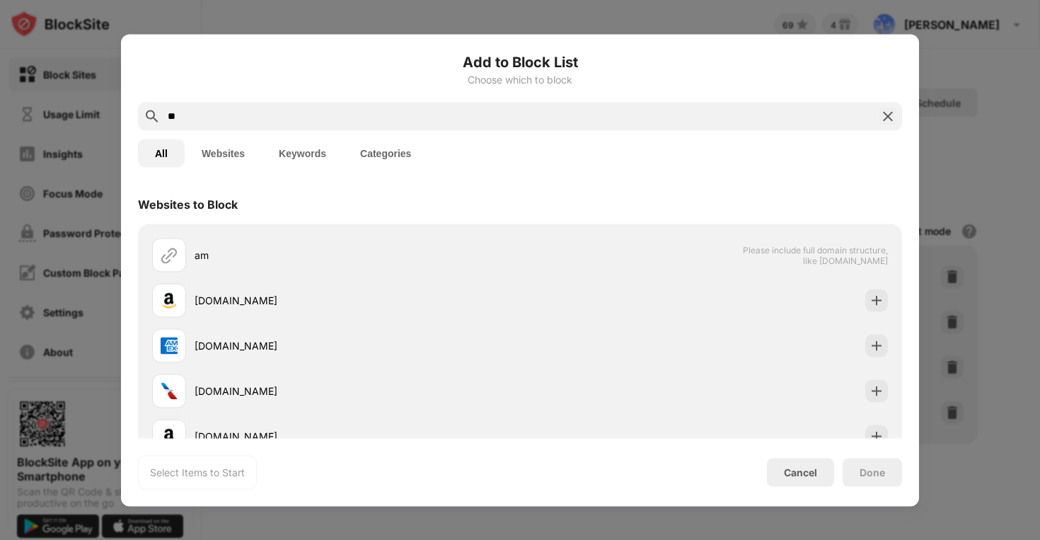
type input "**"
click at [884, 112] on img at bounding box center [887, 116] width 17 height 17
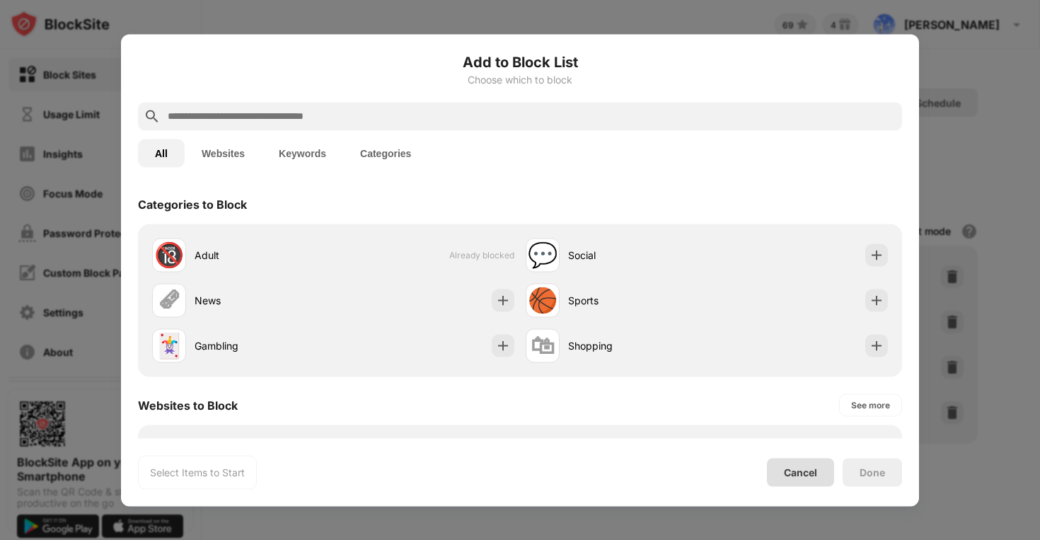
click at [787, 469] on div "Cancel" at bounding box center [800, 472] width 33 height 12
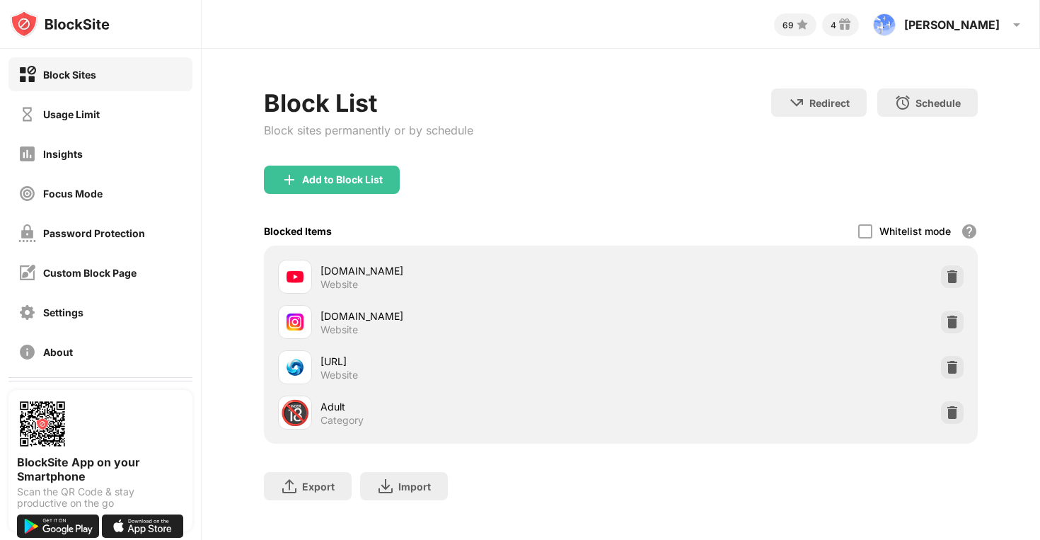
click at [201, 50] on div "Block Sites Usage Limit Insights Focus Mode Password Protection Custom Block Pa…" at bounding box center [520, 270] width 1040 height 540
click at [129, 179] on div "Focus Mode" at bounding box center [100, 193] width 184 height 34
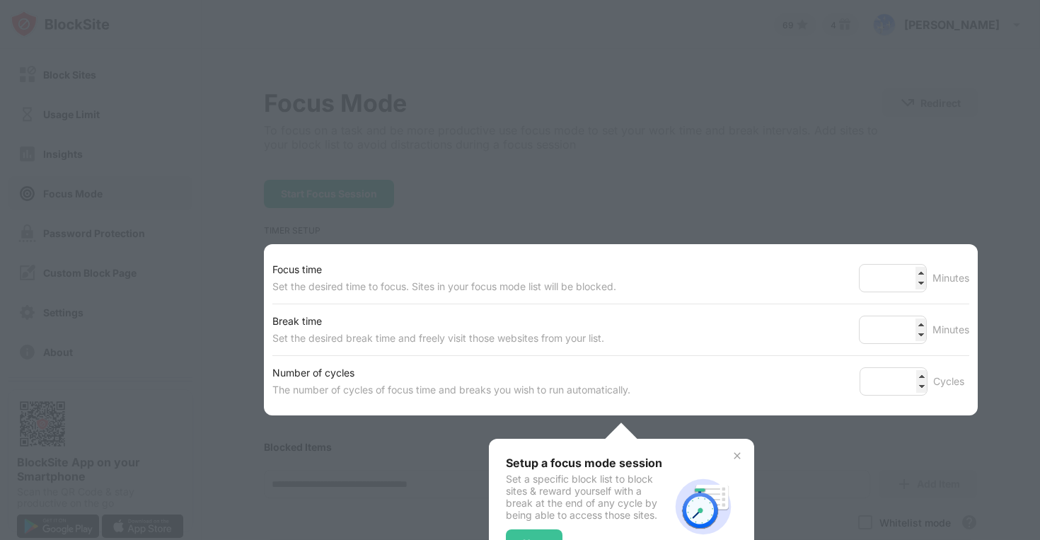
click at [506, 173] on div at bounding box center [520, 270] width 1040 height 540
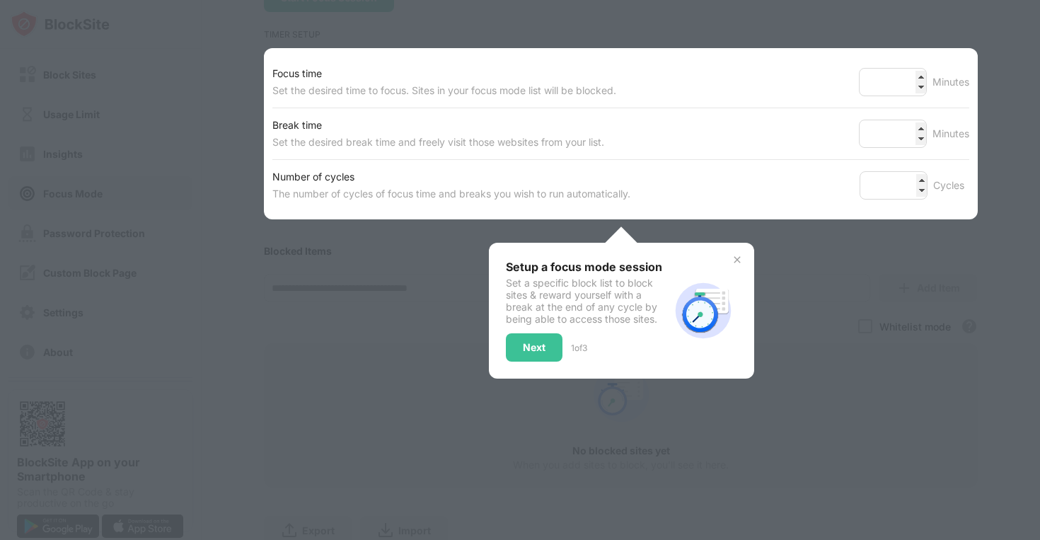
scroll to position [253, 0]
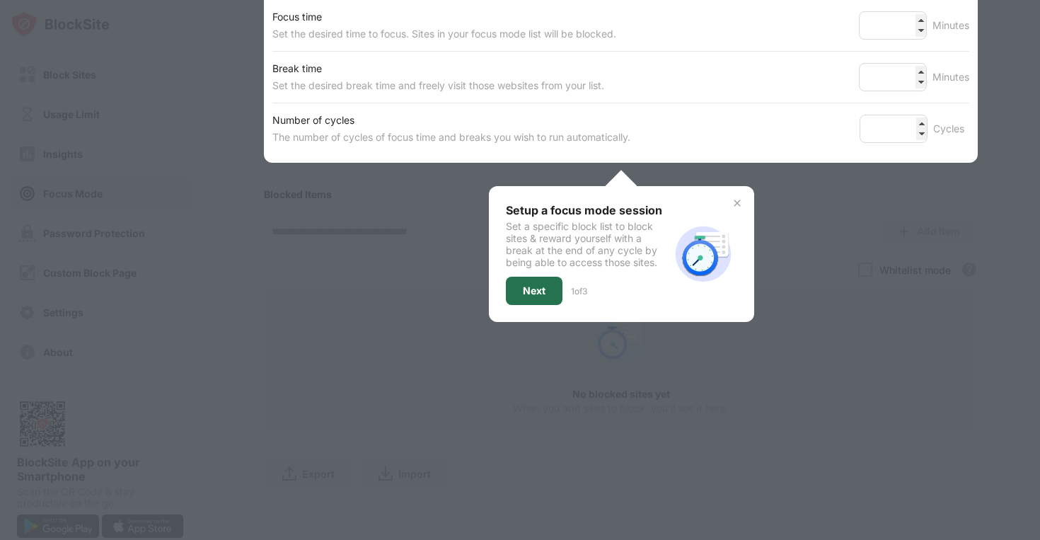
click at [526, 286] on div "Next" at bounding box center [534, 290] width 23 height 11
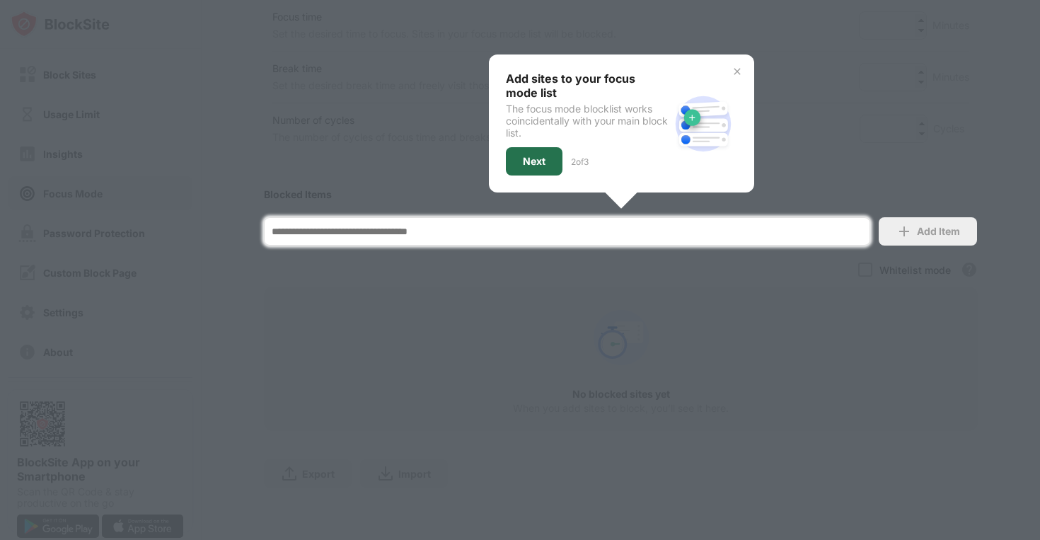
click at [538, 149] on div "Next" at bounding box center [534, 161] width 57 height 28
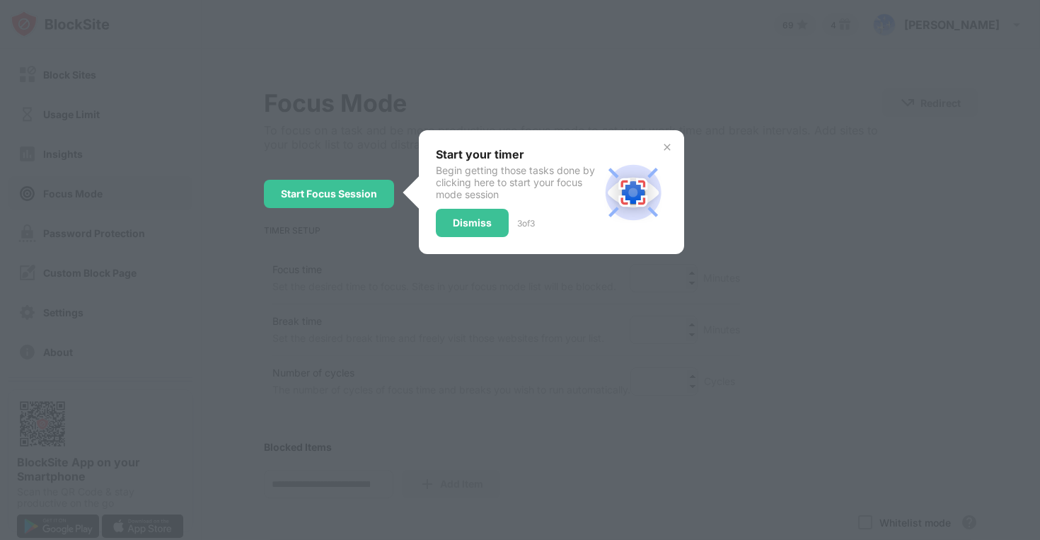
scroll to position [0, 0]
click at [471, 220] on div "Dismiss" at bounding box center [472, 222] width 39 height 11
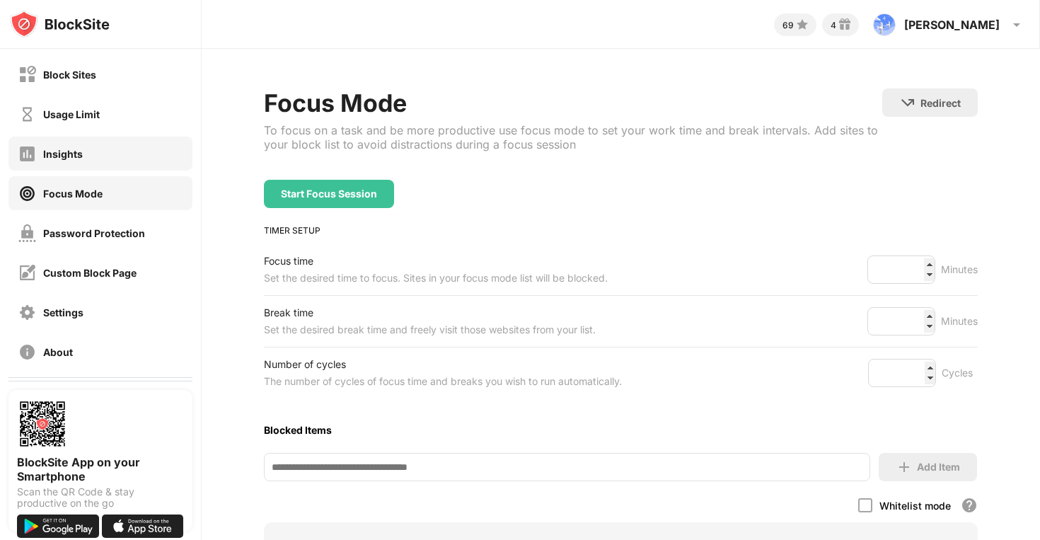
click at [92, 154] on div "Insights" at bounding box center [100, 154] width 184 height 34
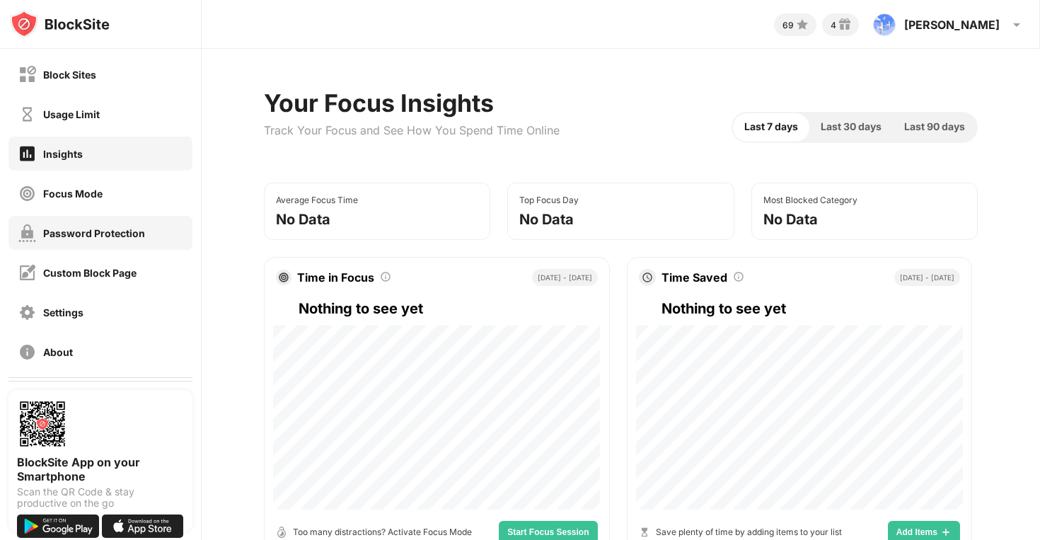
click at [117, 233] on div "Password Protection" at bounding box center [94, 233] width 102 height 12
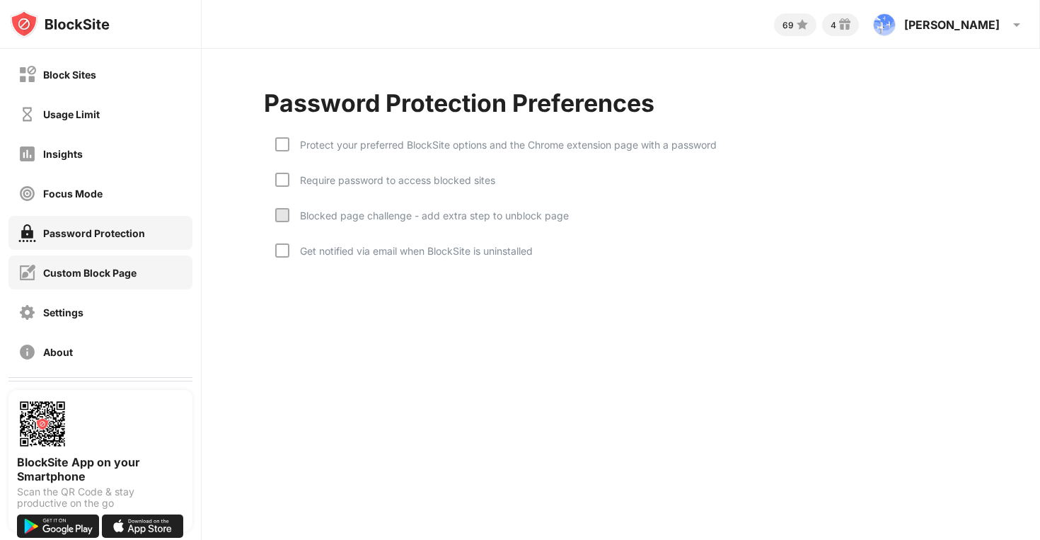
click at [104, 264] on div "Custom Block Page" at bounding box center [77, 273] width 118 height 18
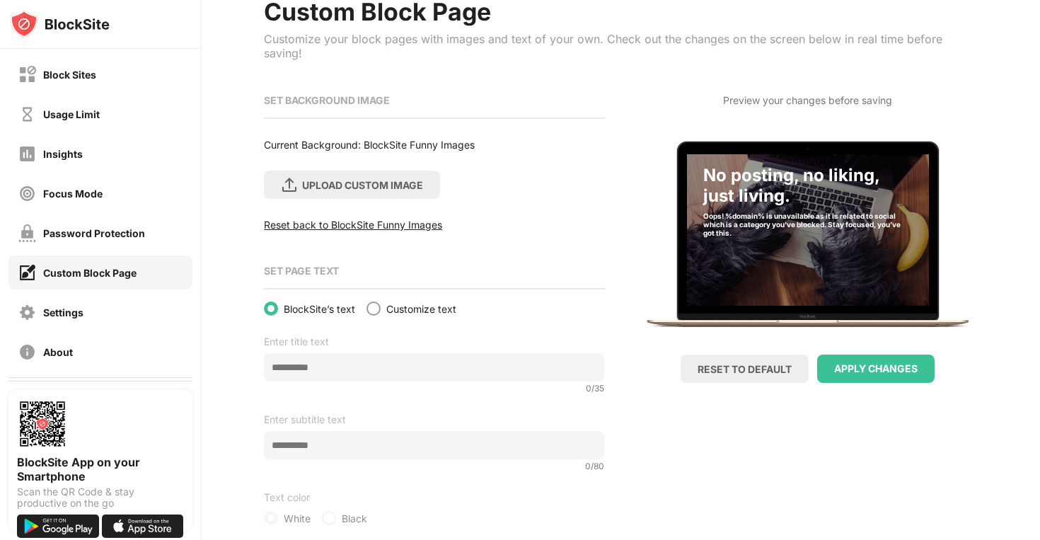
scroll to position [113, 0]
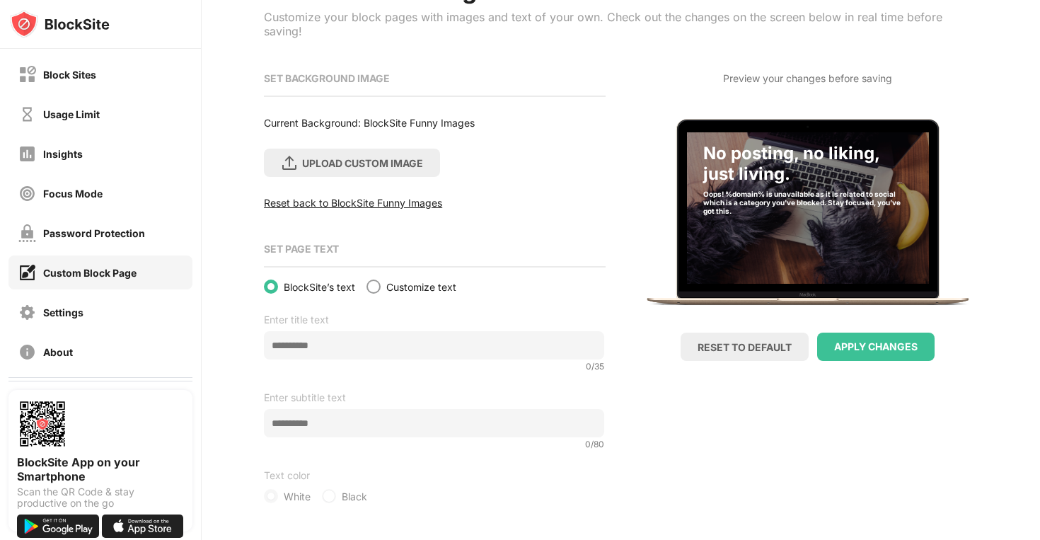
click at [393, 201] on div "Reset back to BlockSite Funny Images" at bounding box center [434, 203] width 340 height 12
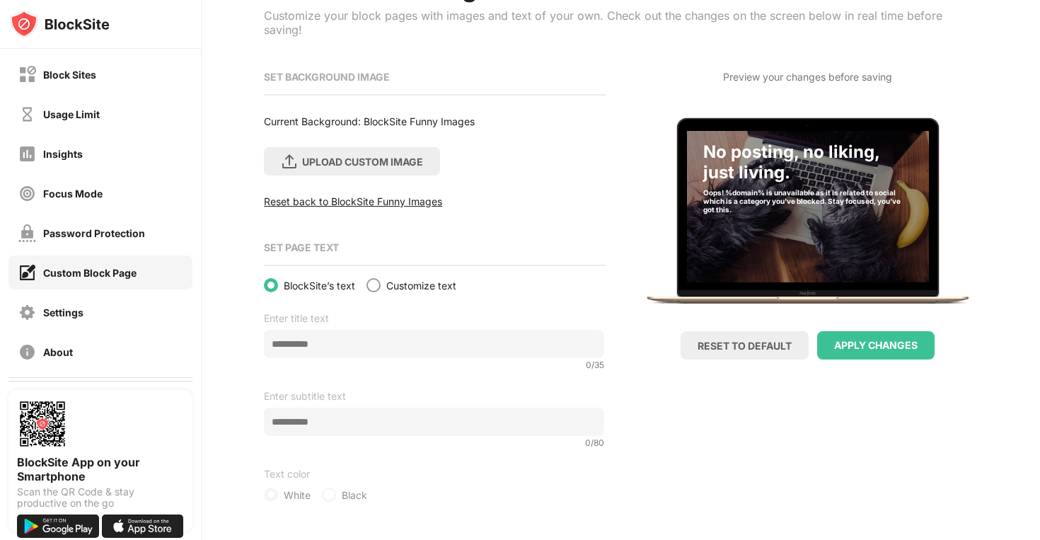
scroll to position [0, 0]
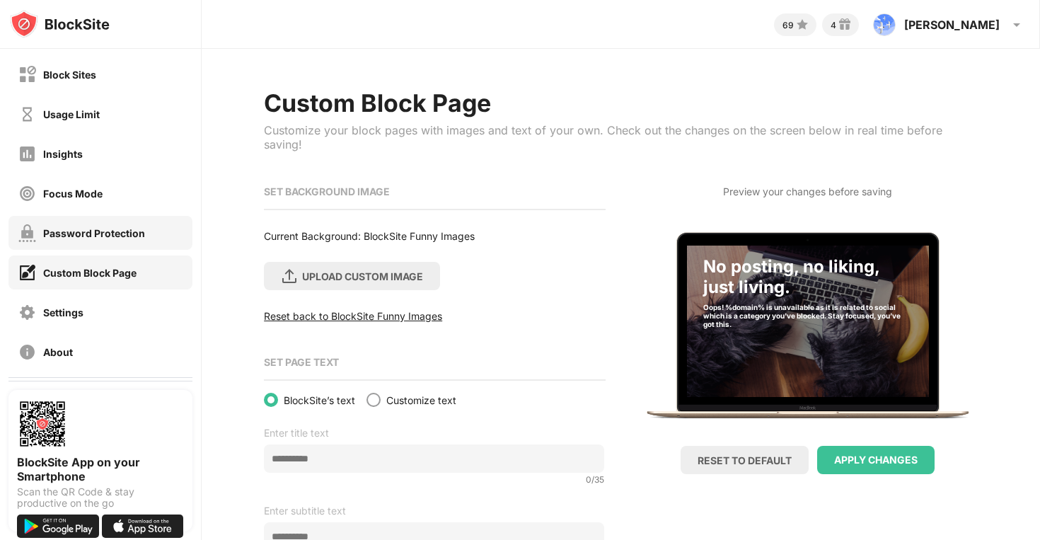
click at [107, 245] on div "Password Protection" at bounding box center [100, 233] width 184 height 34
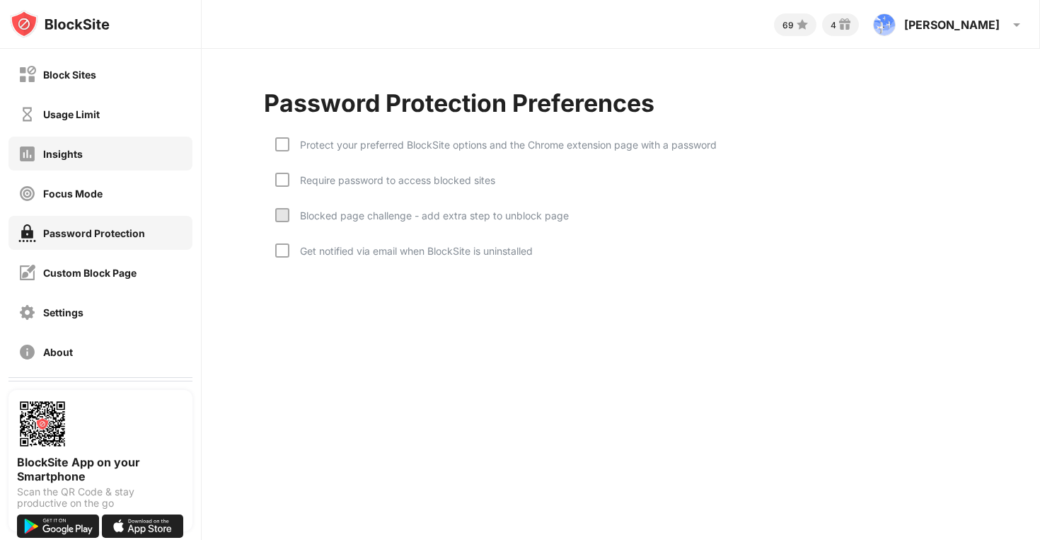
click at [130, 170] on div "Insights" at bounding box center [100, 154] width 184 height 34
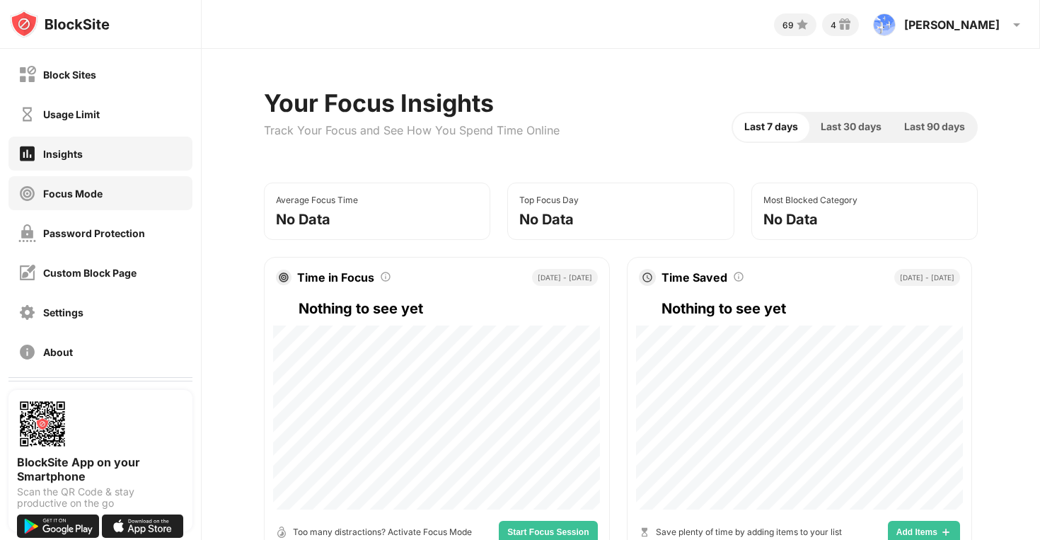
click at [133, 187] on div "Focus Mode" at bounding box center [100, 193] width 184 height 34
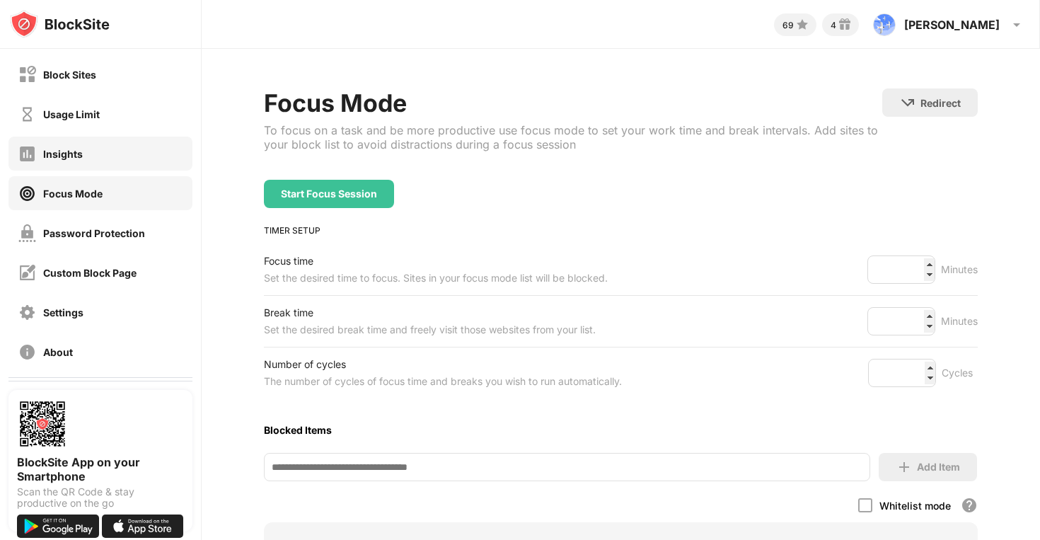
click at [97, 120] on div "Usage Limit" at bounding box center [58, 114] width 81 height 18
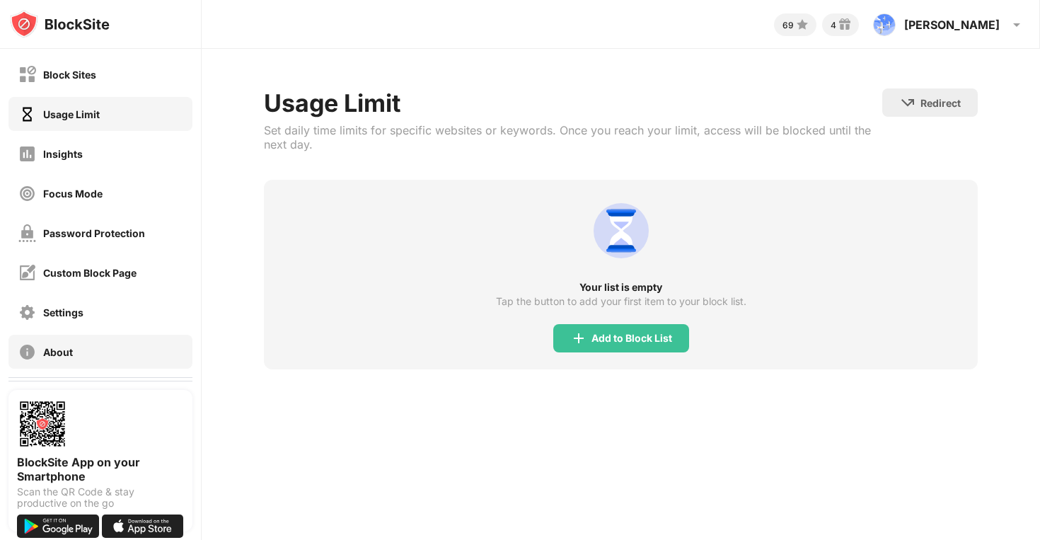
click at [66, 345] on div "About" at bounding box center [45, 352] width 54 height 18
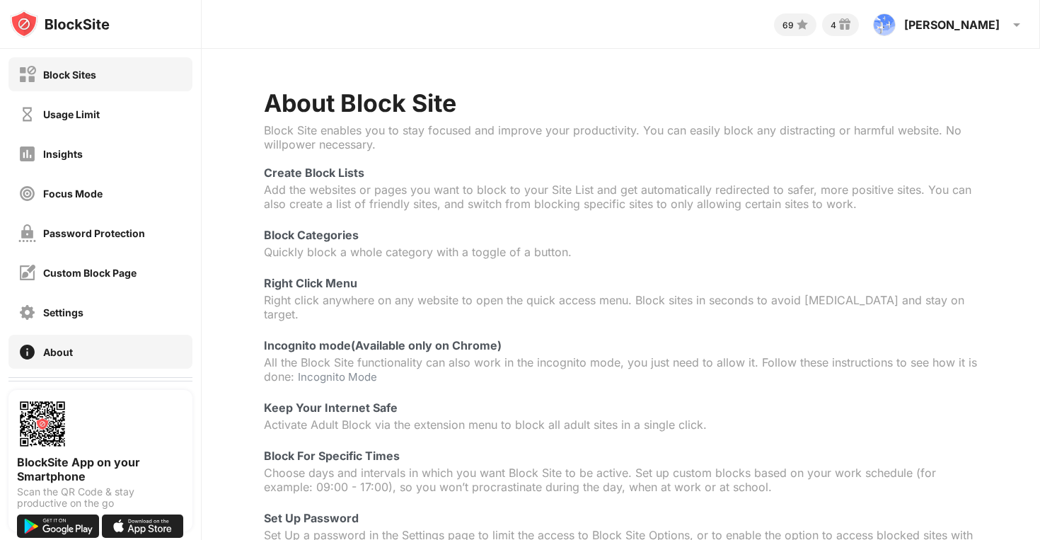
click at [144, 69] on div "Block Sites" at bounding box center [100, 74] width 184 height 34
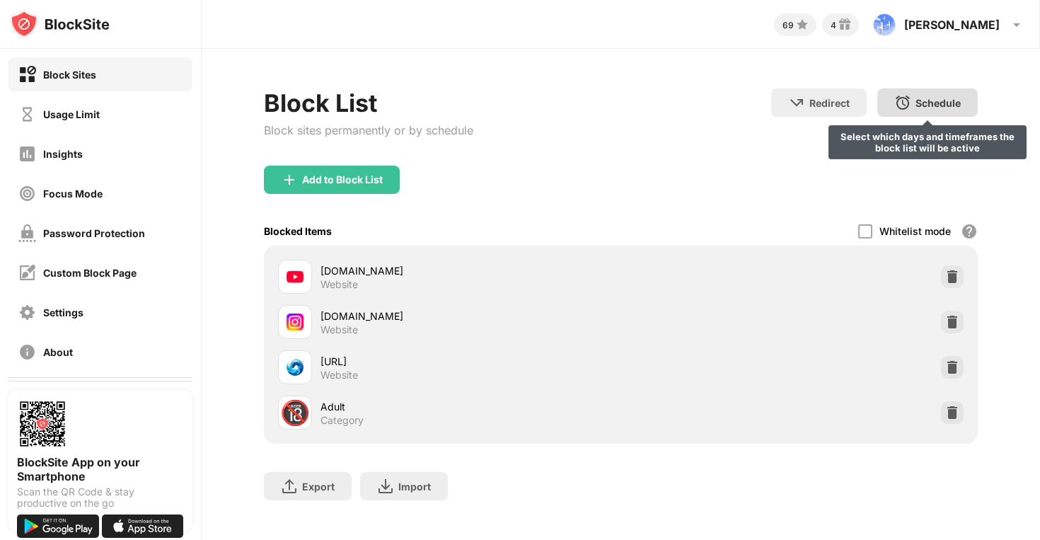
click at [901, 107] on img at bounding box center [902, 102] width 17 height 17
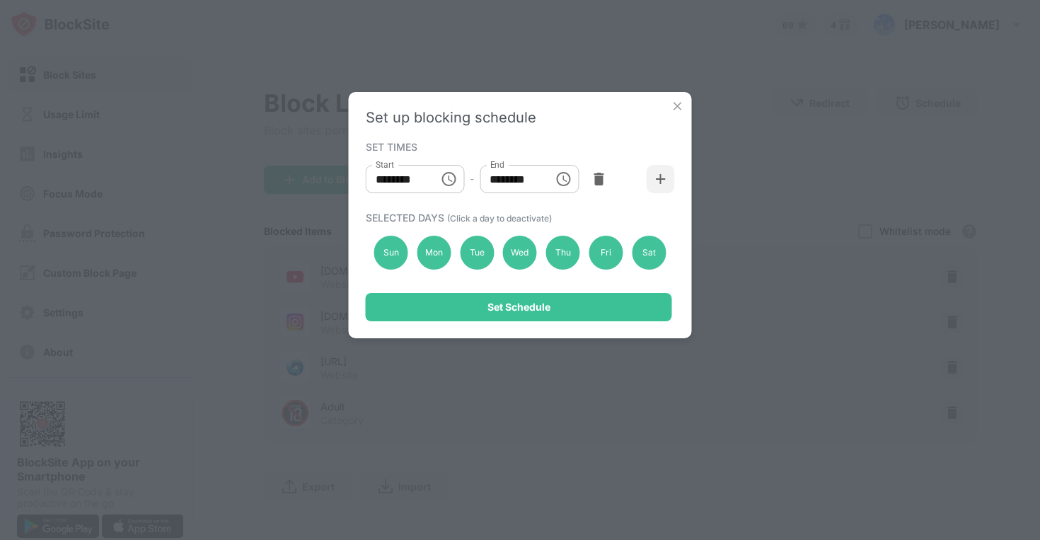
click at [660, 103] on div "Set up blocking schedule SET TIMES Start ******** Start - End ******** End SELE…" at bounding box center [520, 215] width 343 height 246
click at [672, 103] on img at bounding box center [678, 106] width 14 height 14
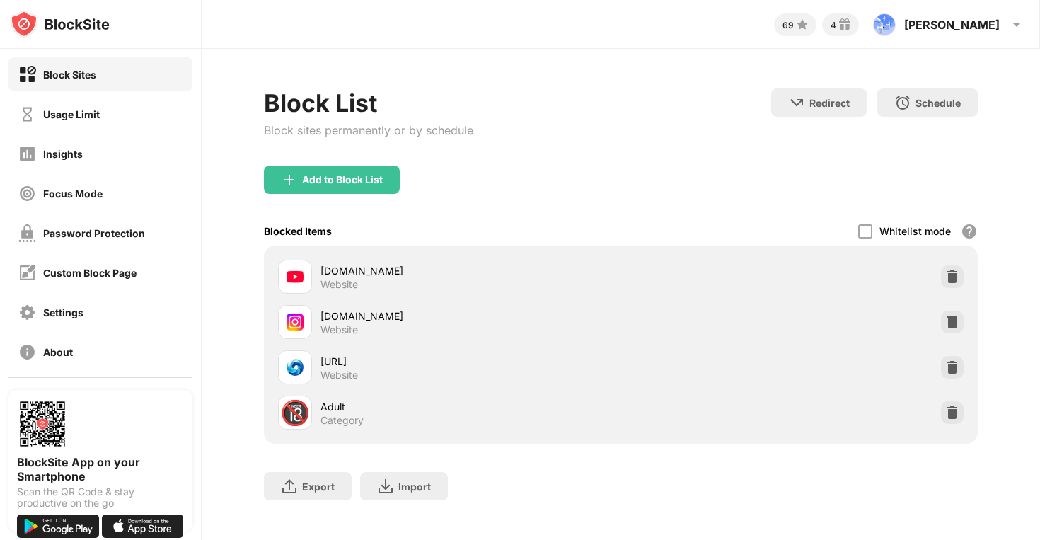
scroll to position [13, 0]
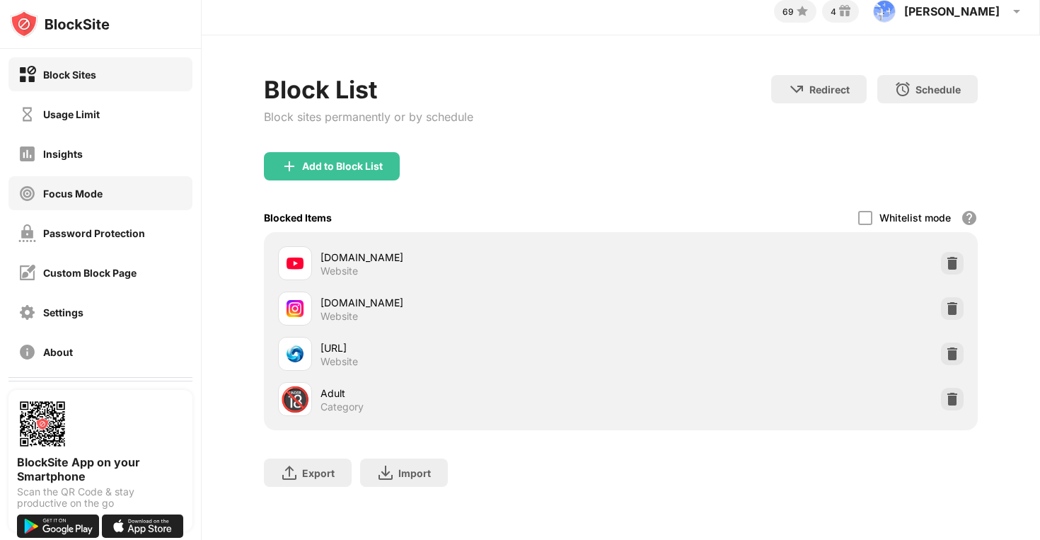
click at [150, 176] on div "Focus Mode" at bounding box center [100, 193] width 184 height 34
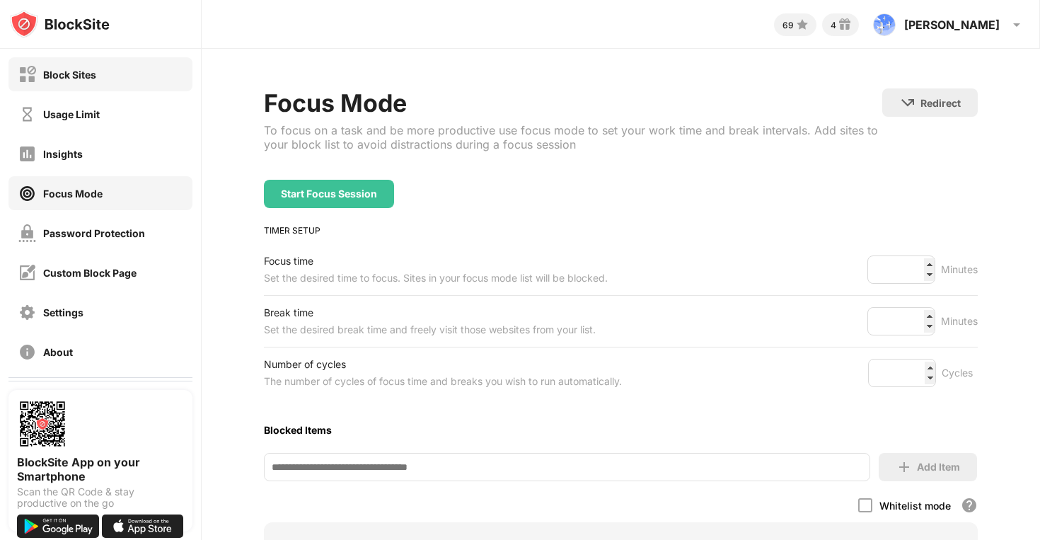
click at [83, 70] on div "Block Sites" at bounding box center [69, 75] width 53 height 12
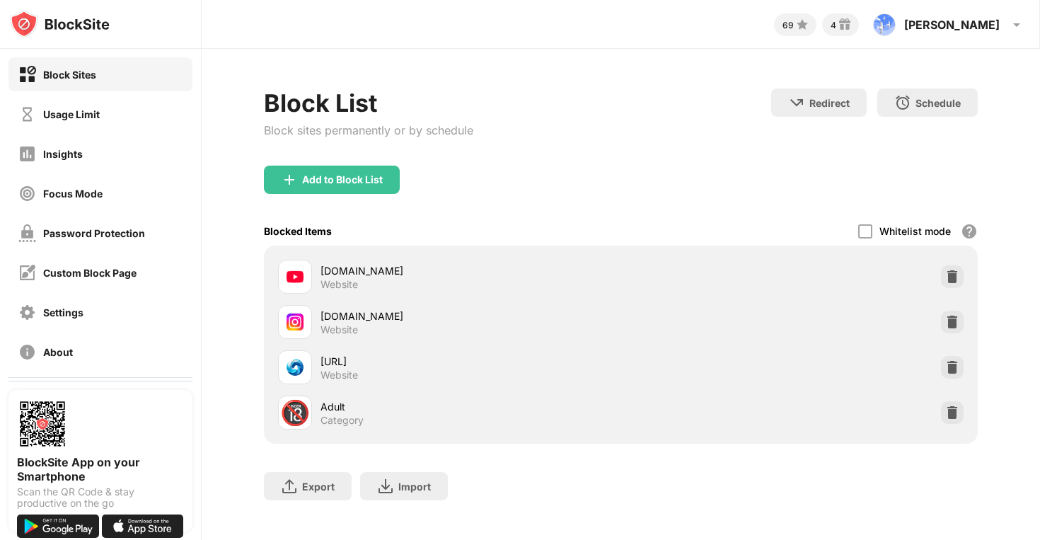
scroll to position [82, 0]
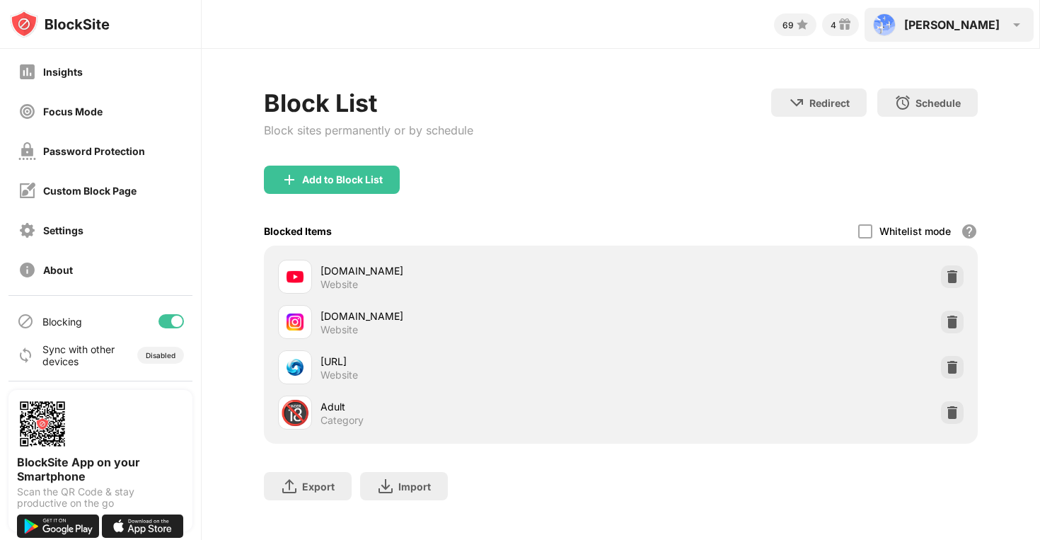
click at [999, 28] on div "[PERSON_NAME]" at bounding box center [951, 25] width 95 height 14
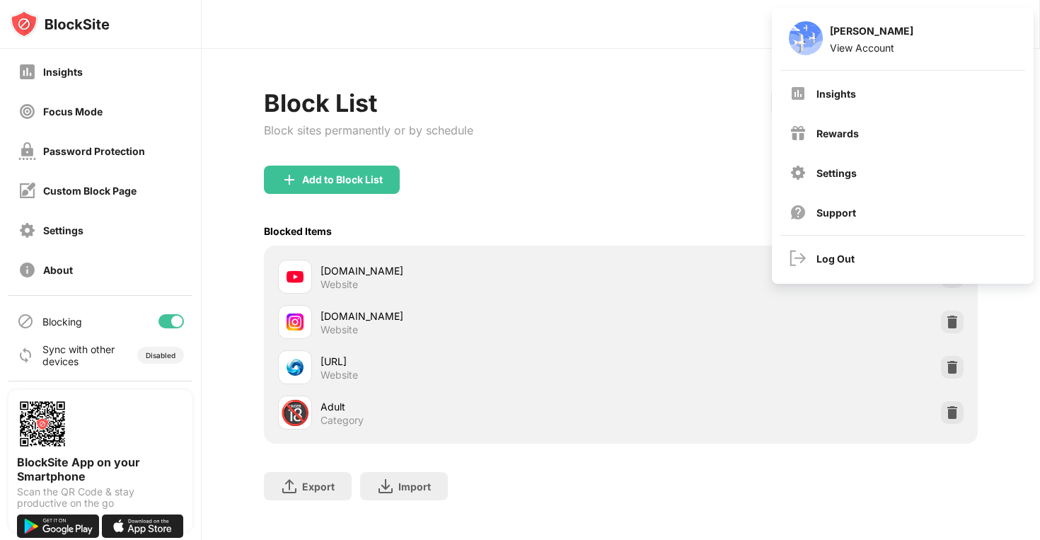
click at [736, 54] on div "Block List Block sites permanently or by schedule Redirect Choose a site to be …" at bounding box center [621, 301] width 838 height 505
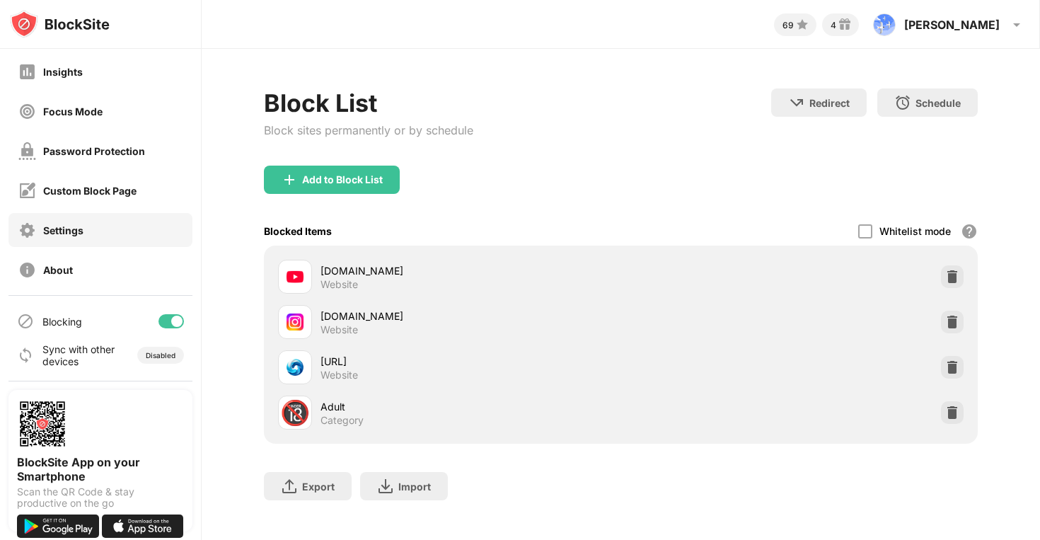
scroll to position [0, 0]
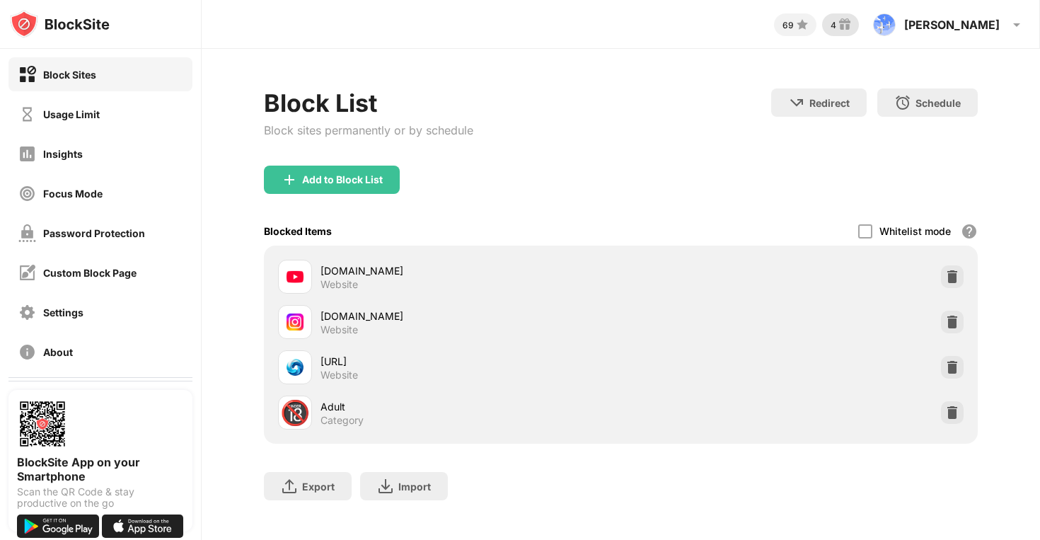
click at [853, 27] on img at bounding box center [844, 24] width 17 height 17
click at [853, 20] on img at bounding box center [844, 24] width 17 height 17
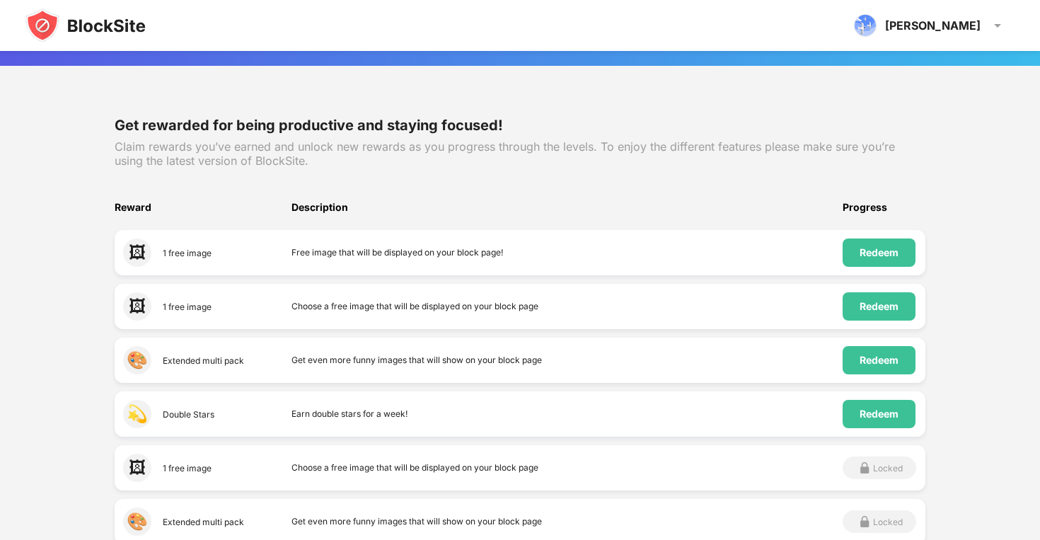
scroll to position [131, 0]
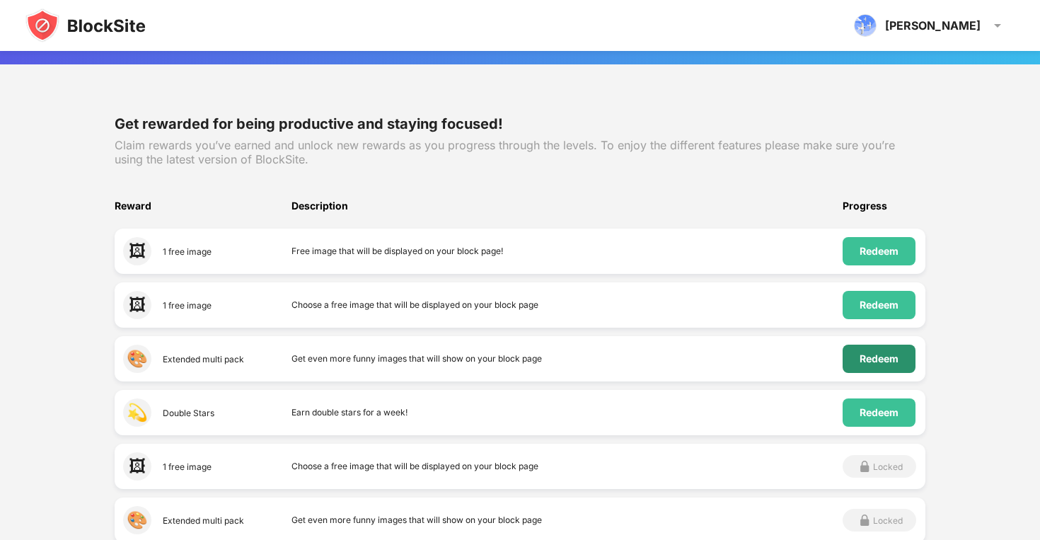
click at [872, 361] on div "Redeem" at bounding box center [878, 358] width 39 height 11
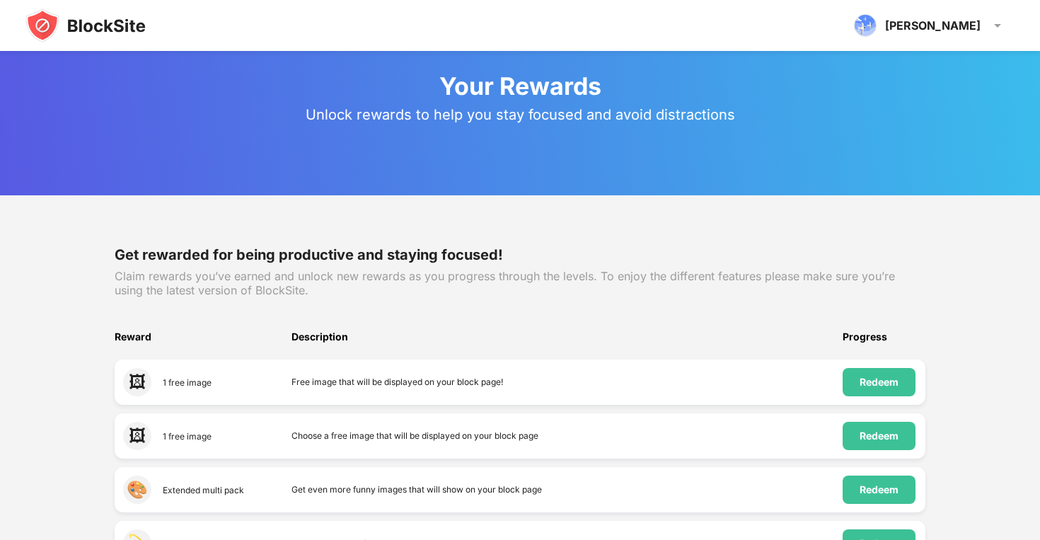
scroll to position [207, 0]
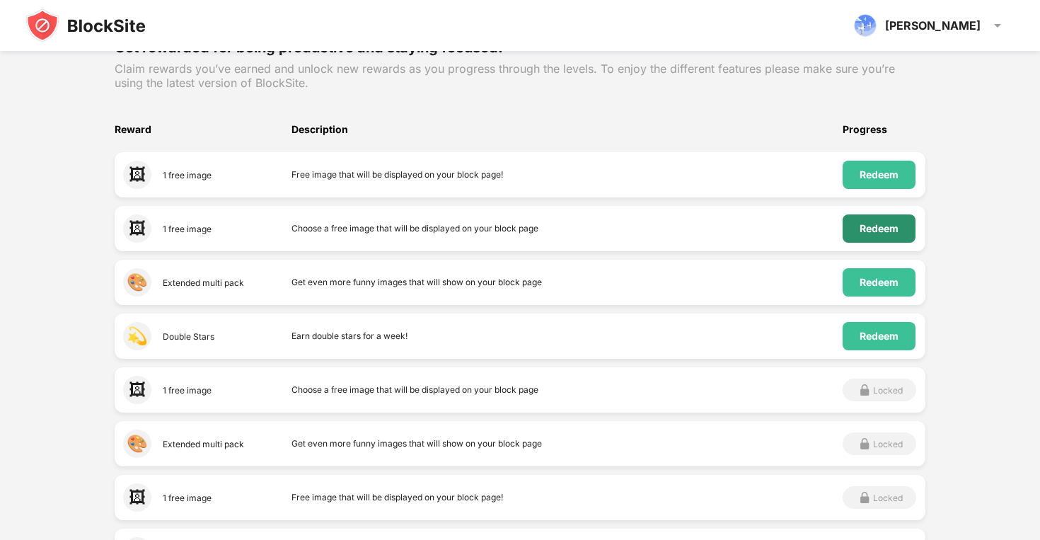
click at [898, 221] on div "Redeem" at bounding box center [879, 228] width 73 height 28
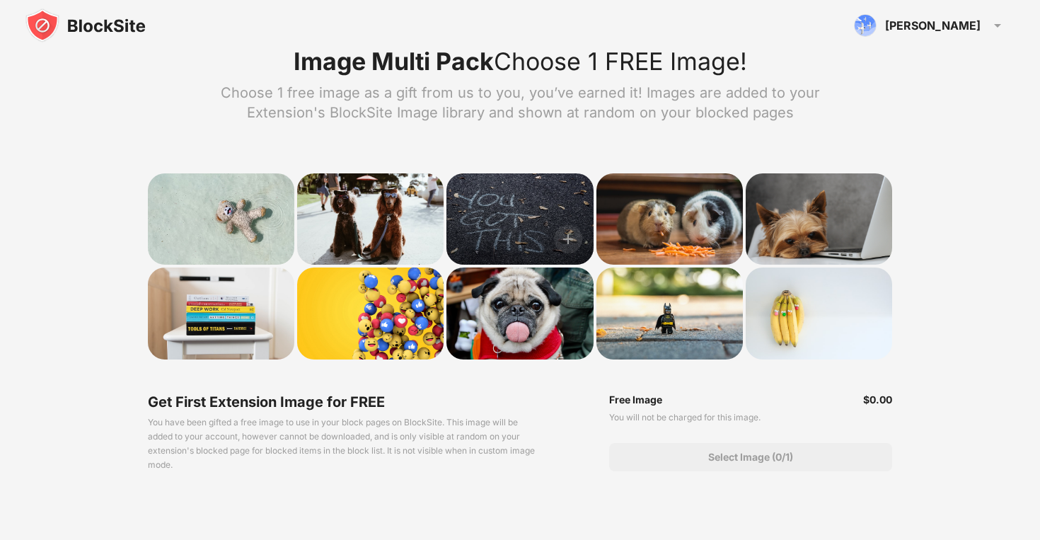
click at [538, 194] on div at bounding box center [519, 219] width 146 height 92
click at [538, 221] on div at bounding box center [519, 219] width 146 height 92
click at [525, 233] on div at bounding box center [519, 219] width 146 height 92
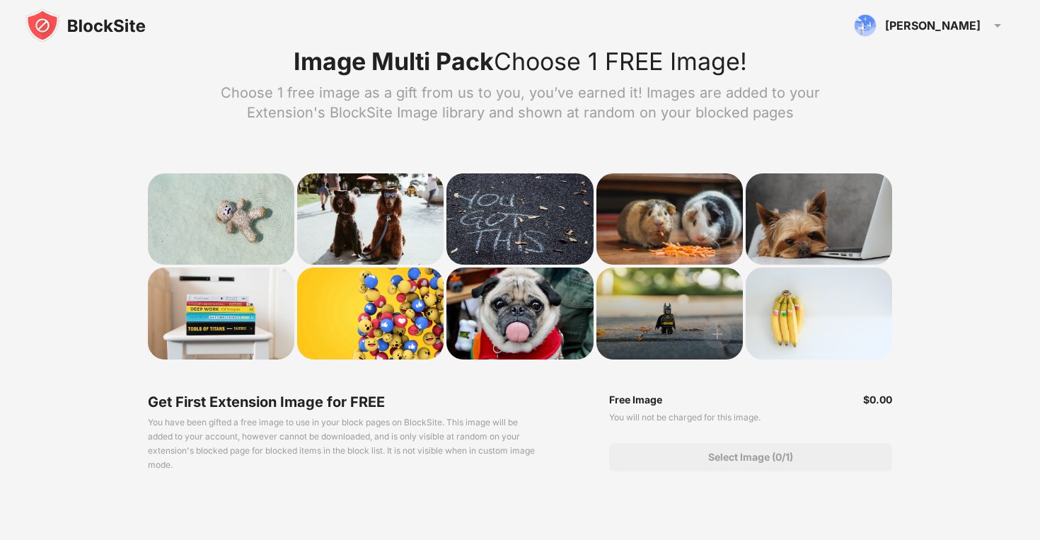
click at [644, 314] on div at bounding box center [669, 313] width 146 height 92
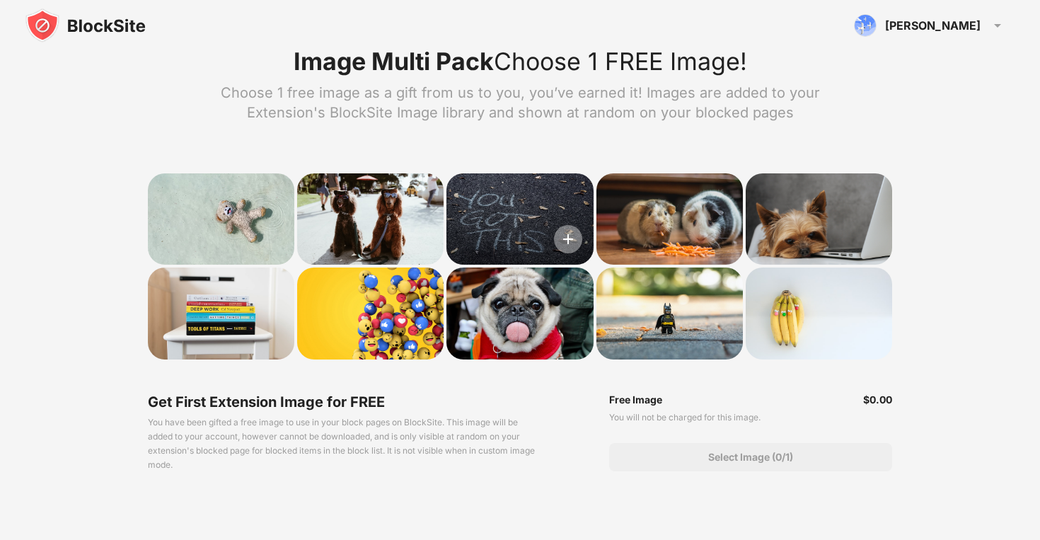
click at [567, 241] on img at bounding box center [568, 239] width 28 height 28
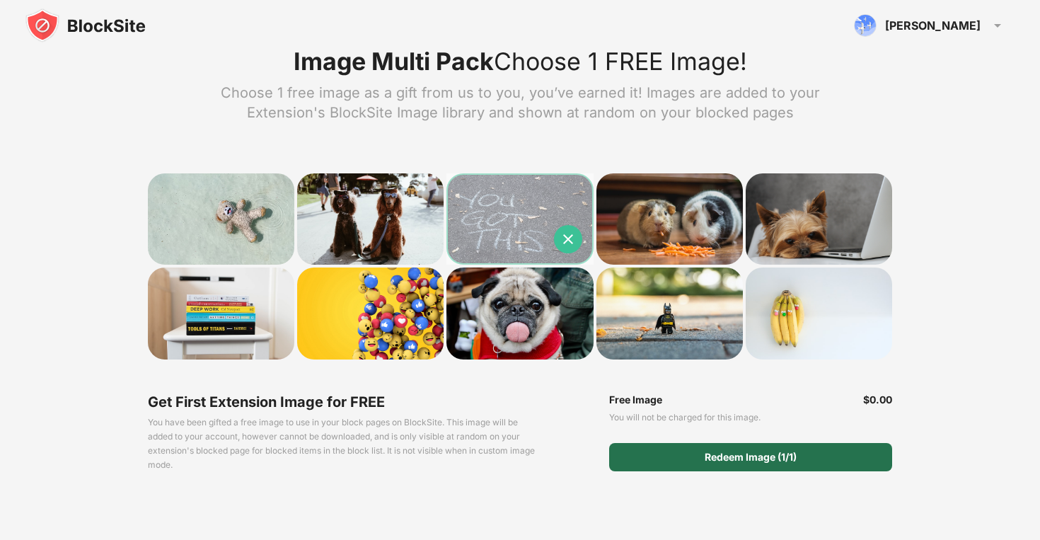
click at [708, 451] on div "Redeem Image (1/1)" at bounding box center [751, 456] width 92 height 11
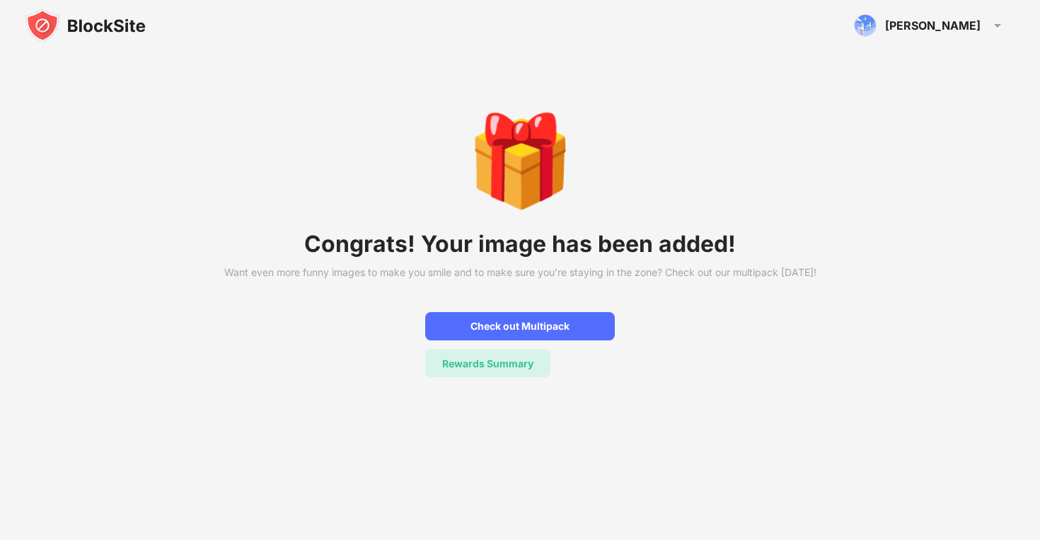
click at [505, 369] on div "Rewards Summary" at bounding box center [487, 363] width 91 height 12
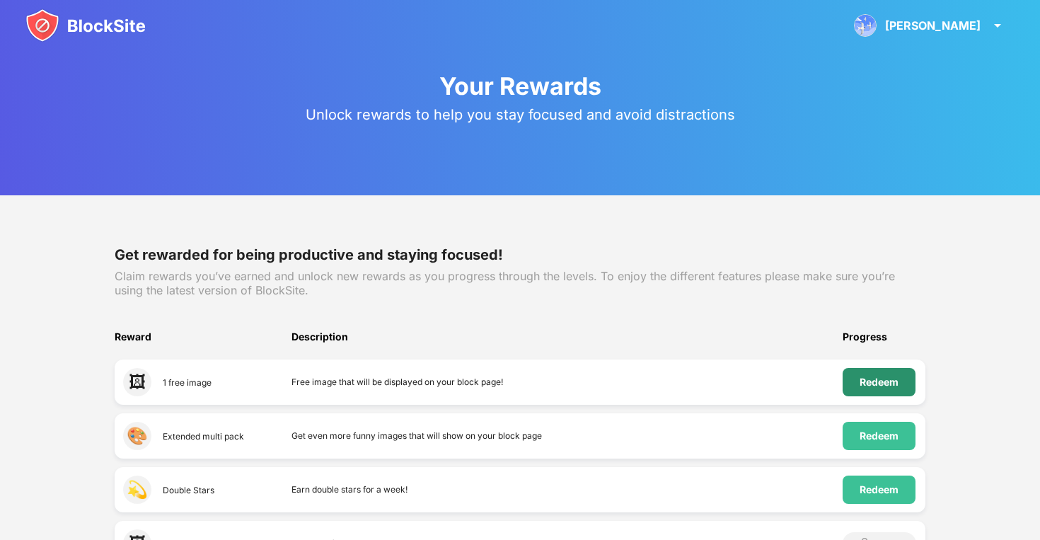
click at [847, 383] on div "Redeem" at bounding box center [879, 382] width 73 height 28
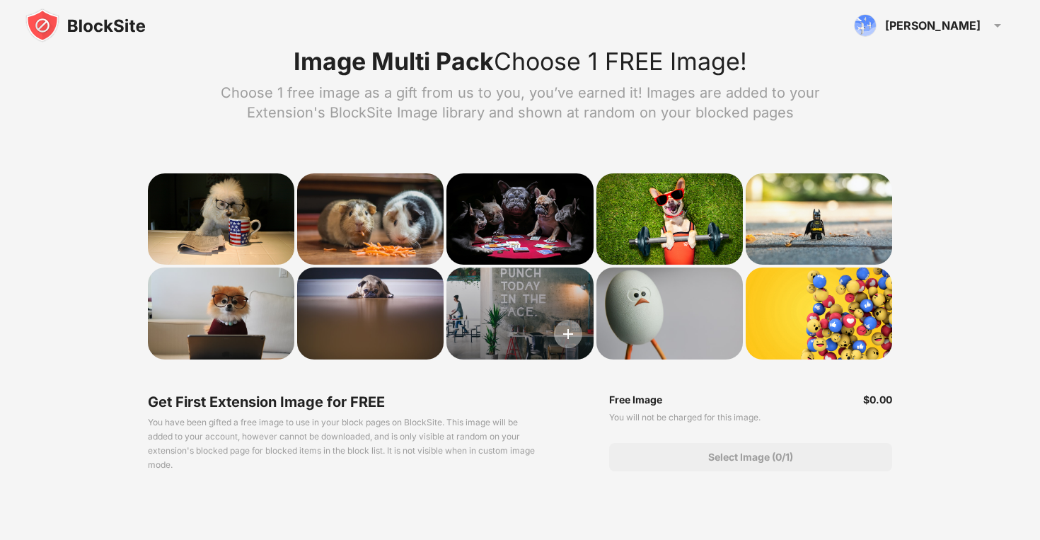
click at [560, 337] on img at bounding box center [568, 334] width 28 height 28
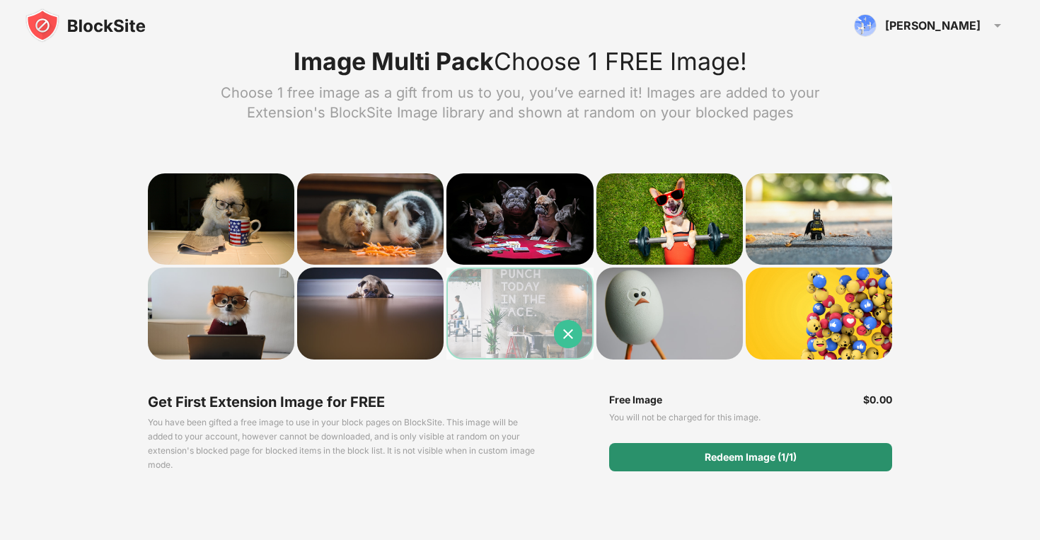
click at [693, 453] on div "Redeem Image (1/1)" at bounding box center [750, 457] width 283 height 28
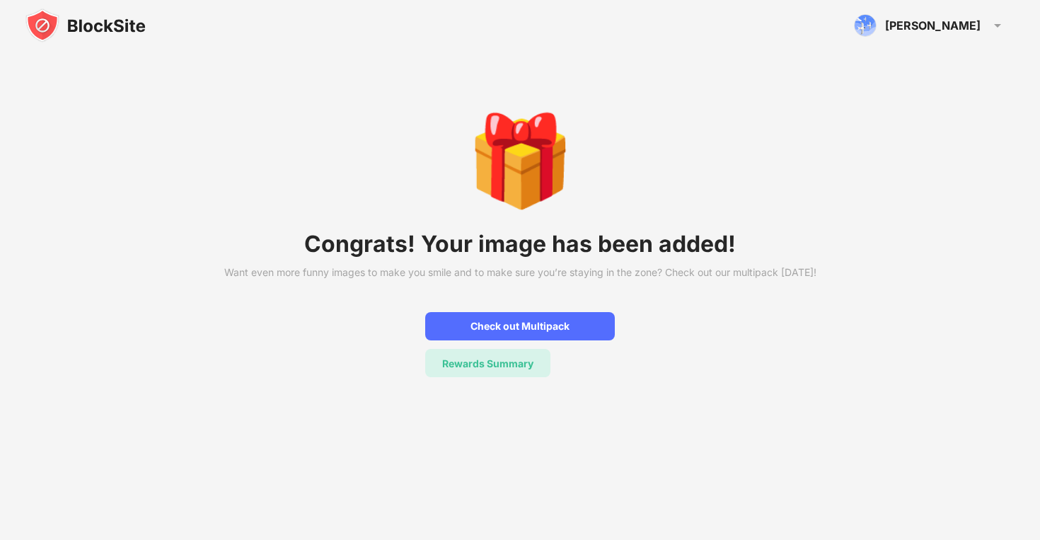
click at [496, 369] on div "Rewards Summary" at bounding box center [487, 363] width 91 height 12
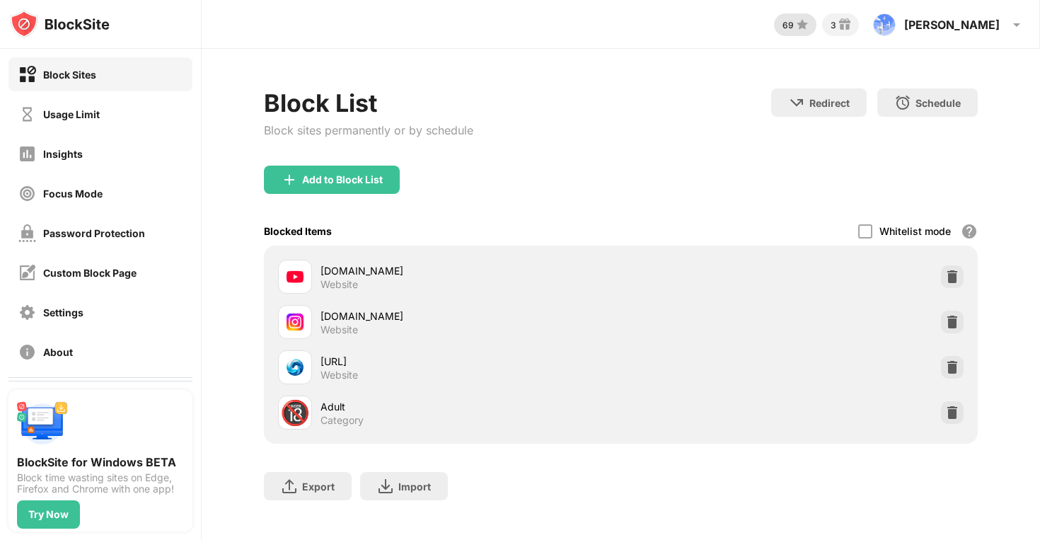
click at [794, 20] on div "69" at bounding box center [787, 25] width 11 height 11
